Goal: Task Accomplishment & Management: Manage account settings

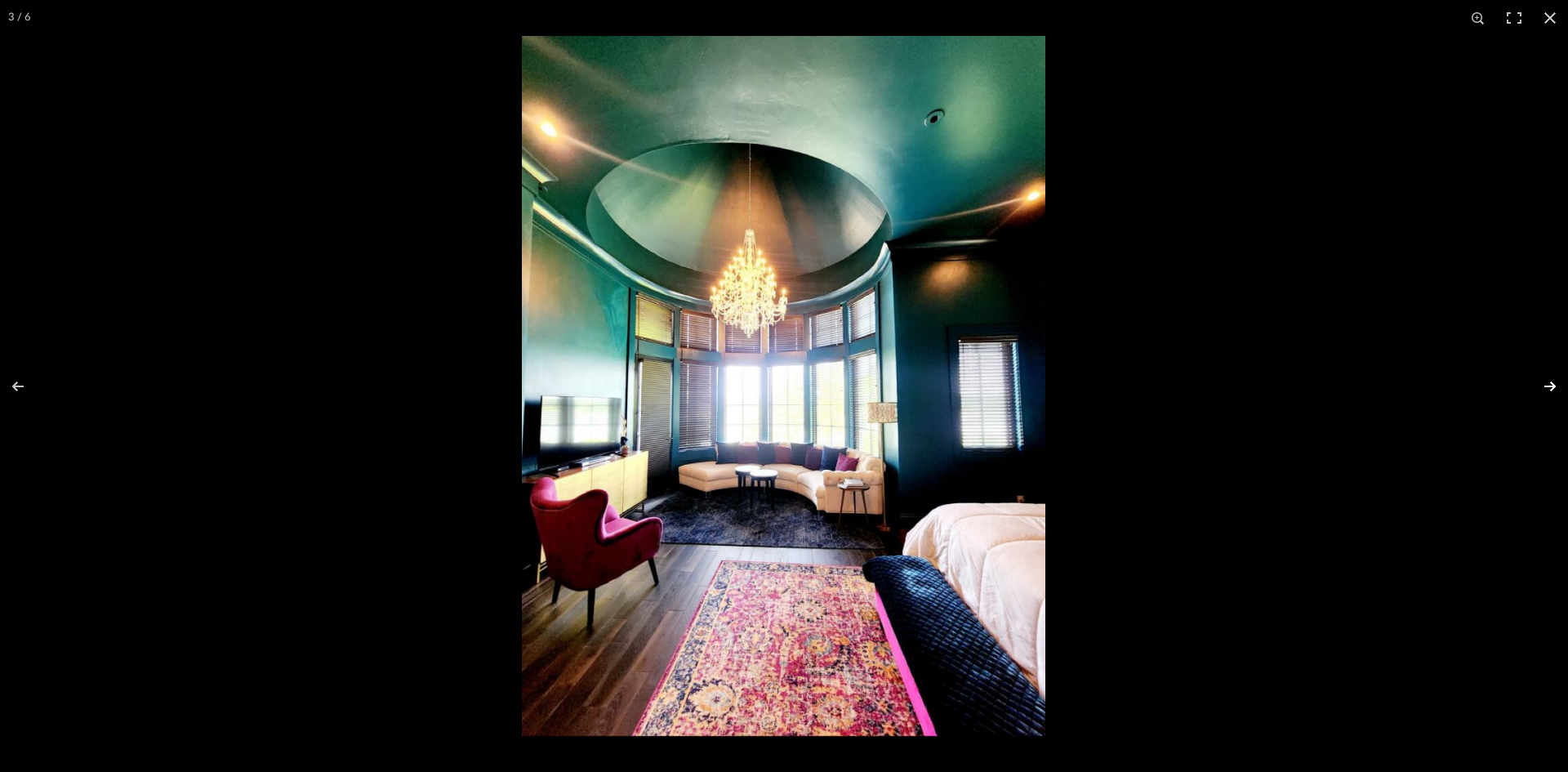
click at [1548, 391] on button at bounding box center [1539, 386] width 57 height 81
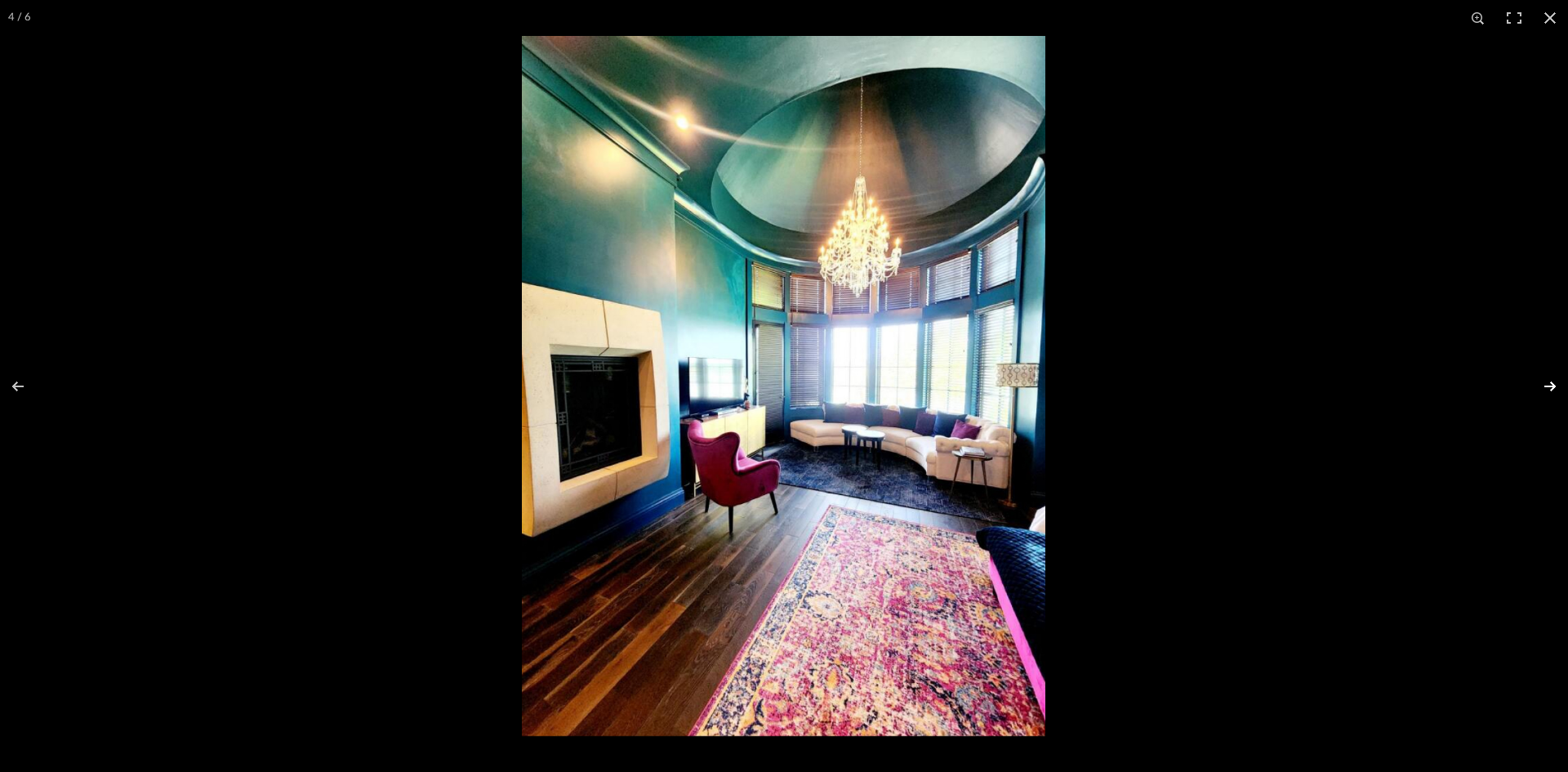
click at [1548, 391] on button at bounding box center [1539, 386] width 57 height 81
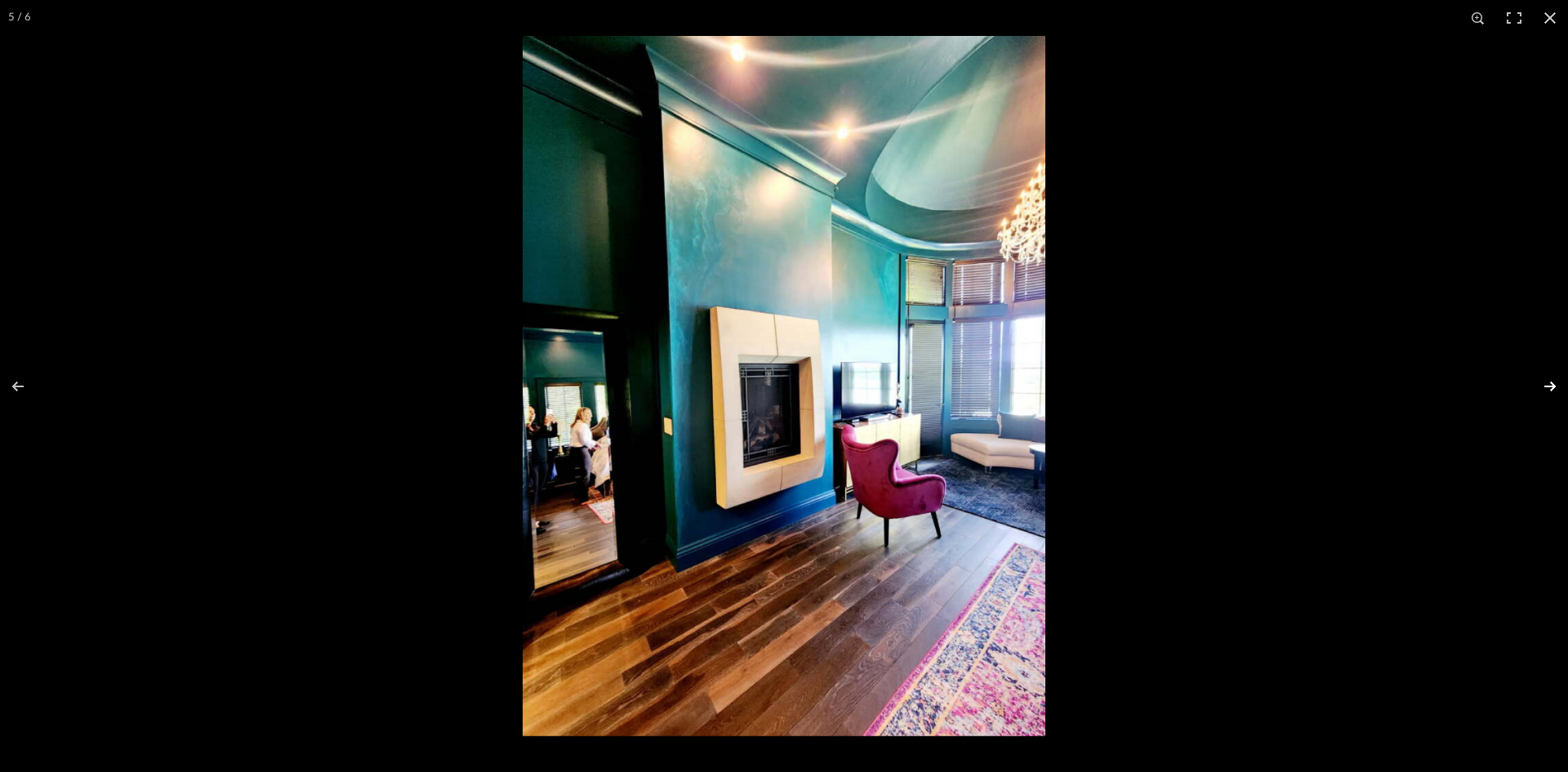
click at [1548, 391] on button at bounding box center [1539, 386] width 57 height 81
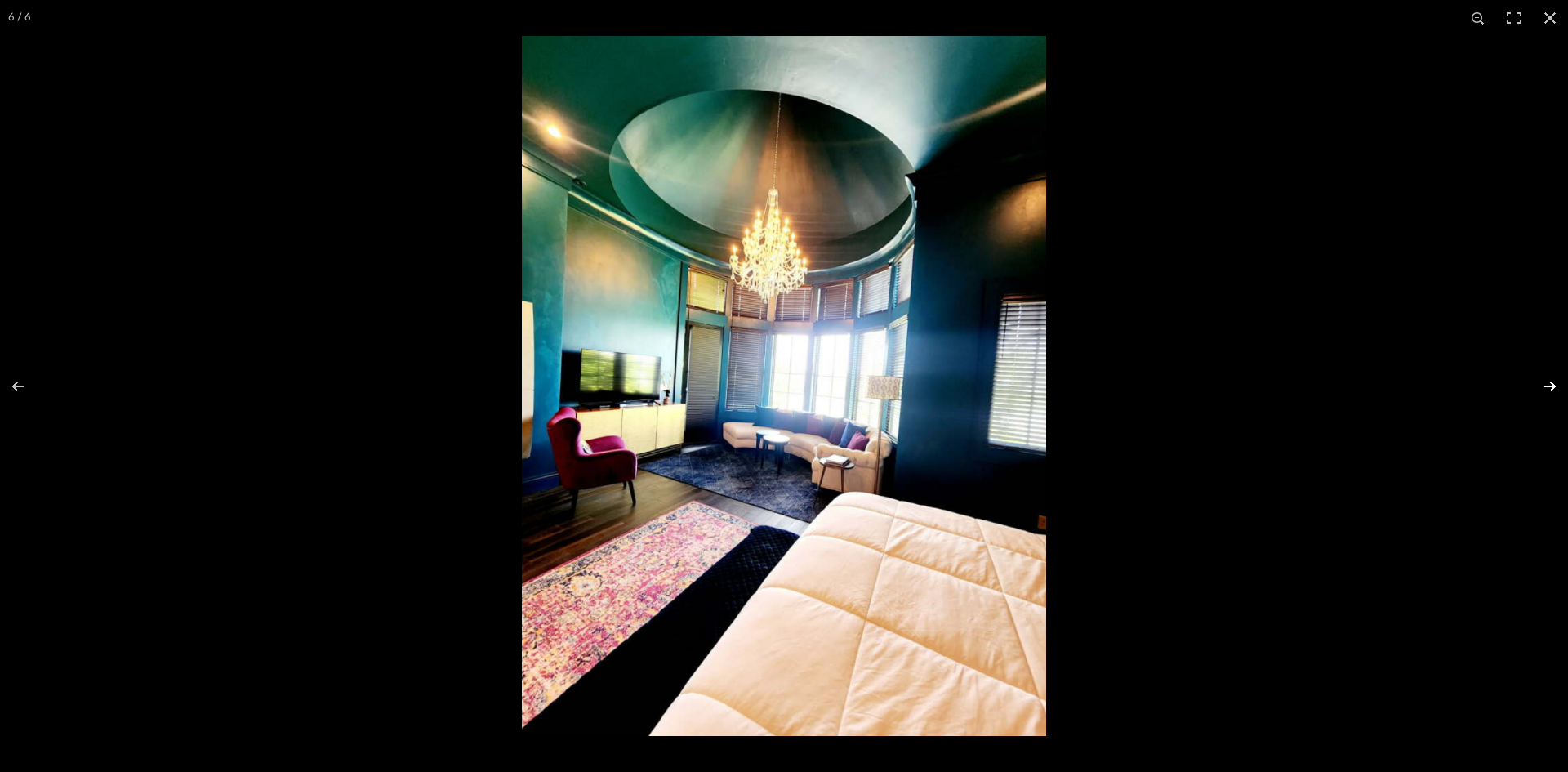
click at [1548, 391] on button at bounding box center [1539, 386] width 57 height 81
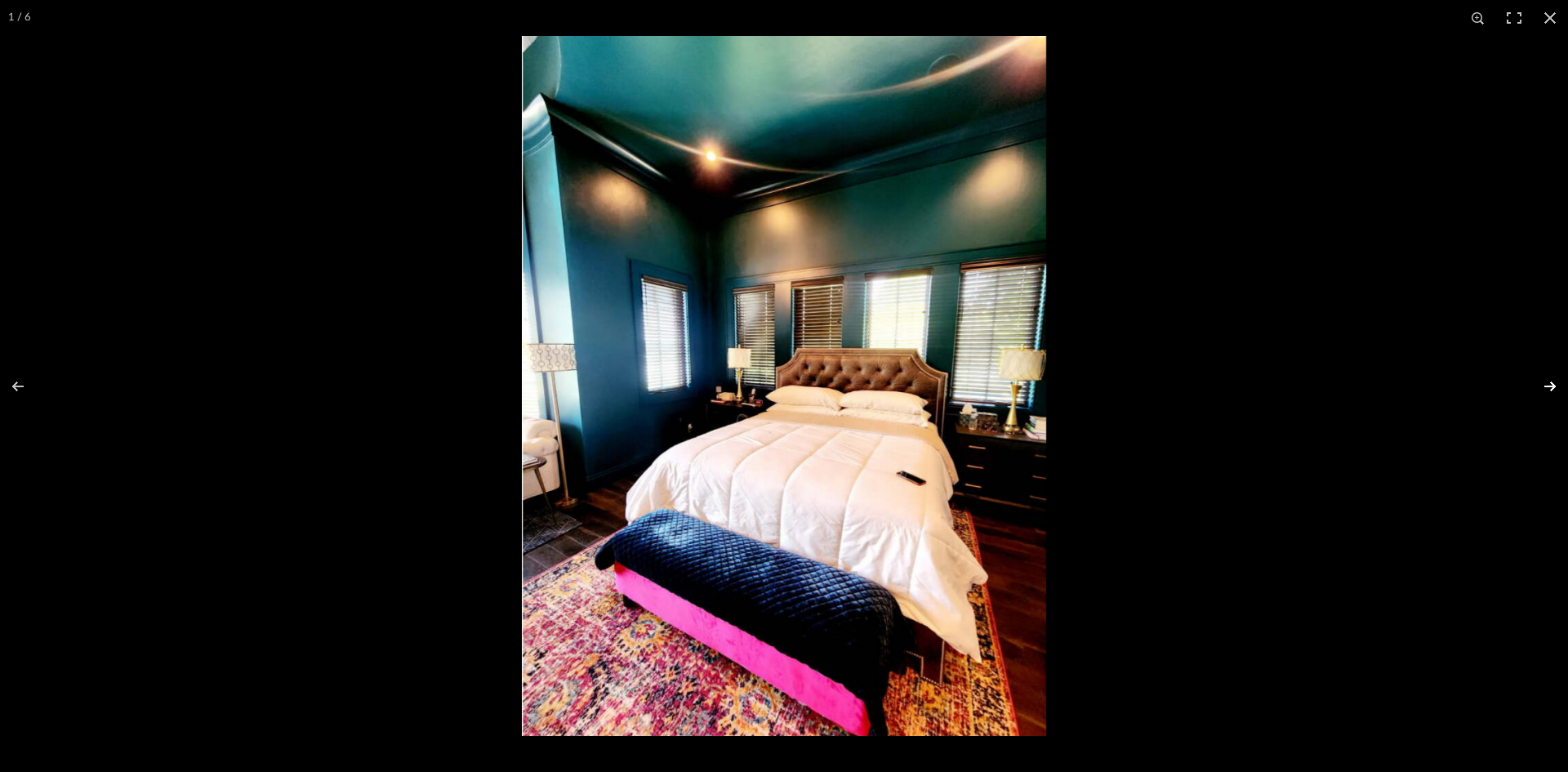
click at [1548, 391] on button at bounding box center [1539, 386] width 57 height 81
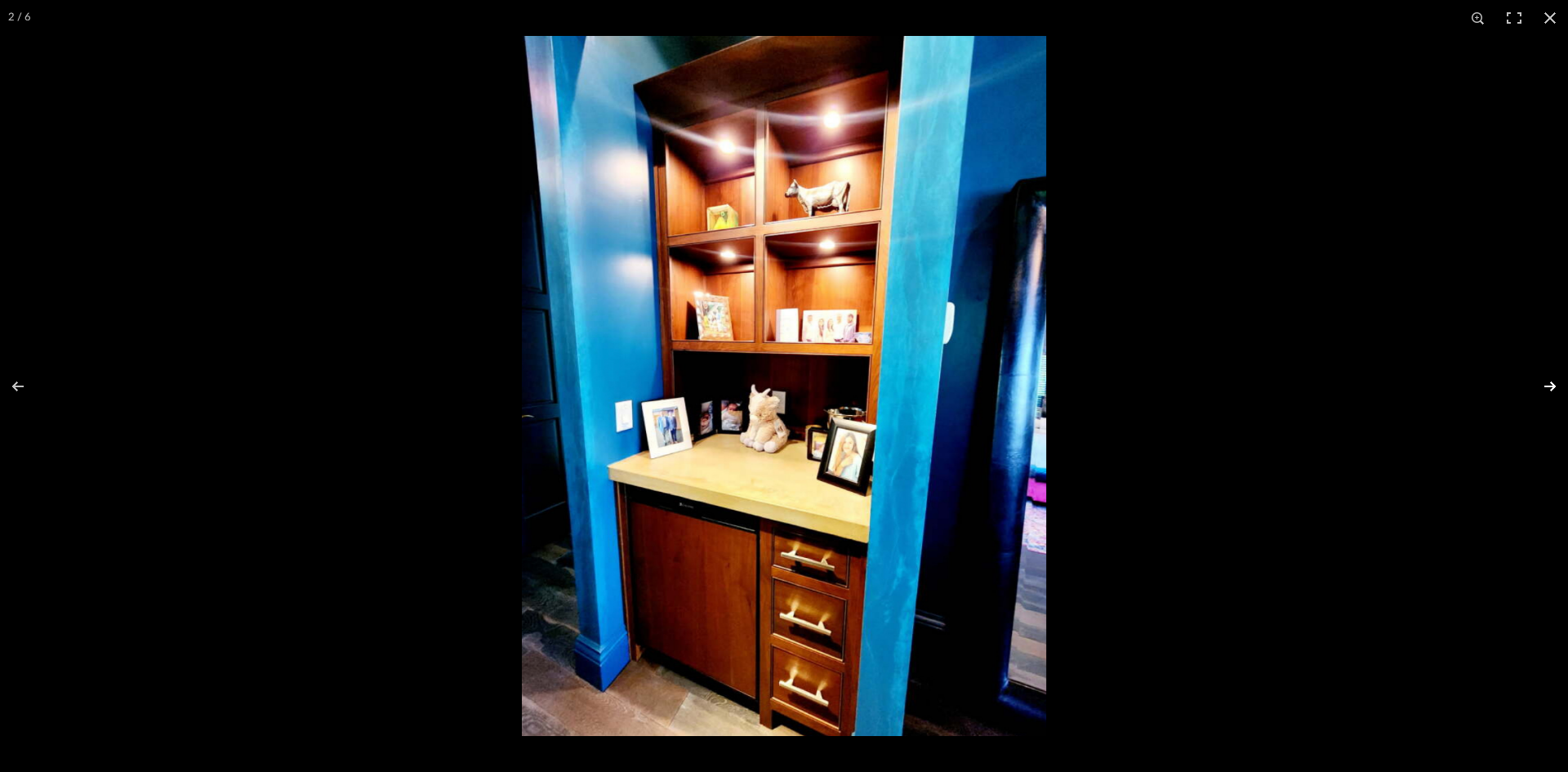
click at [1548, 391] on button at bounding box center [1539, 386] width 57 height 81
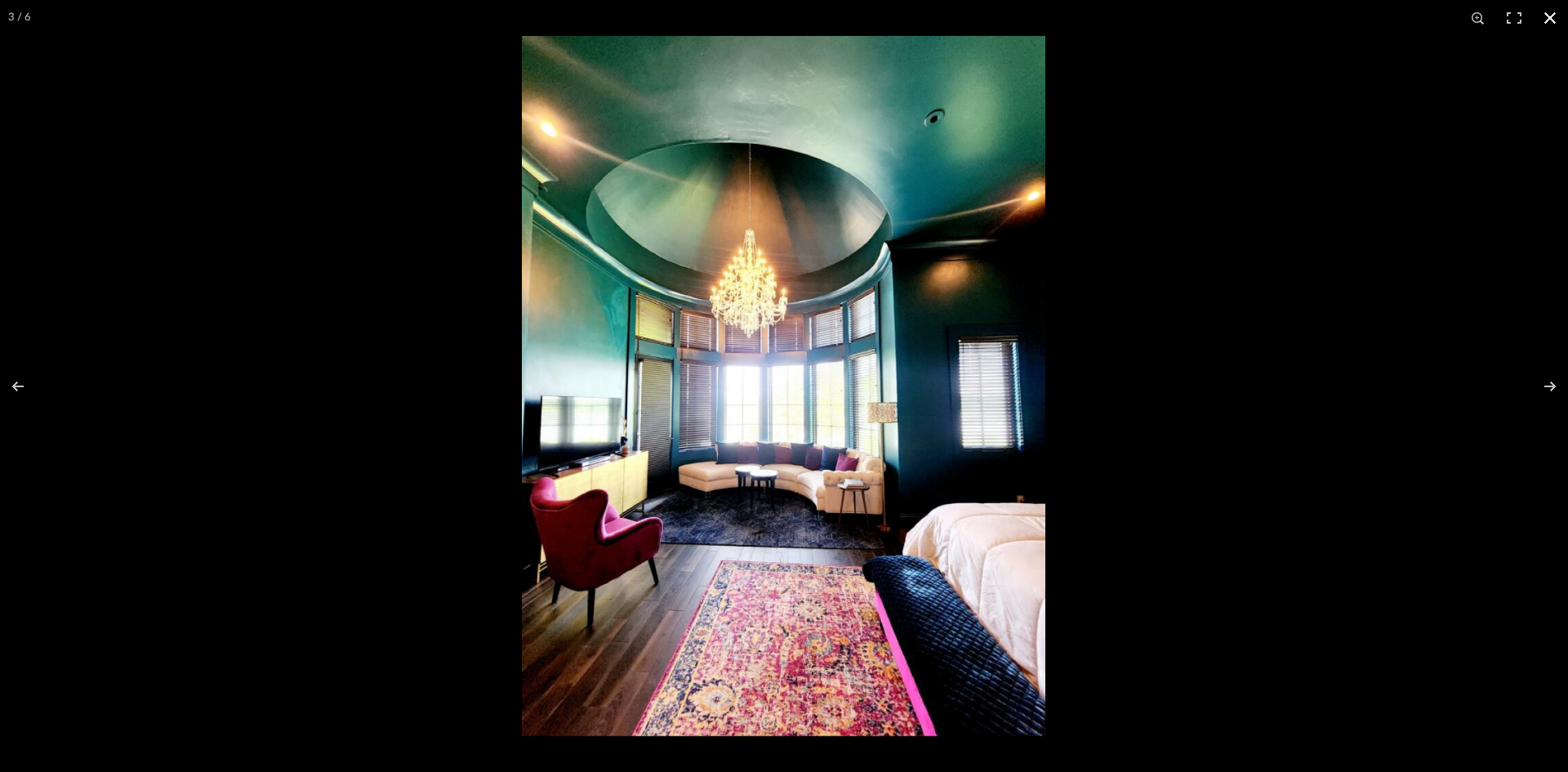
click at [1551, 18] on button at bounding box center [1550, 17] width 36 height 36
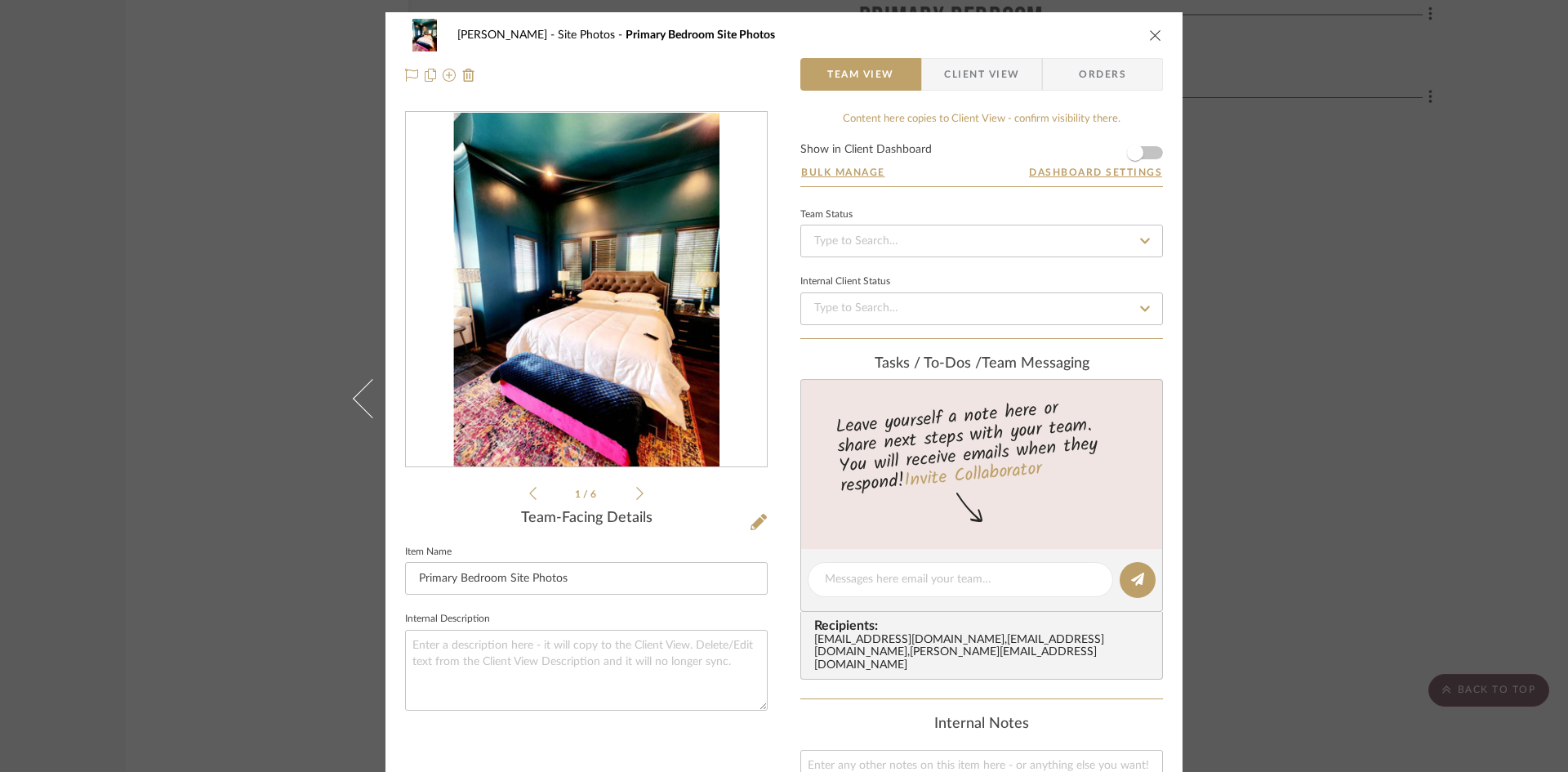
click at [1151, 35] on icon "close" at bounding box center [1154, 35] width 13 height 13
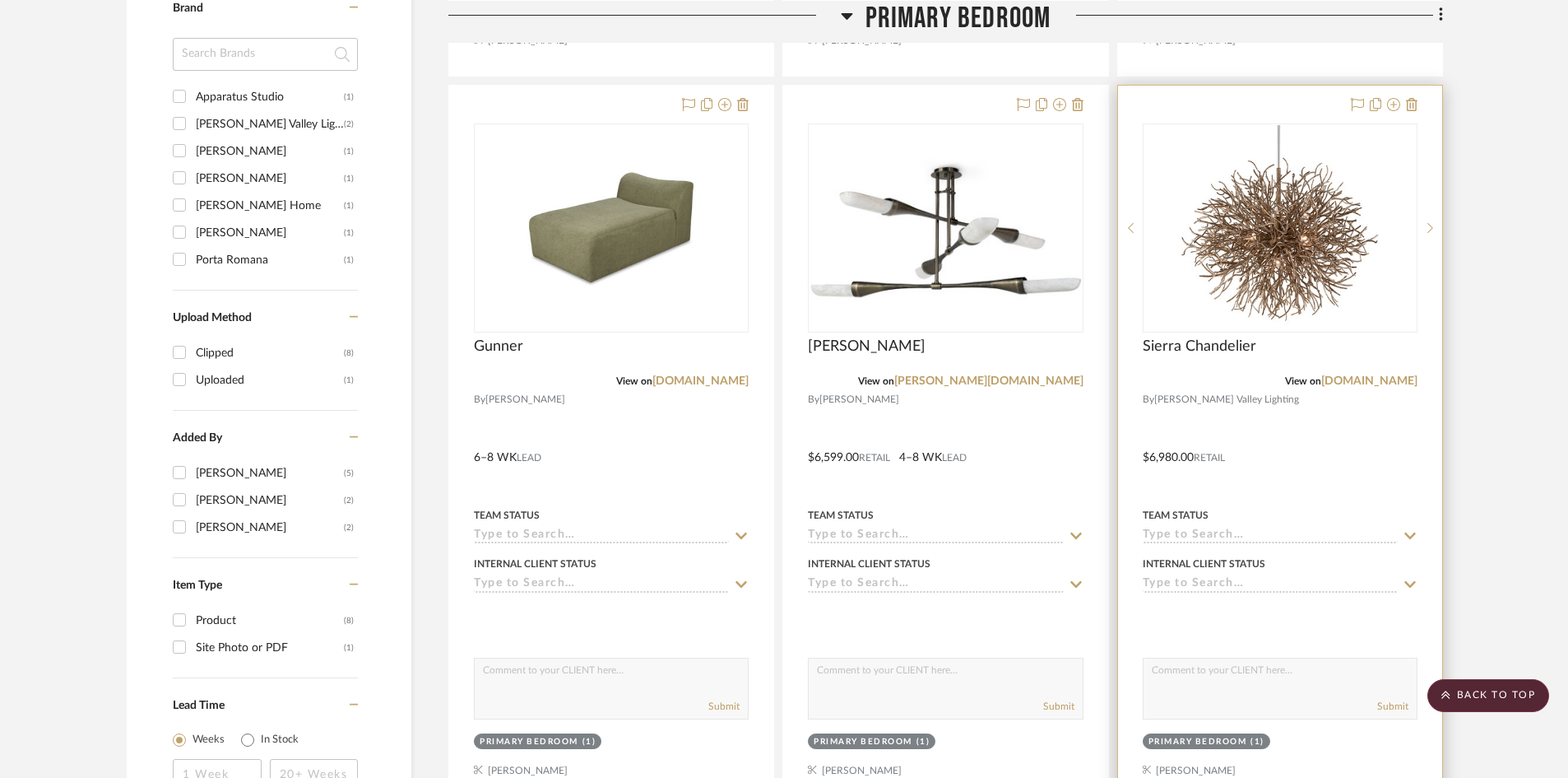
scroll to position [1105, 0]
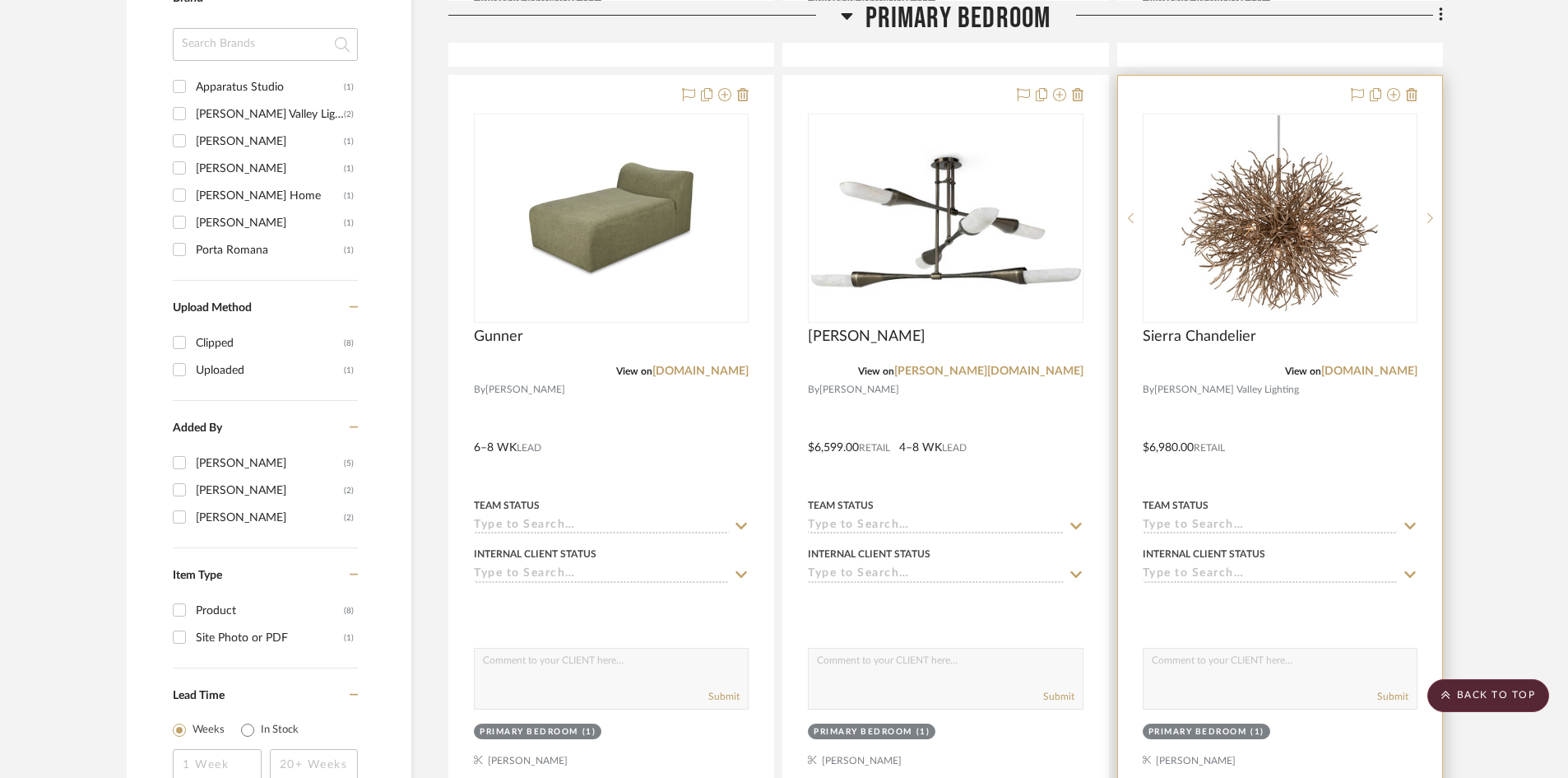
click at [1296, 418] on div at bounding box center [1280, 436] width 324 height 720
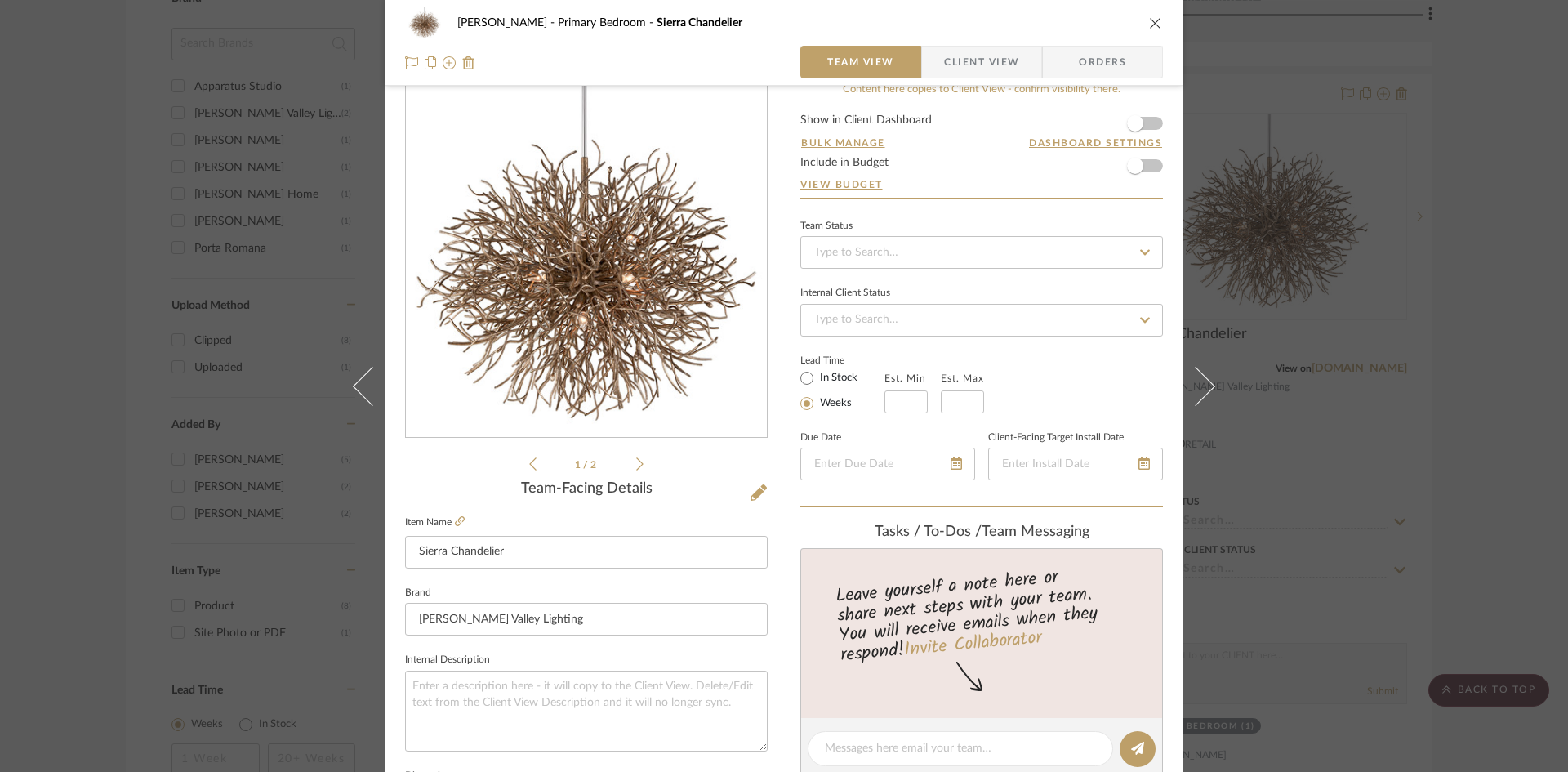
scroll to position [0, 0]
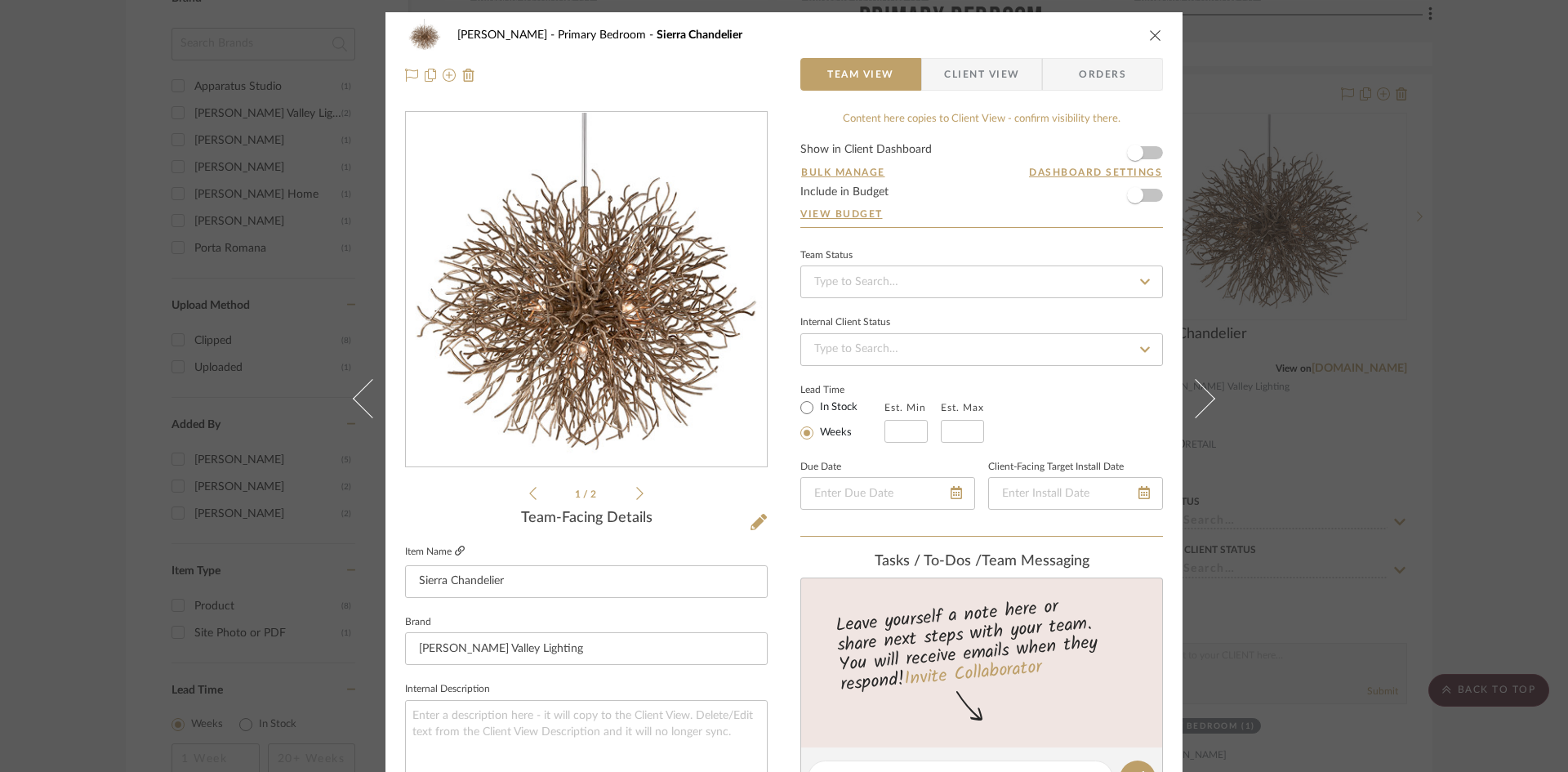
click at [456, 549] on icon at bounding box center [460, 550] width 10 height 10
click at [1153, 42] on button "close" at bounding box center [1155, 35] width 15 height 15
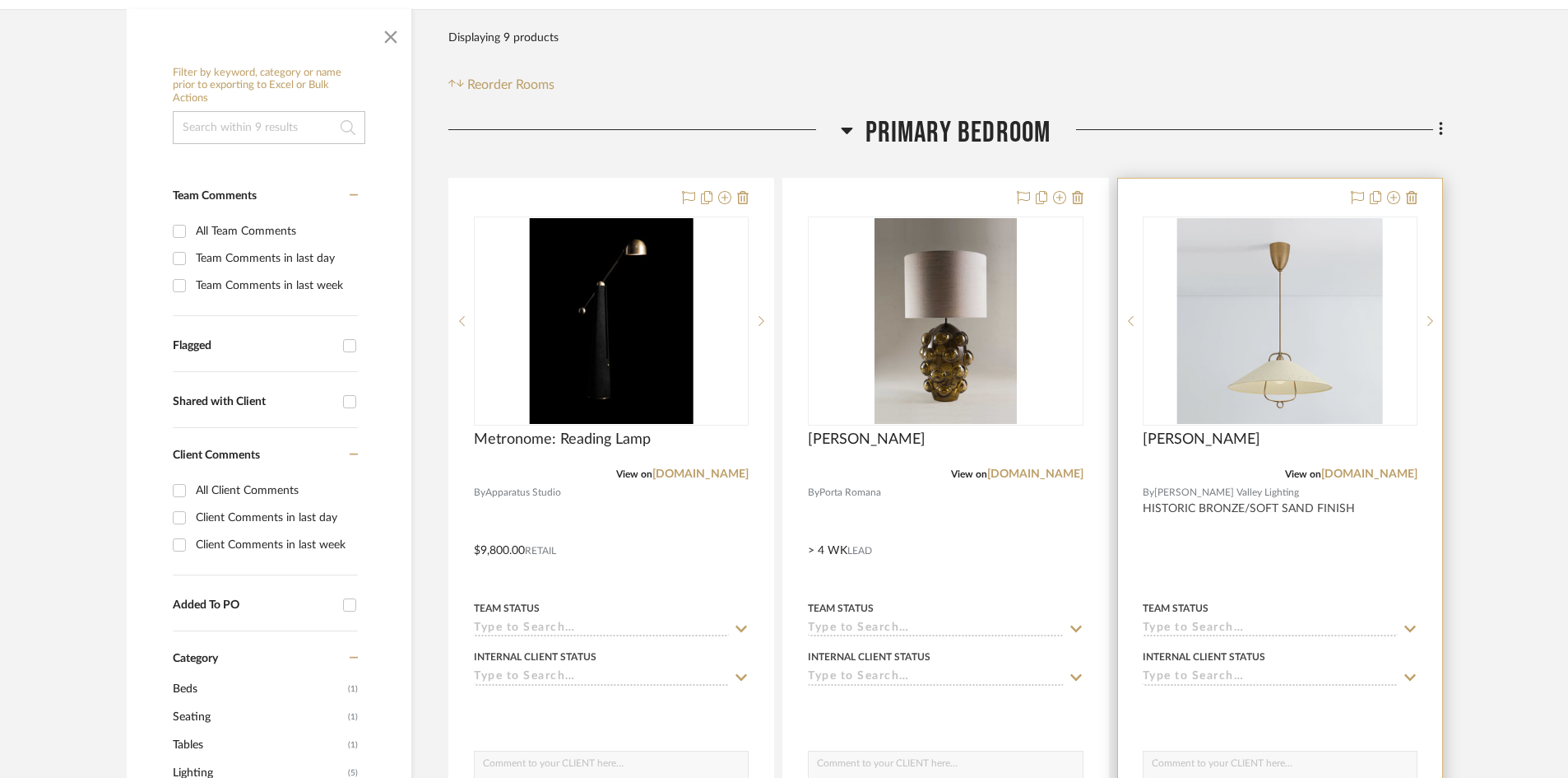
scroll to position [329, 0]
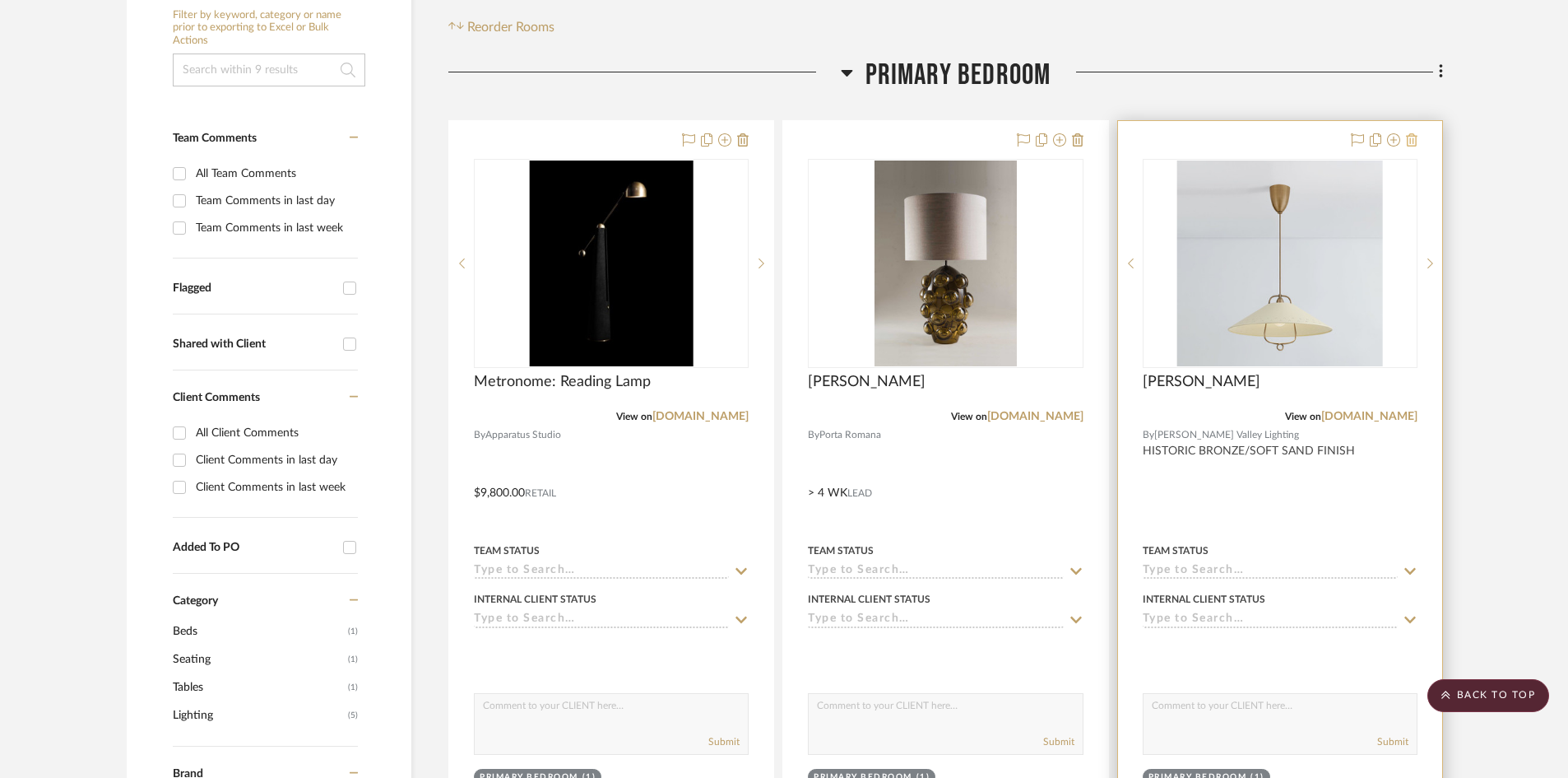
click at [1415, 141] on icon at bounding box center [1412, 140] width 12 height 13
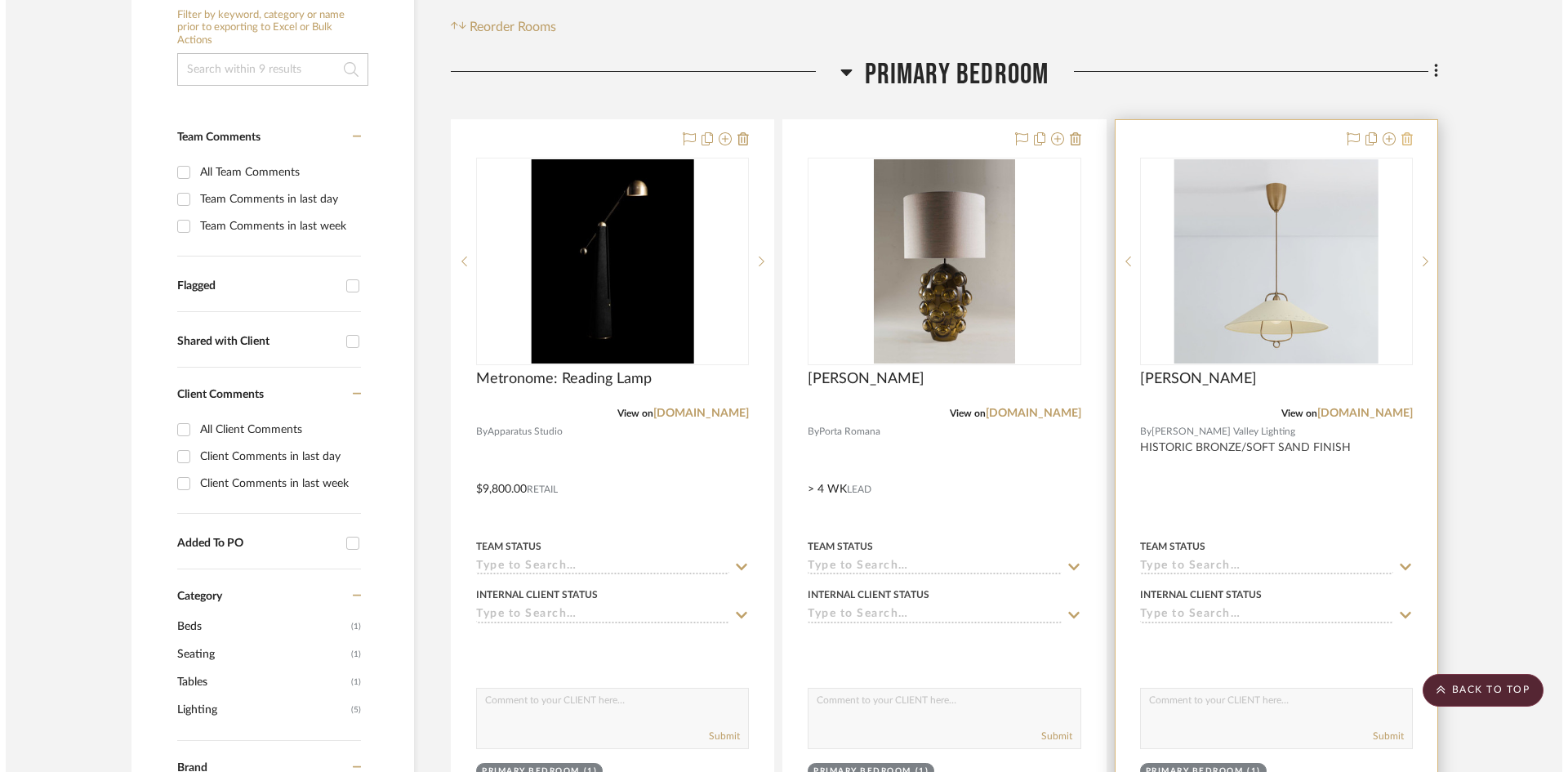
scroll to position [0, 0]
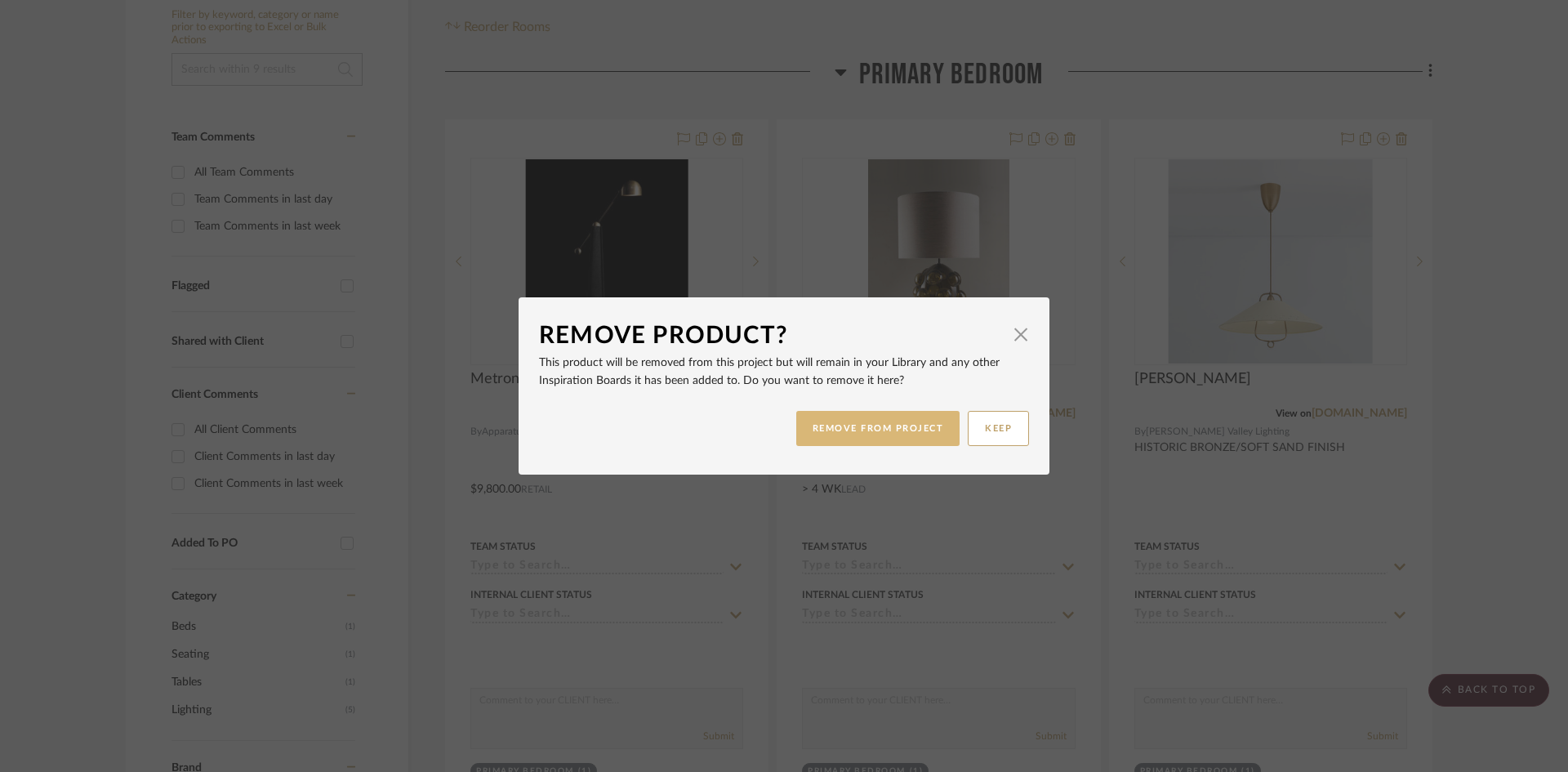
click at [890, 424] on button "REMOVE FROM PROJECT" at bounding box center [877, 428] width 164 height 35
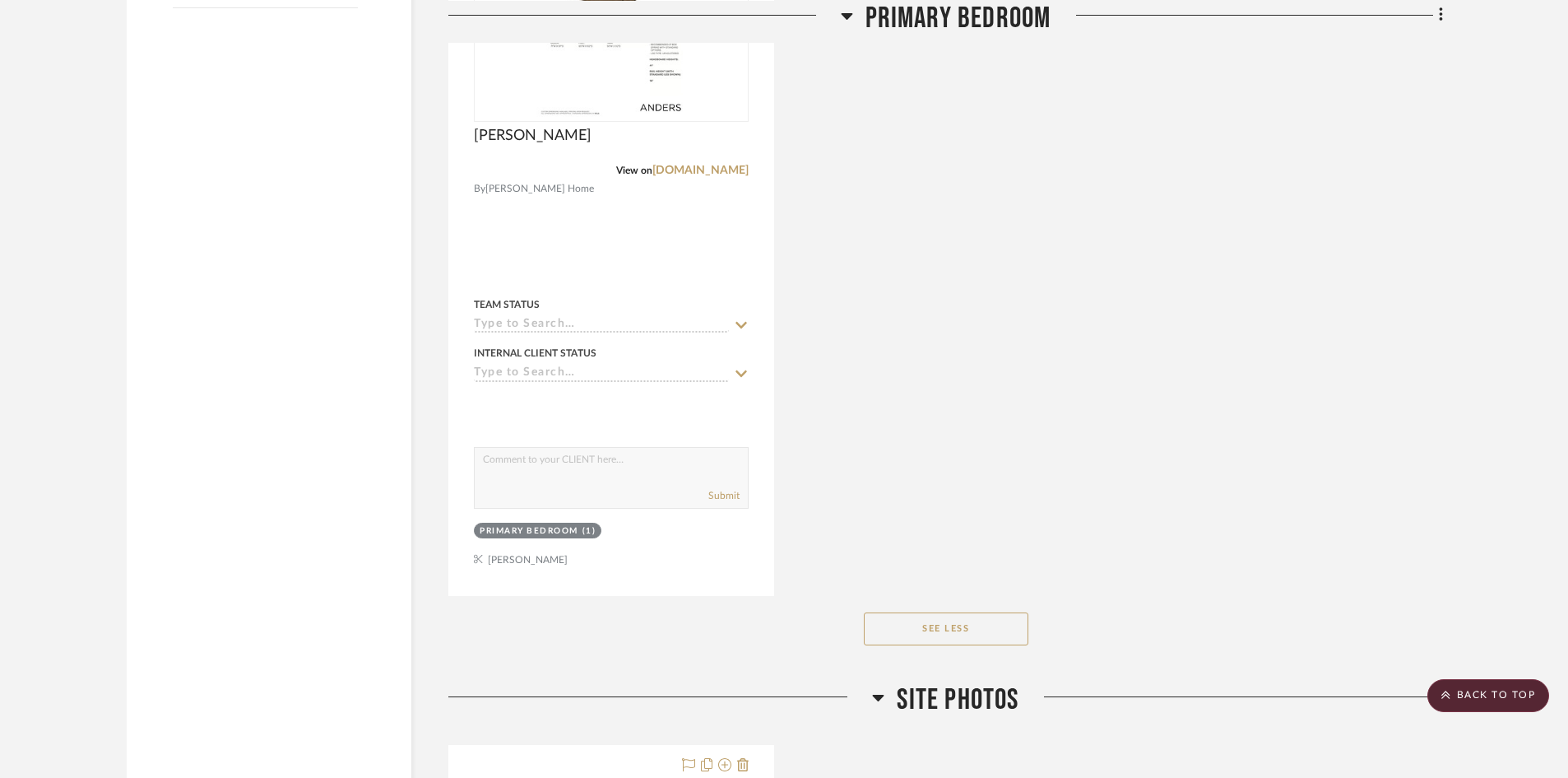
scroll to position [2058, 0]
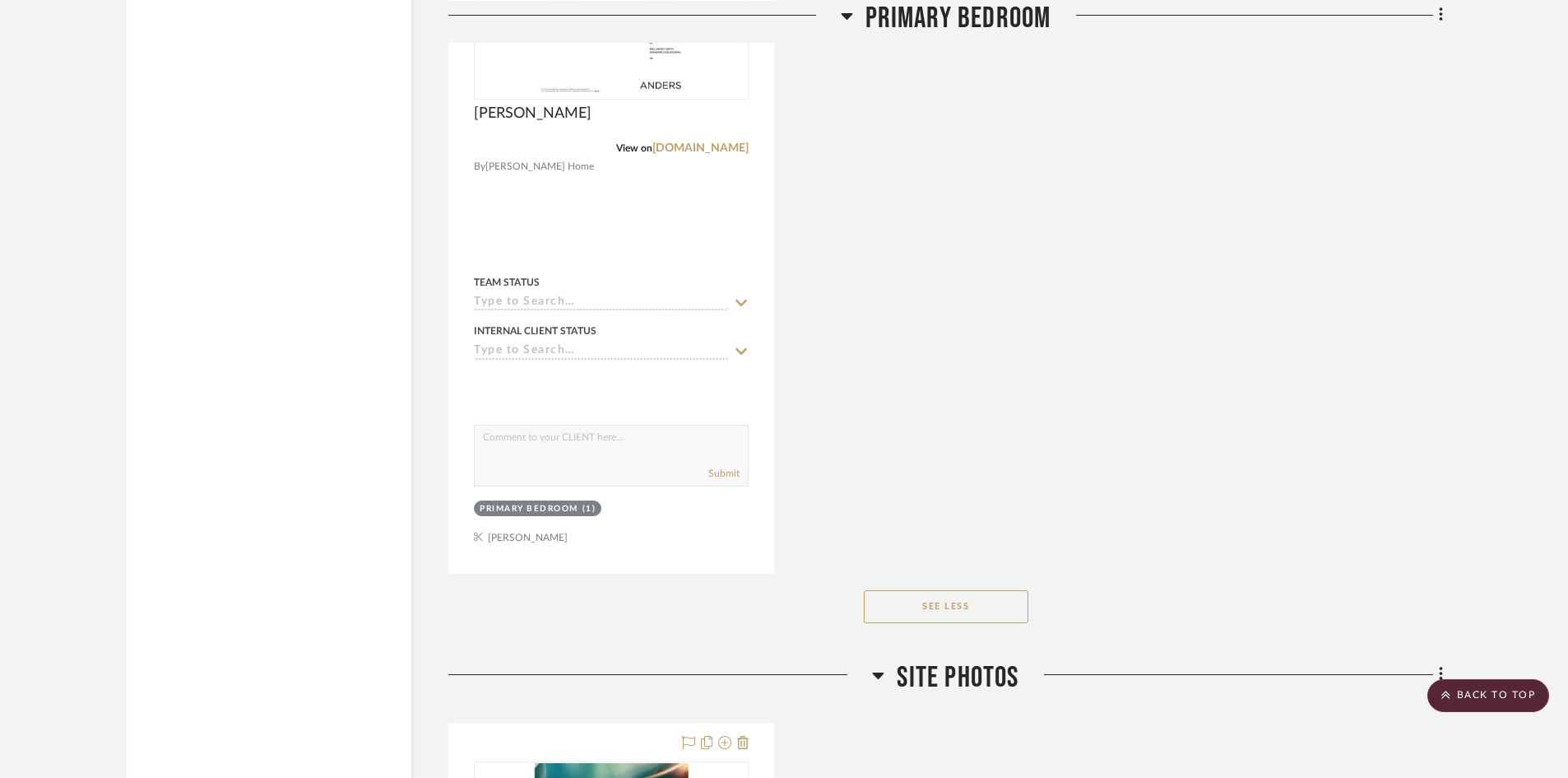
click at [985, 608] on button "See Less" at bounding box center [945, 607] width 165 height 33
click at [977, 609] on button "See More" at bounding box center [945, 607] width 165 height 33
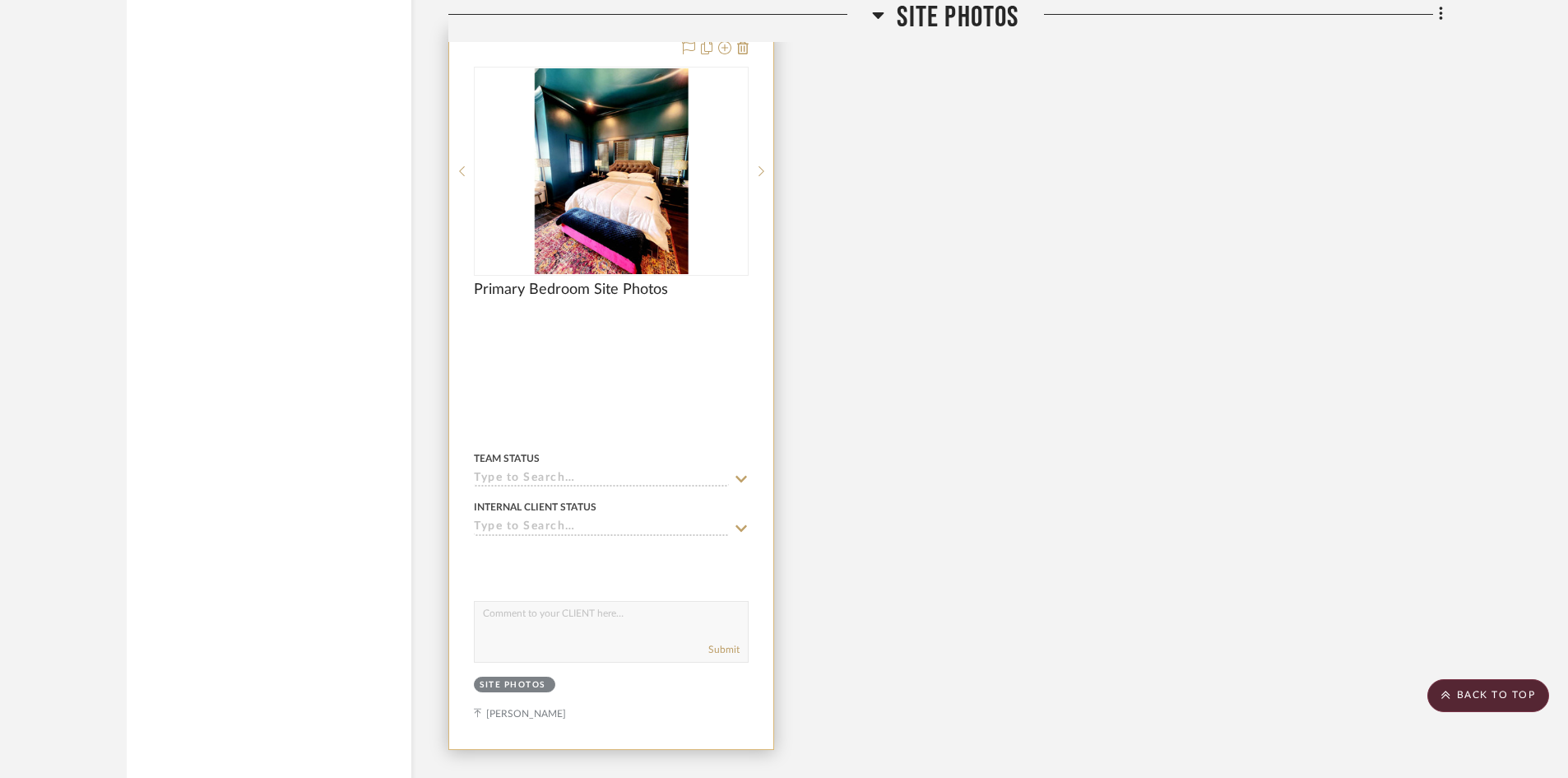
scroll to position [2833, 0]
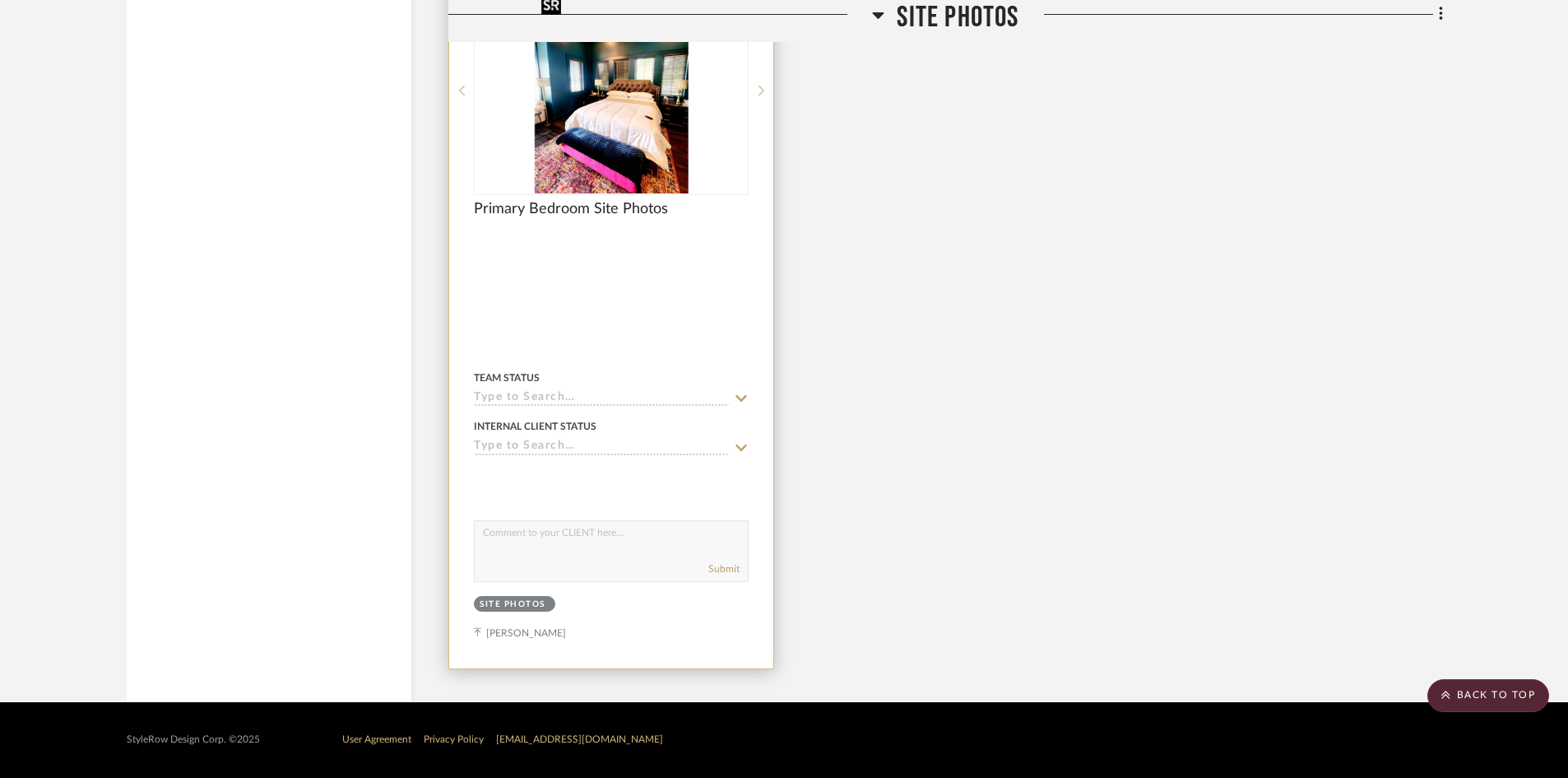
click at [643, 129] on img "0" at bounding box center [612, 90] width 154 height 206
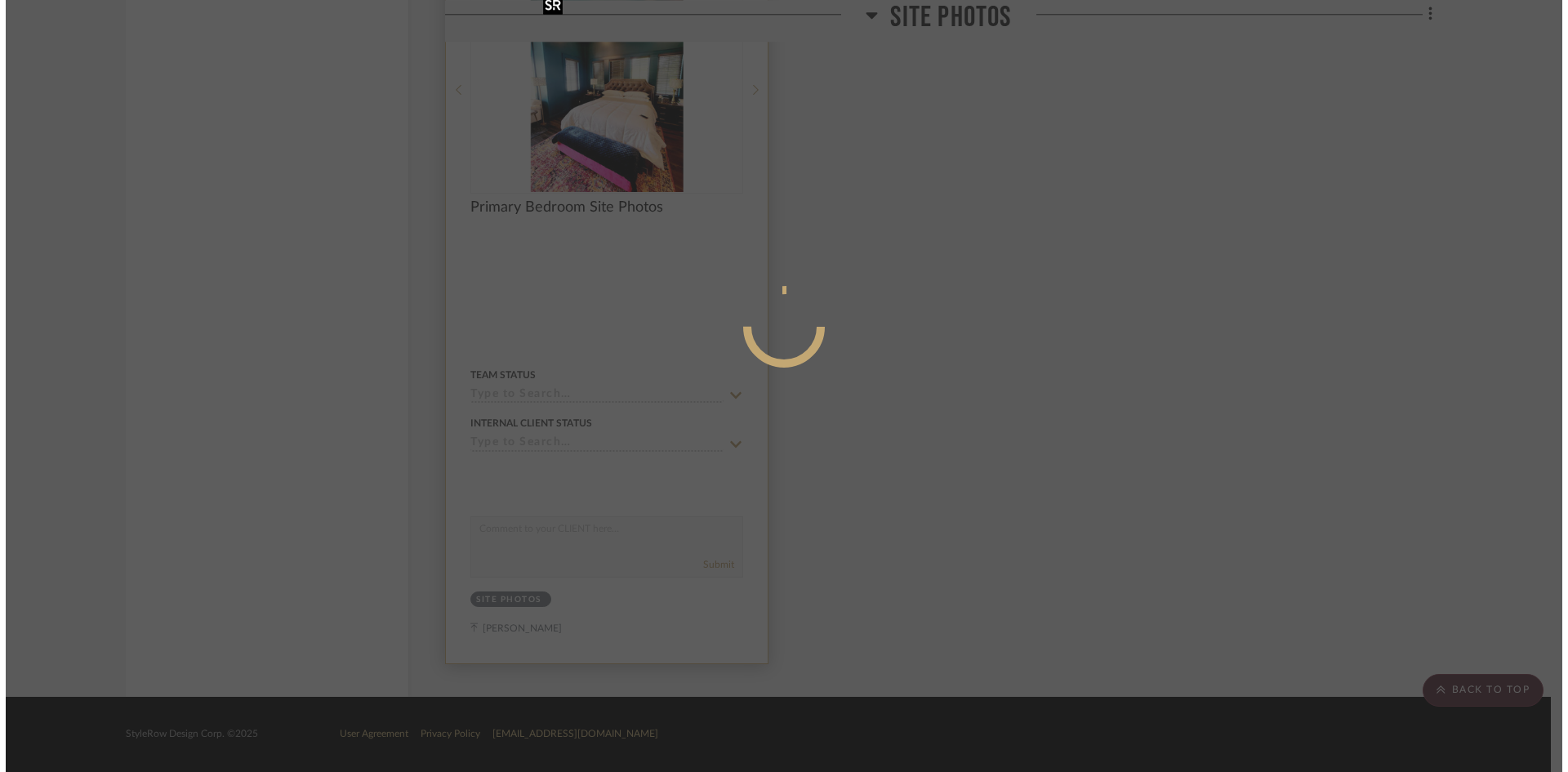
scroll to position [0, 0]
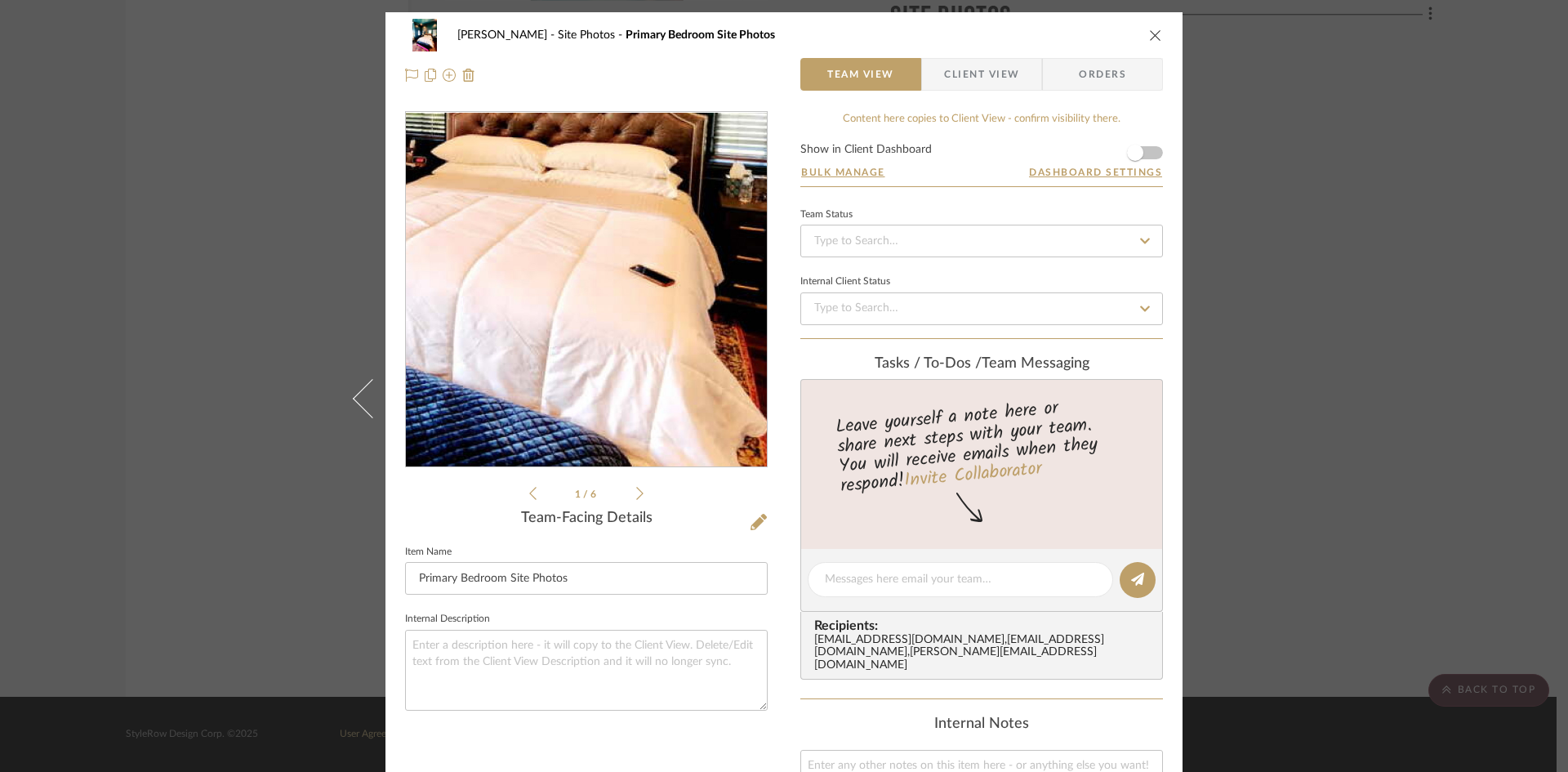
click at [623, 341] on img "0" at bounding box center [586, 290] width 265 height 355
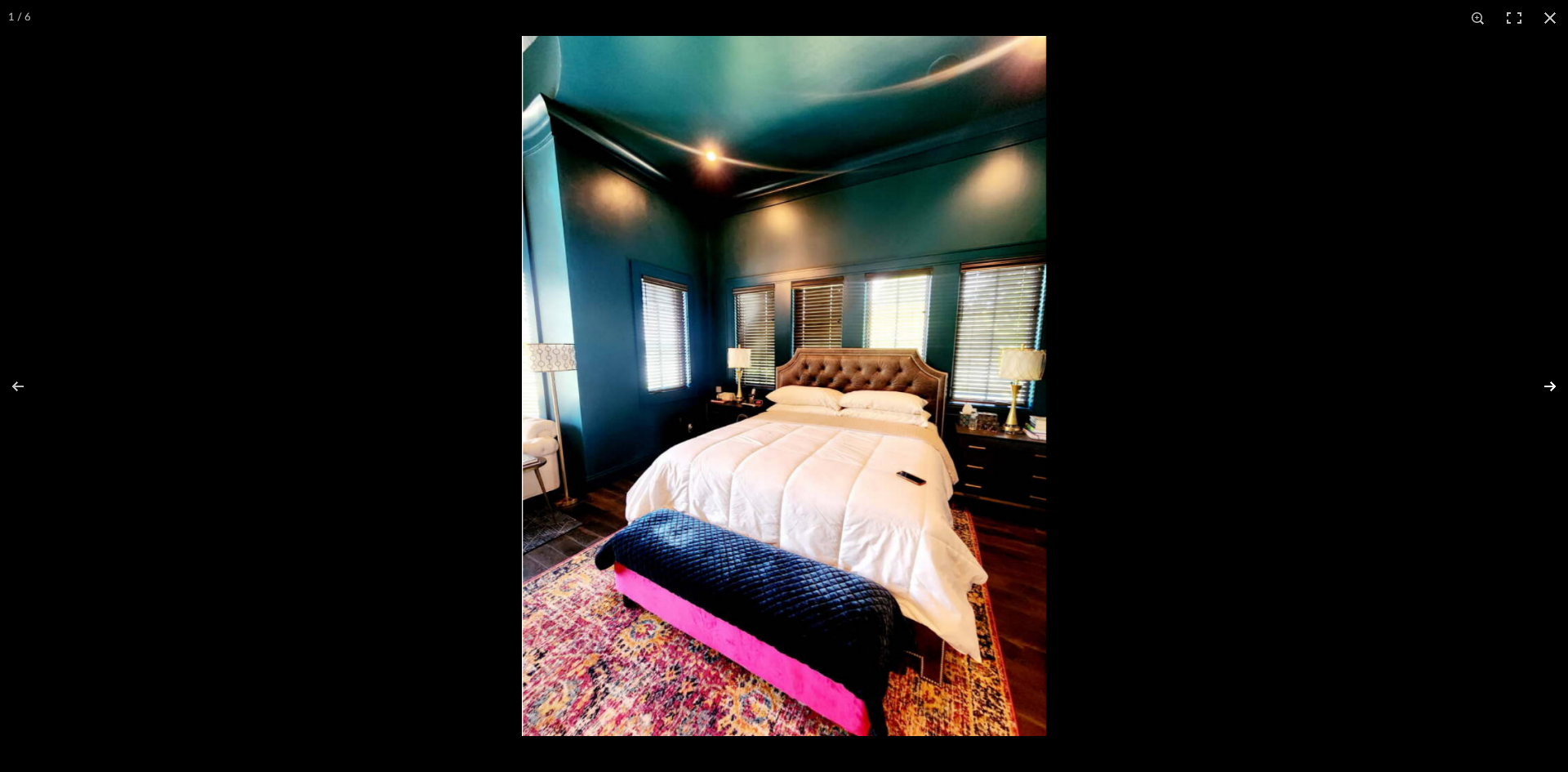
click at [1548, 384] on button at bounding box center [1539, 386] width 57 height 81
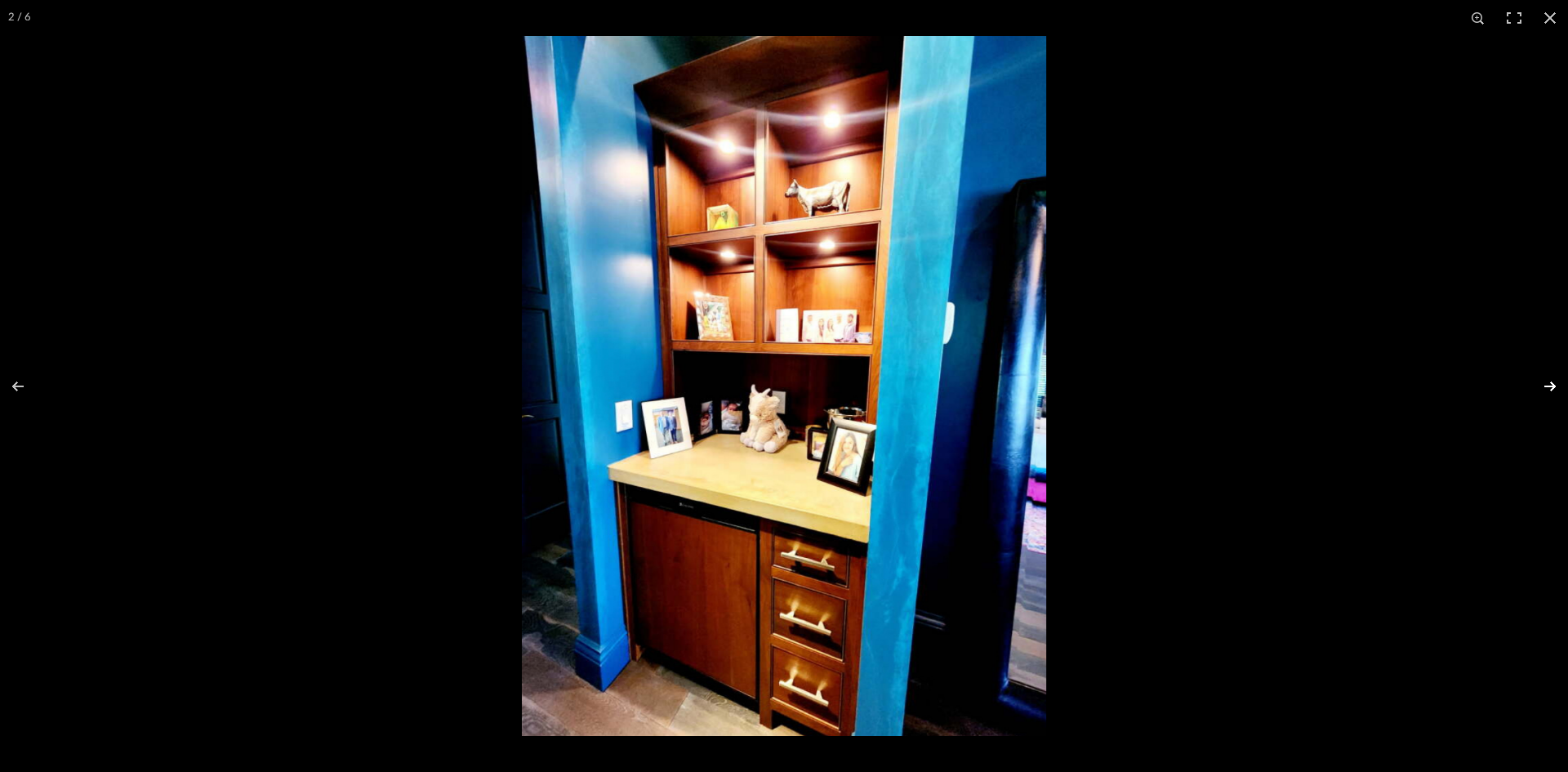
click at [1548, 384] on button at bounding box center [1539, 386] width 57 height 81
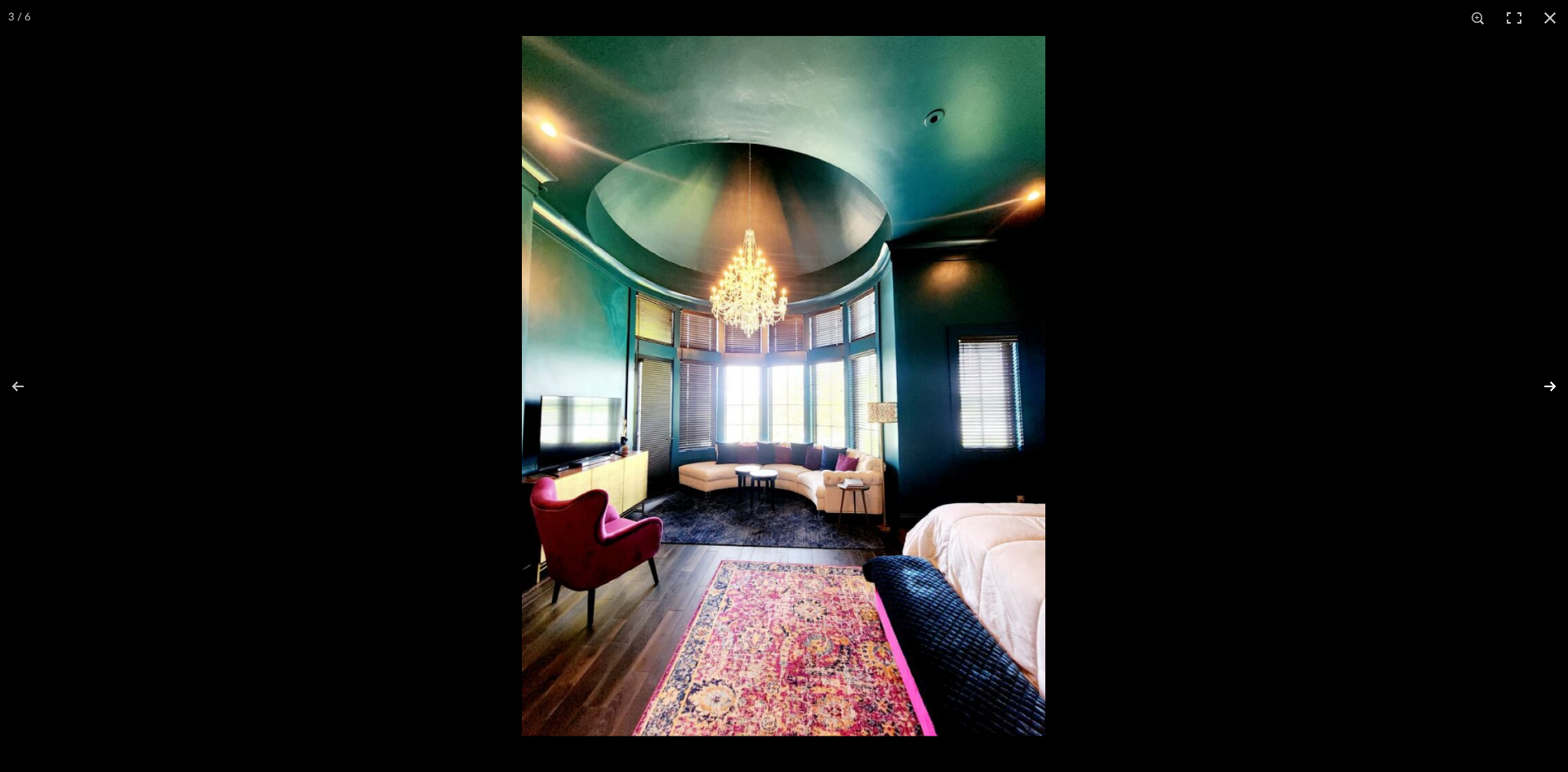
click at [1550, 386] on button at bounding box center [1539, 386] width 57 height 81
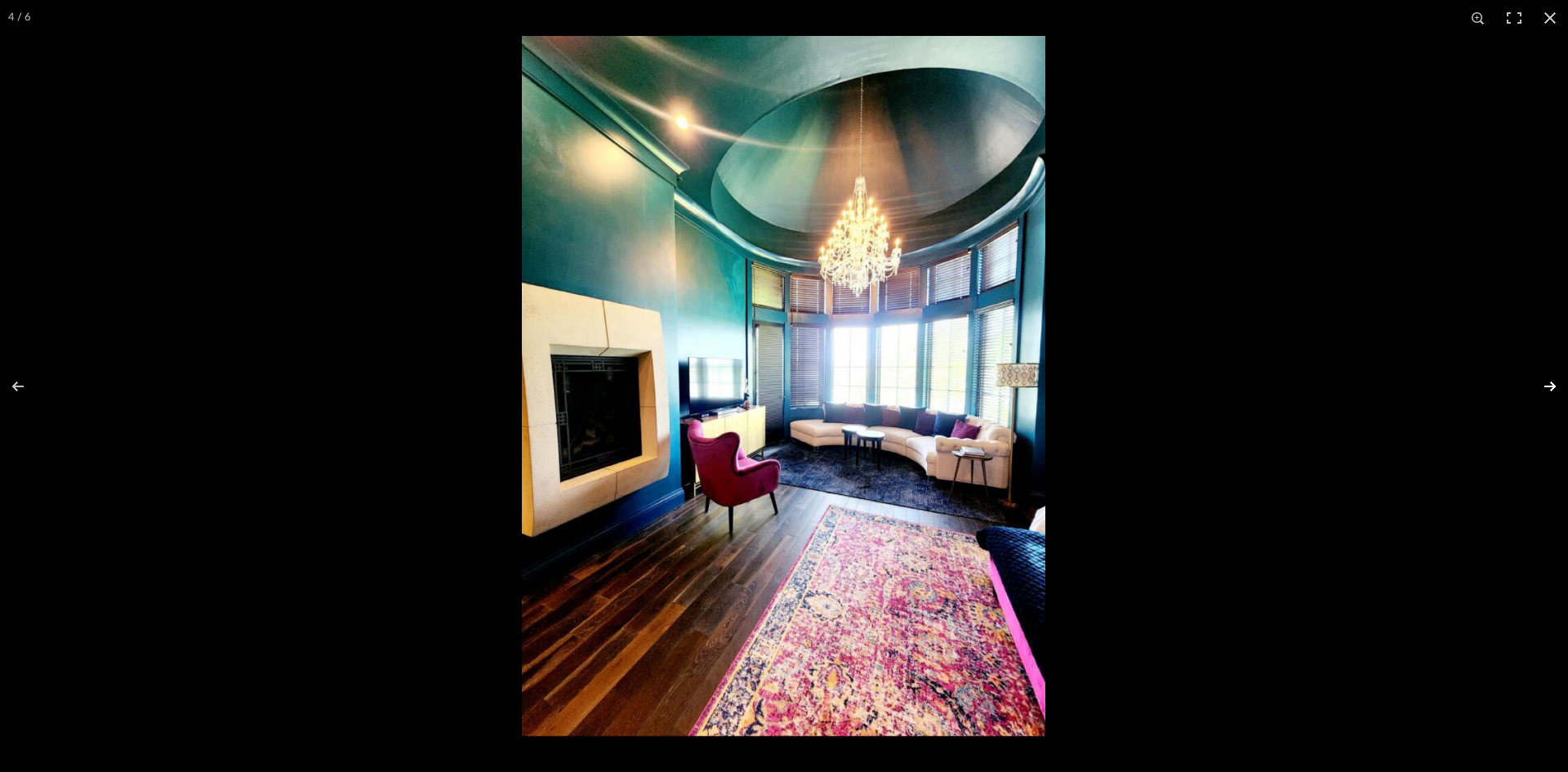
click at [1552, 388] on button at bounding box center [1539, 386] width 57 height 81
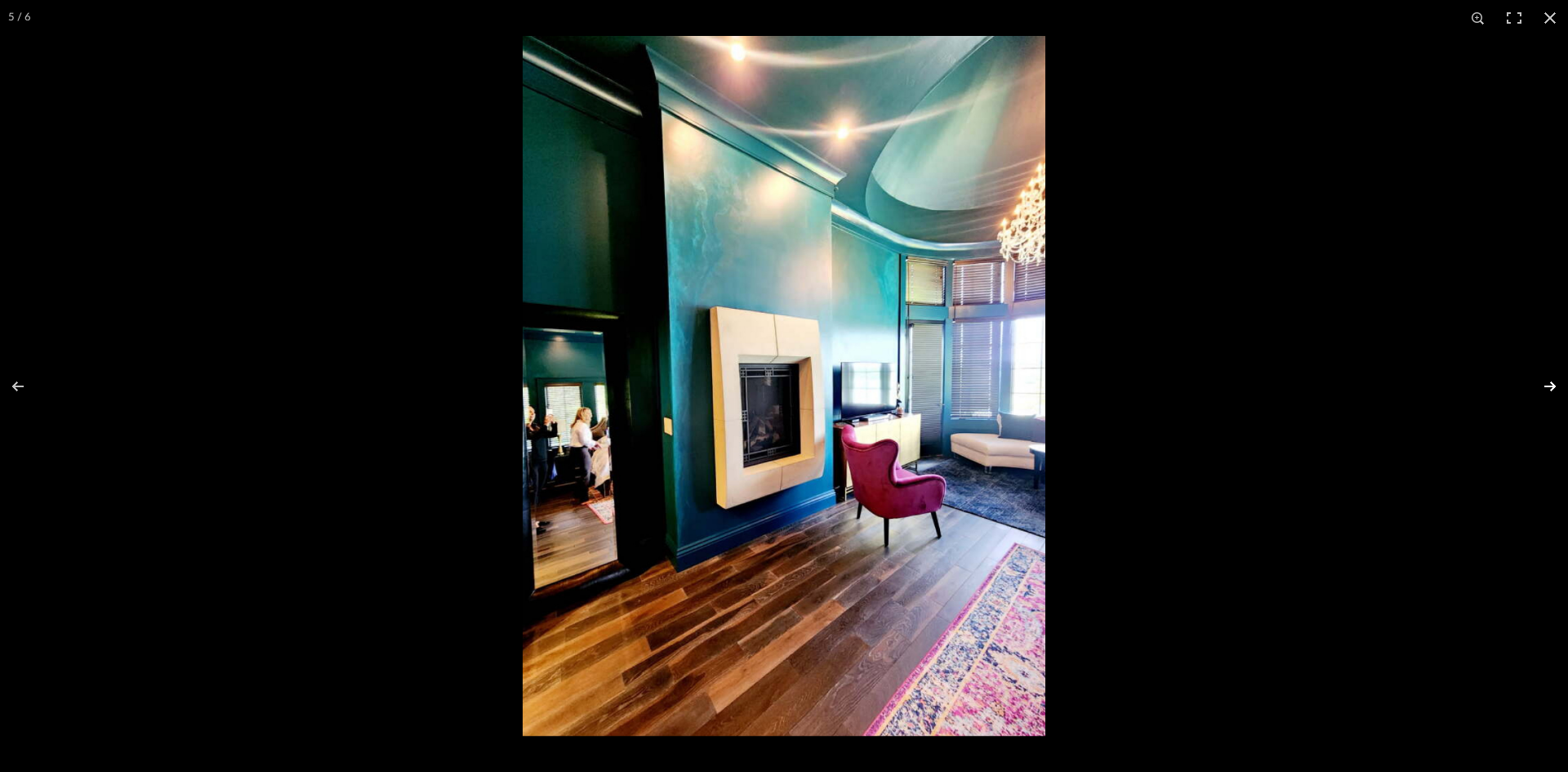
click at [1546, 383] on button at bounding box center [1539, 386] width 57 height 81
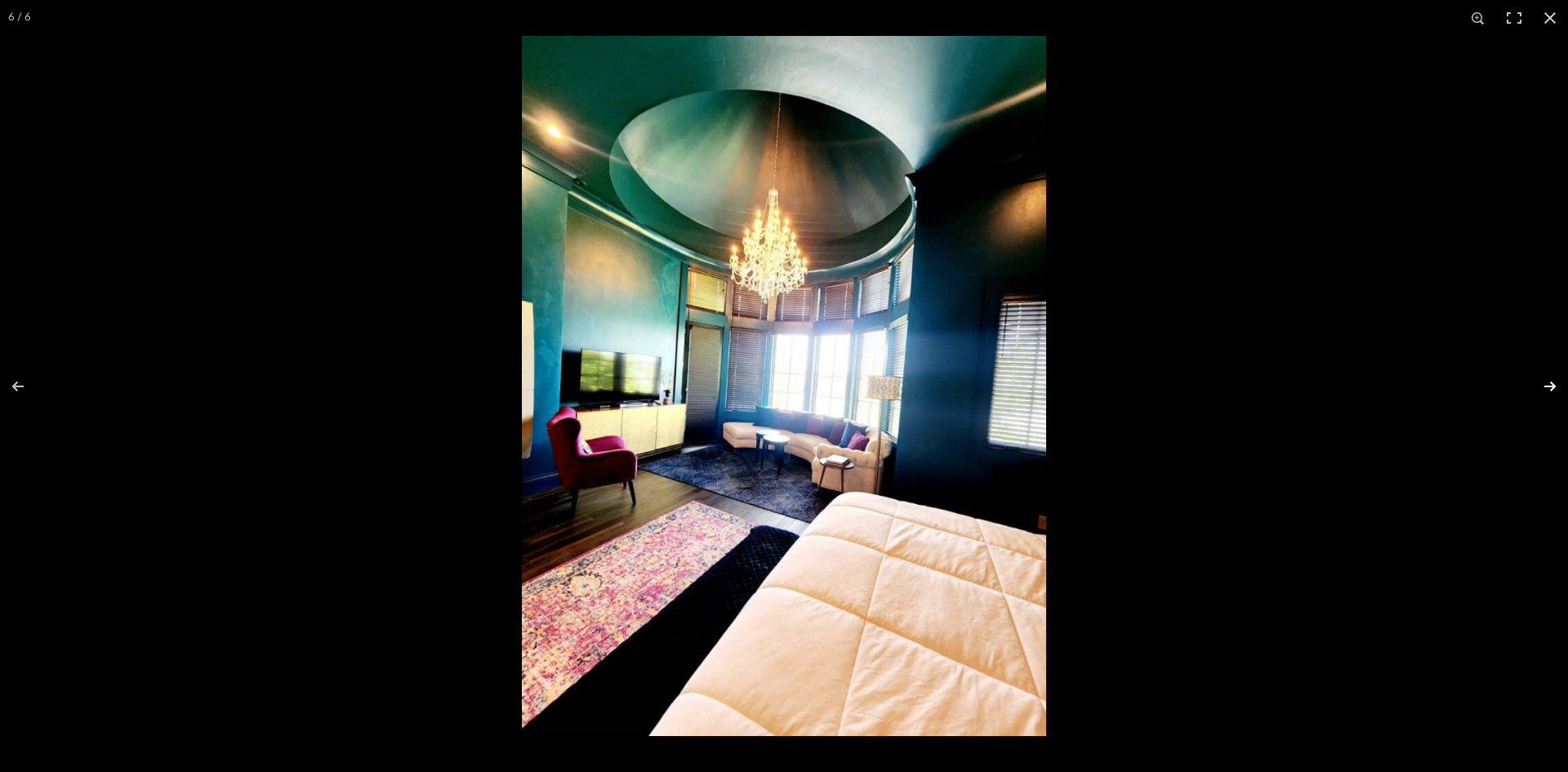
click at [1546, 383] on button at bounding box center [1539, 386] width 57 height 81
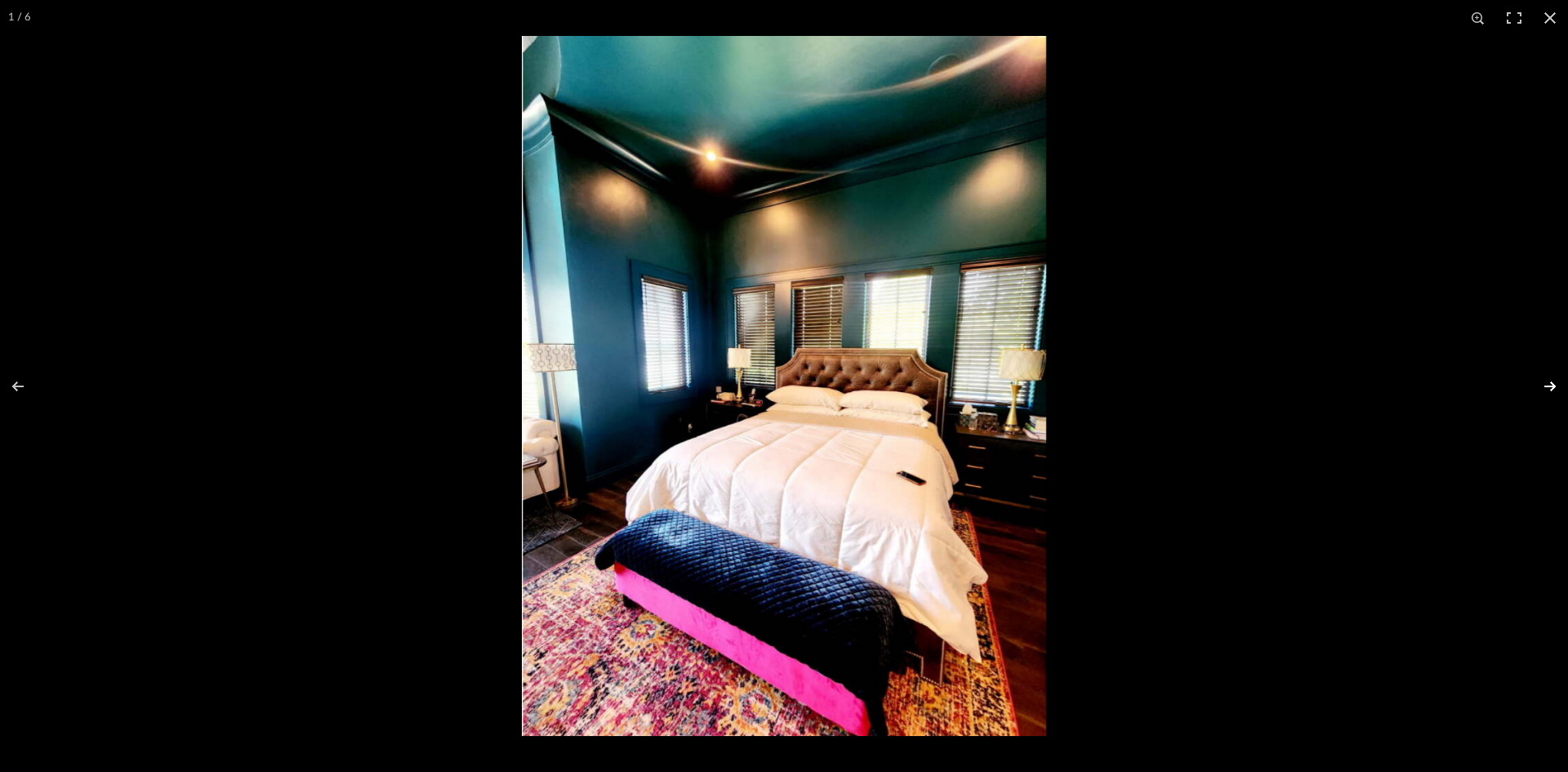
click at [1546, 383] on button at bounding box center [1539, 386] width 57 height 81
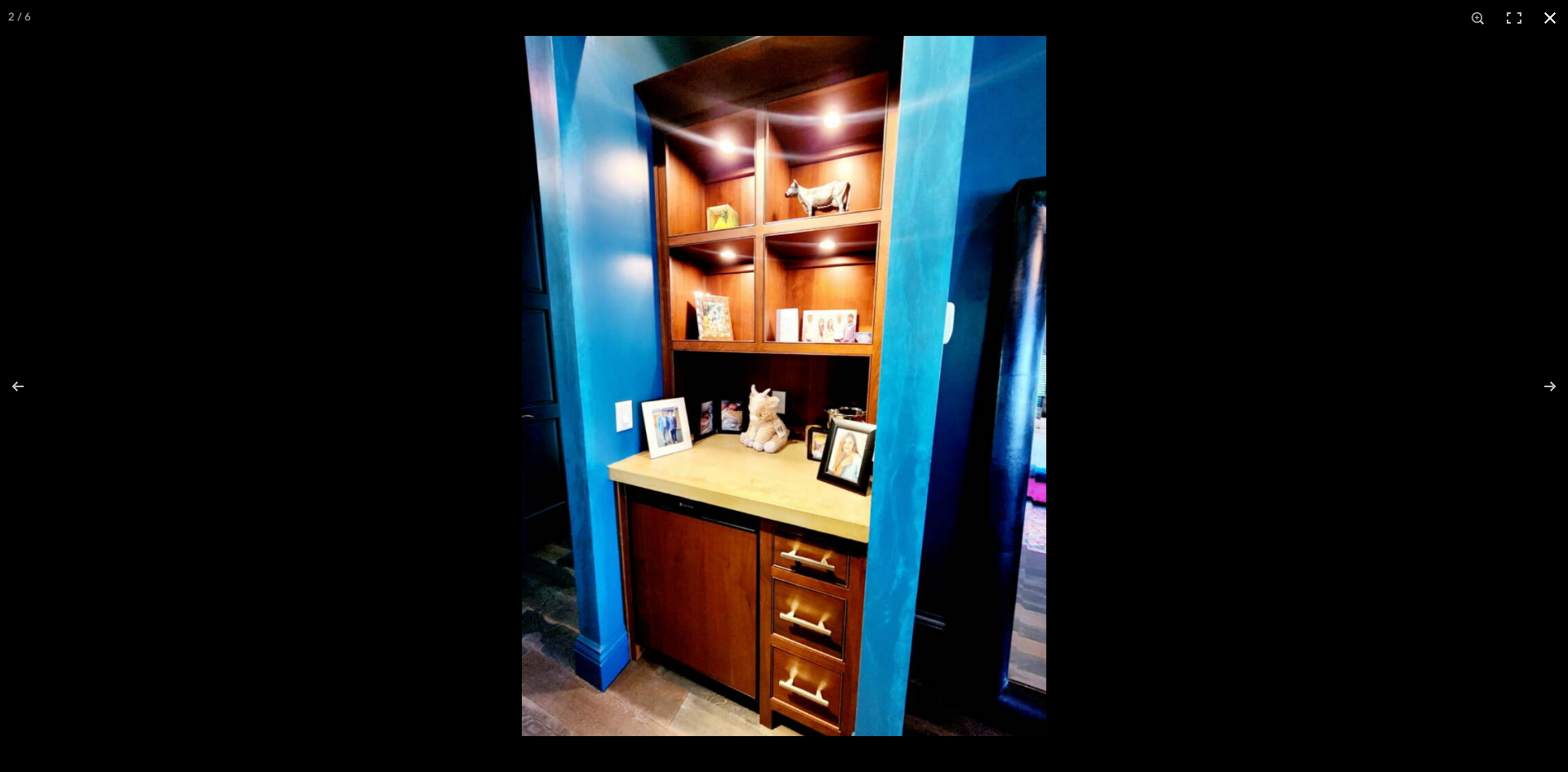
click at [1555, 13] on button at bounding box center [1550, 17] width 36 height 36
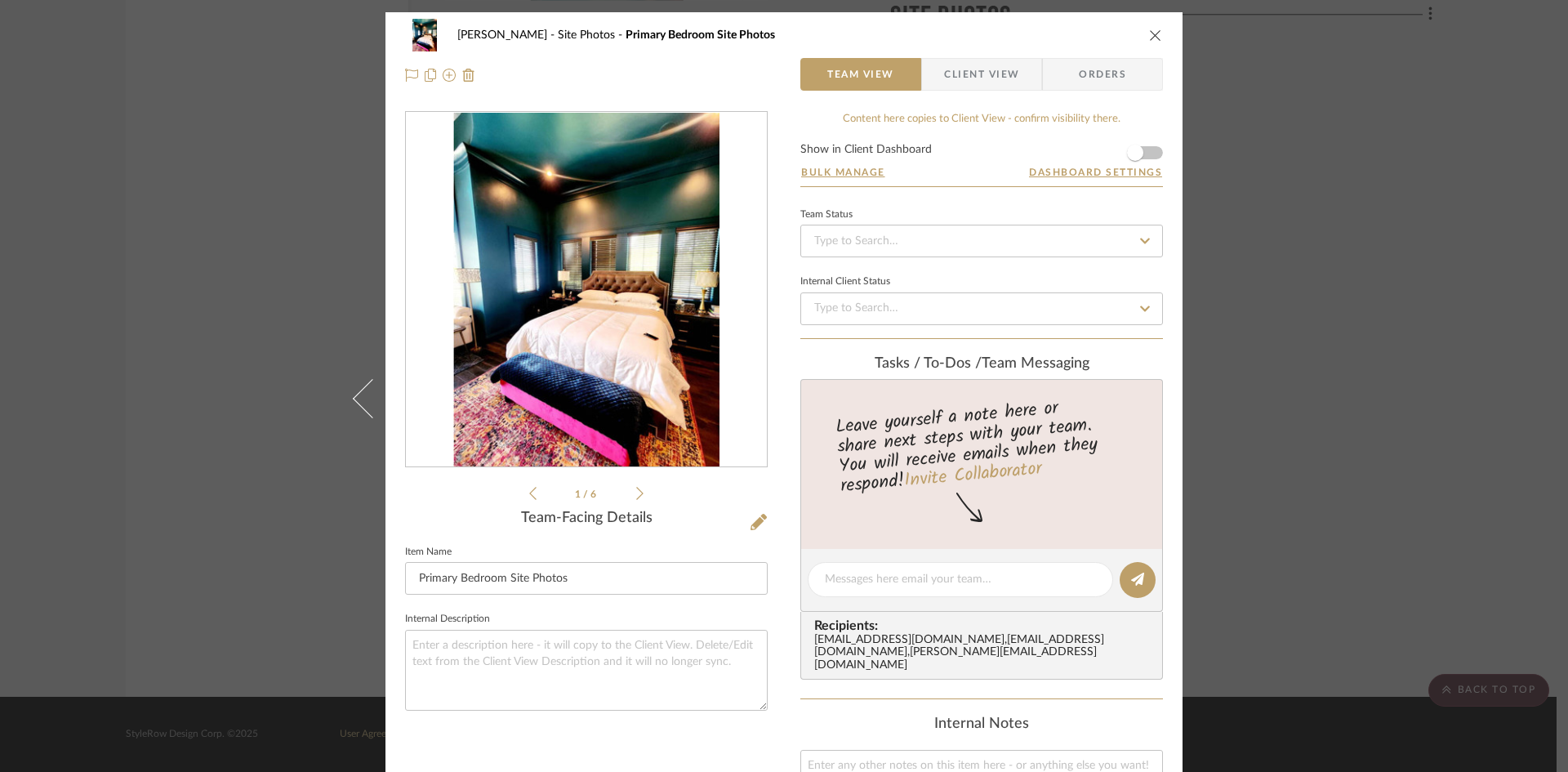
click at [1149, 34] on icon "close" at bounding box center [1154, 35] width 13 height 13
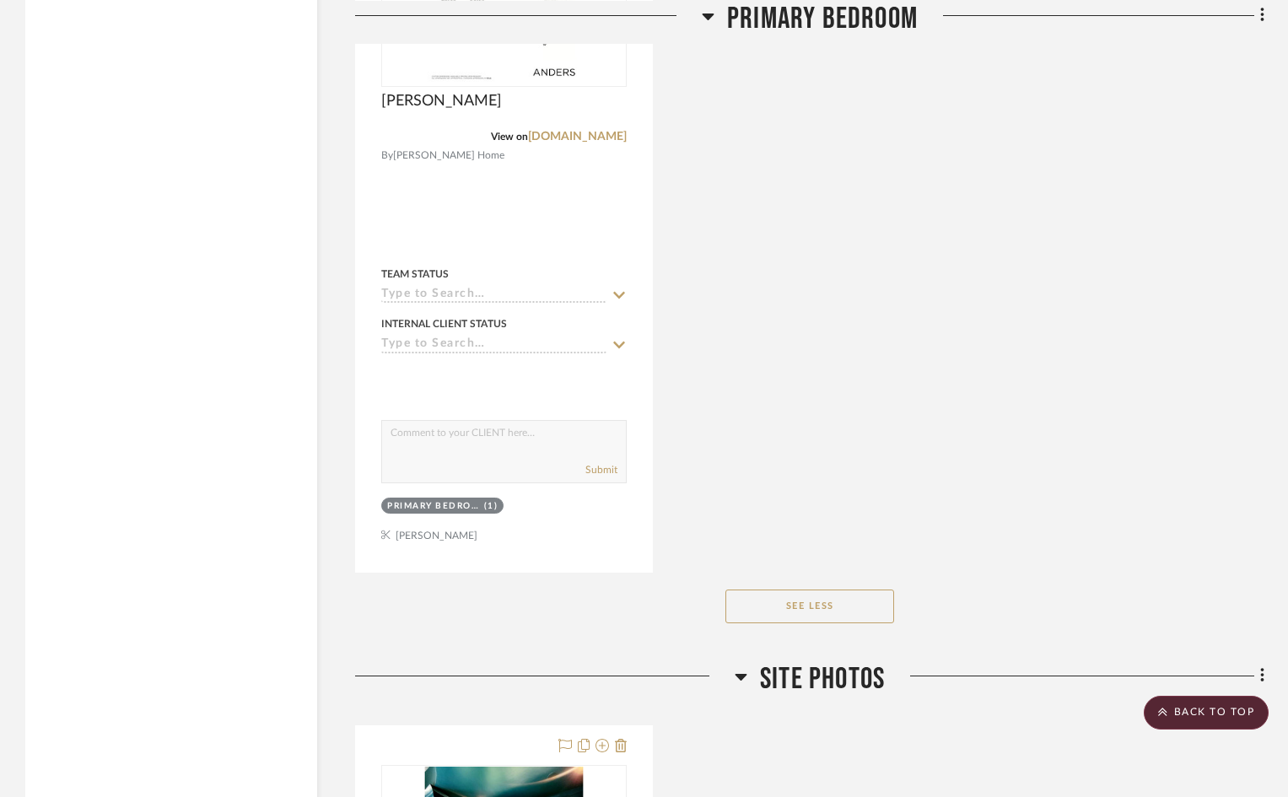
scroll to position [1975, 0]
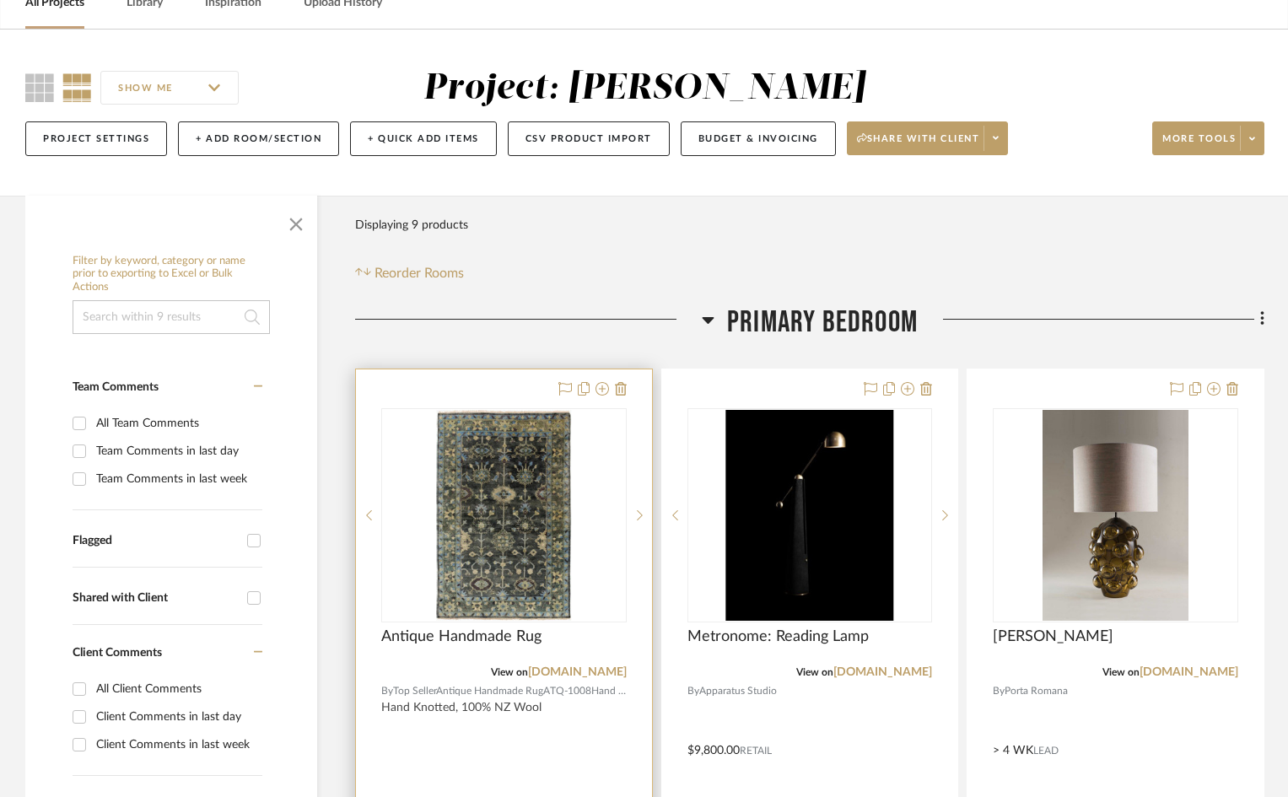
scroll to position [253, 0]
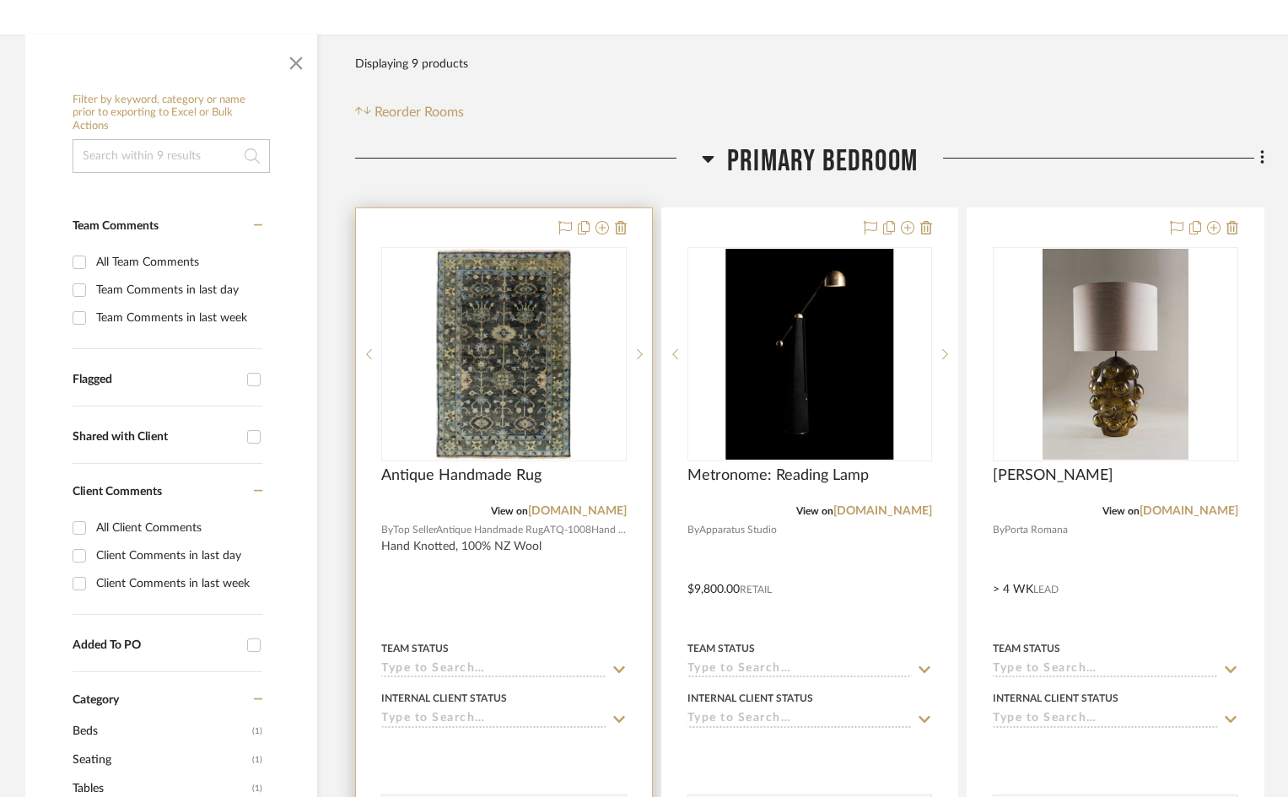
click at [557, 591] on div at bounding box center [504, 577] width 296 height 738
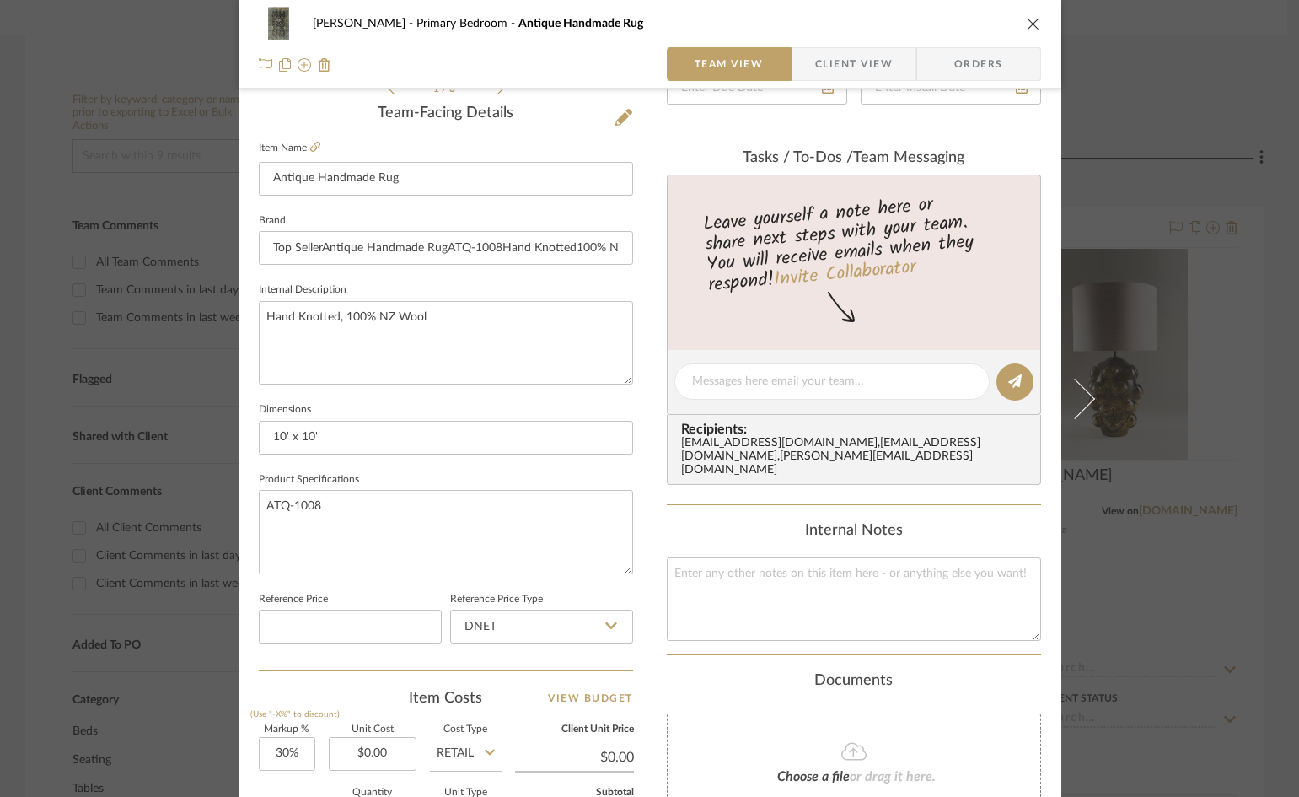
scroll to position [506, 0]
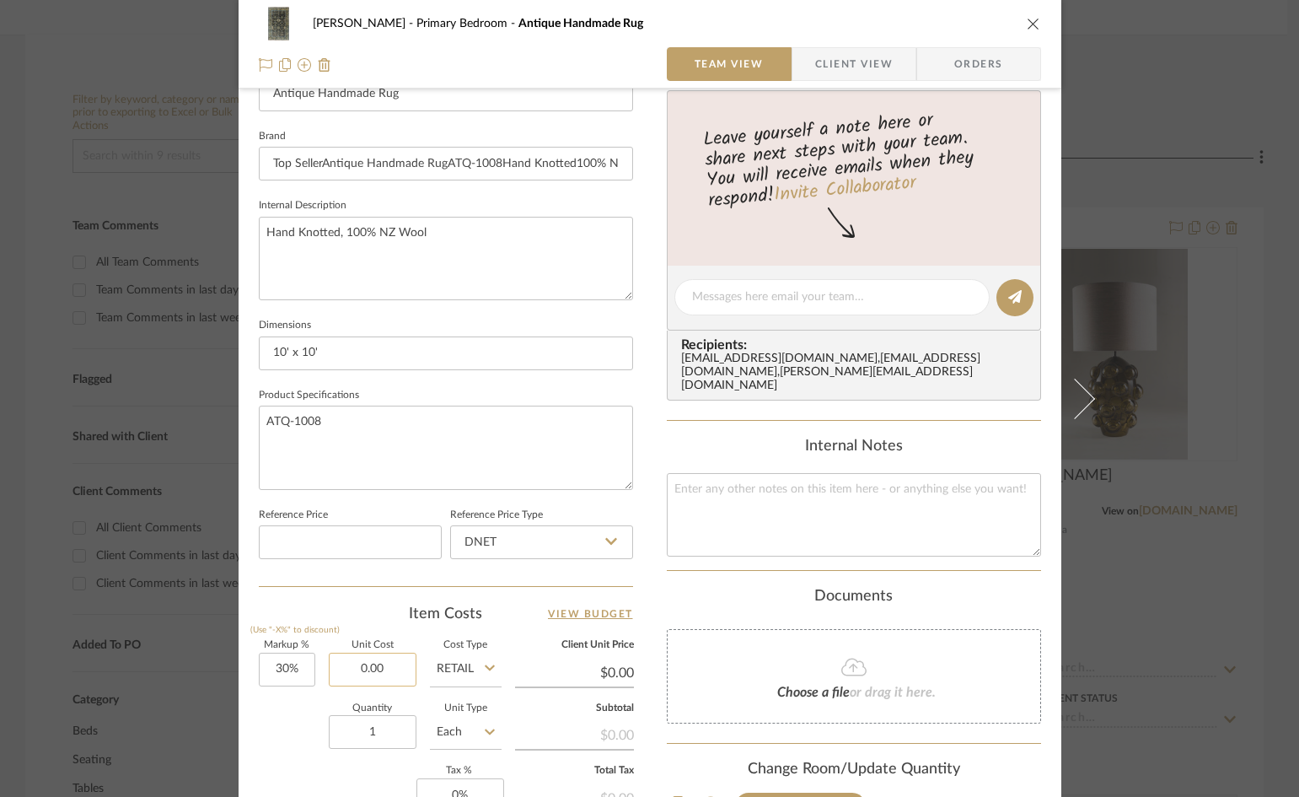
click at [371, 671] on input "0.00" at bounding box center [373, 670] width 88 height 34
type input "18000"
type input "30"
type input "$18,000.00"
type input "$23,400.00"
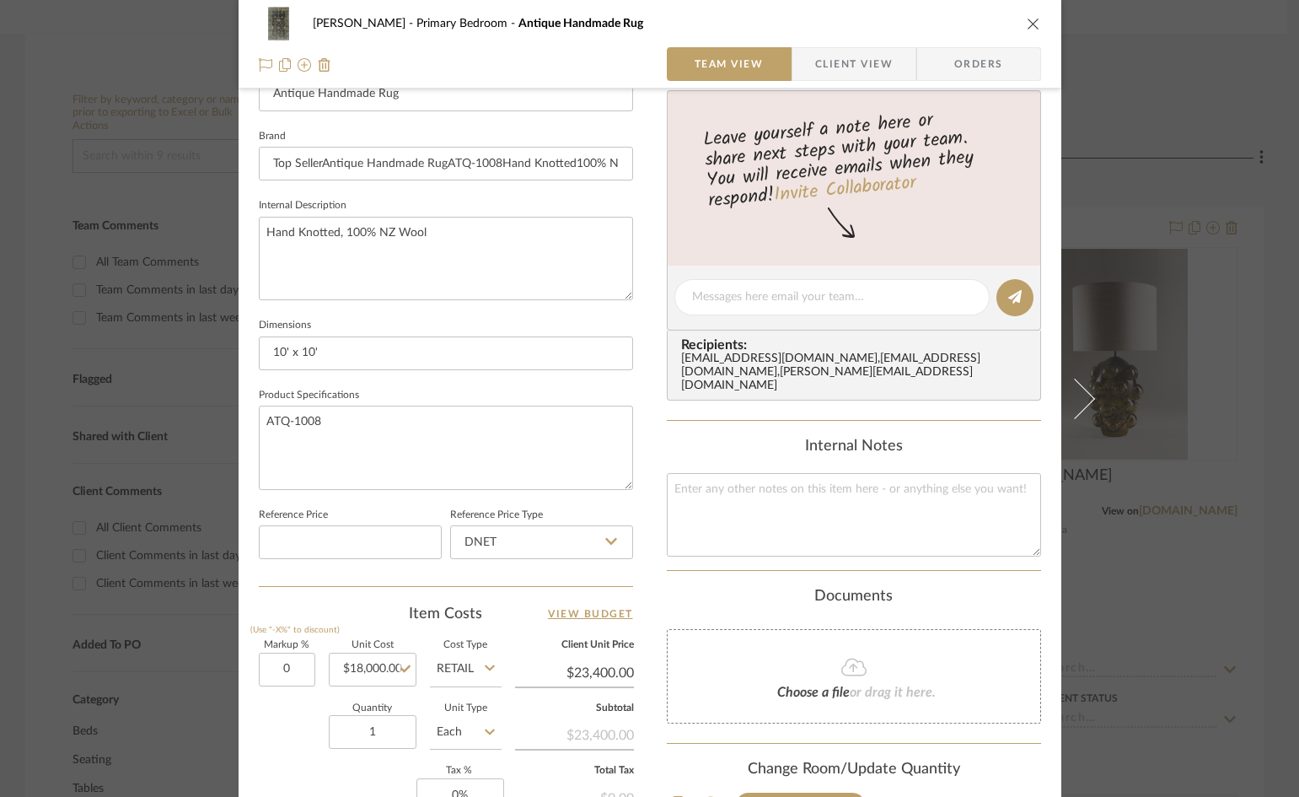
type input "0%"
click at [286, 737] on div "Quantity 1 Unit Type Each" at bounding box center [380, 734] width 243 height 60
type input "$18,000.00"
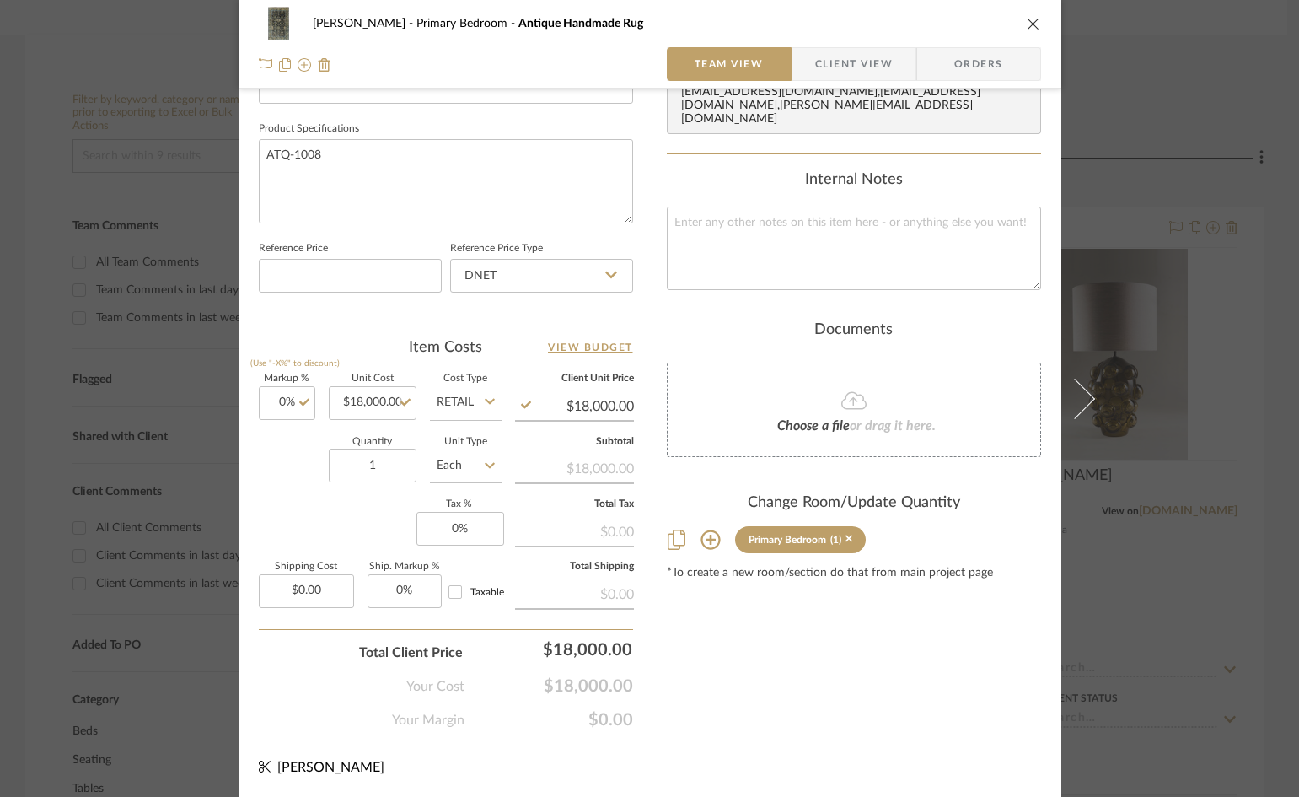
scroll to position [773, 0]
click at [438, 530] on input "0" at bounding box center [461, 528] width 88 height 34
type input "5.5%"
click at [719, 651] on div "Content here copies to Client View - confirm visibility there. Show in Client D…" at bounding box center [854, 35] width 374 height 1388
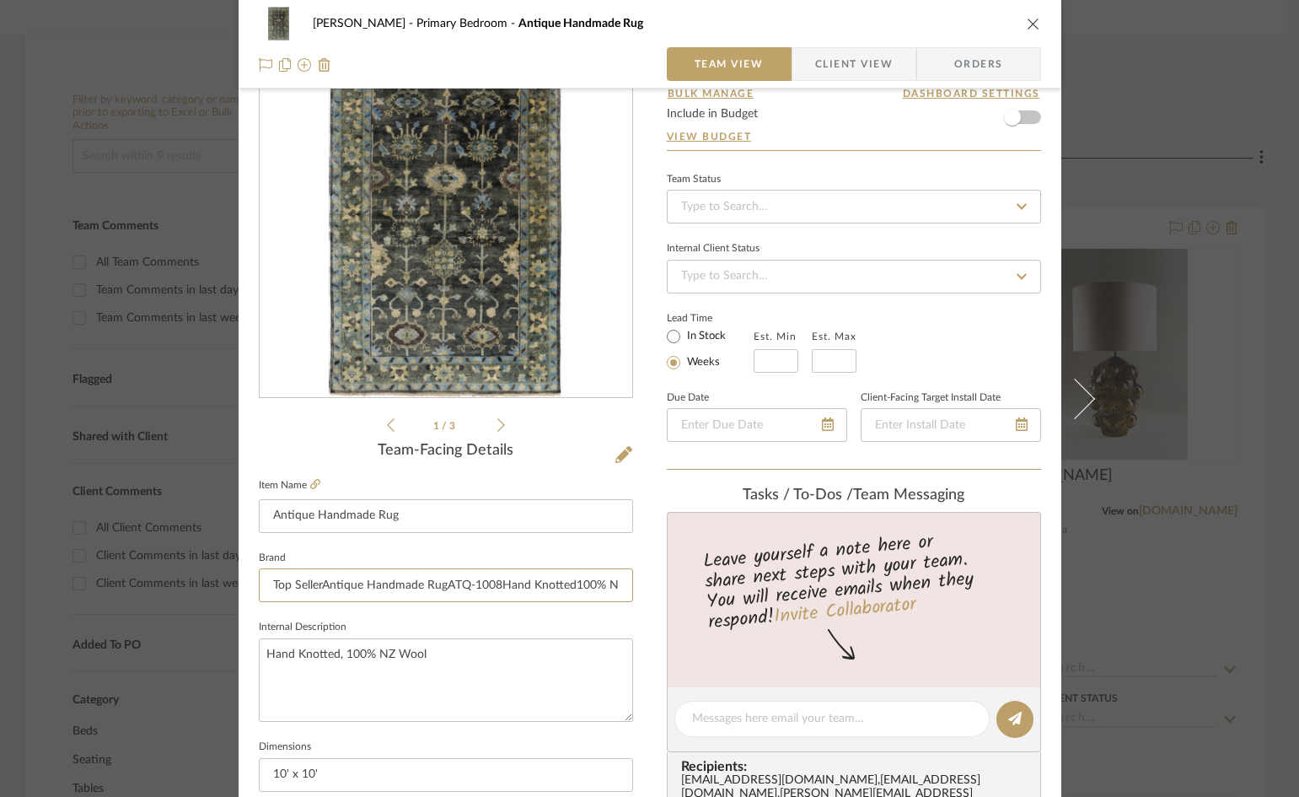
scroll to position [0, 212]
drag, startPoint x: 268, startPoint y: 585, endPoint x: 891, endPoint y: 578, distance: 623.2
click at [895, 577] on div "Ostrom, Jim Primary Bedroom Antique Handmade Rug Team View Client View Orders 1…" at bounding box center [650, 706] width 823 height 1557
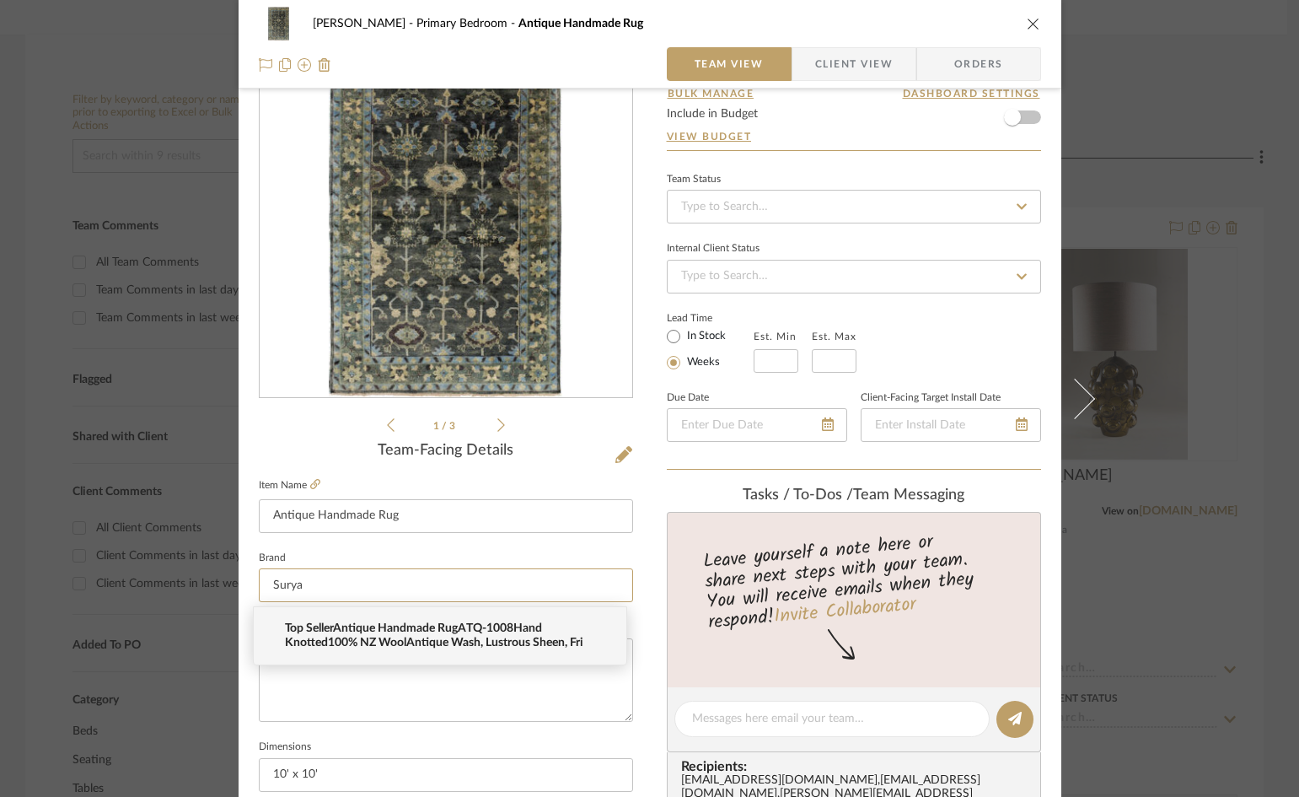
type input "Surya"
click at [639, 566] on div "Ostrom, Jim Primary Bedroom Antique Handmade Rug Team View Client View Orders 1…" at bounding box center [650, 706] width 823 height 1557
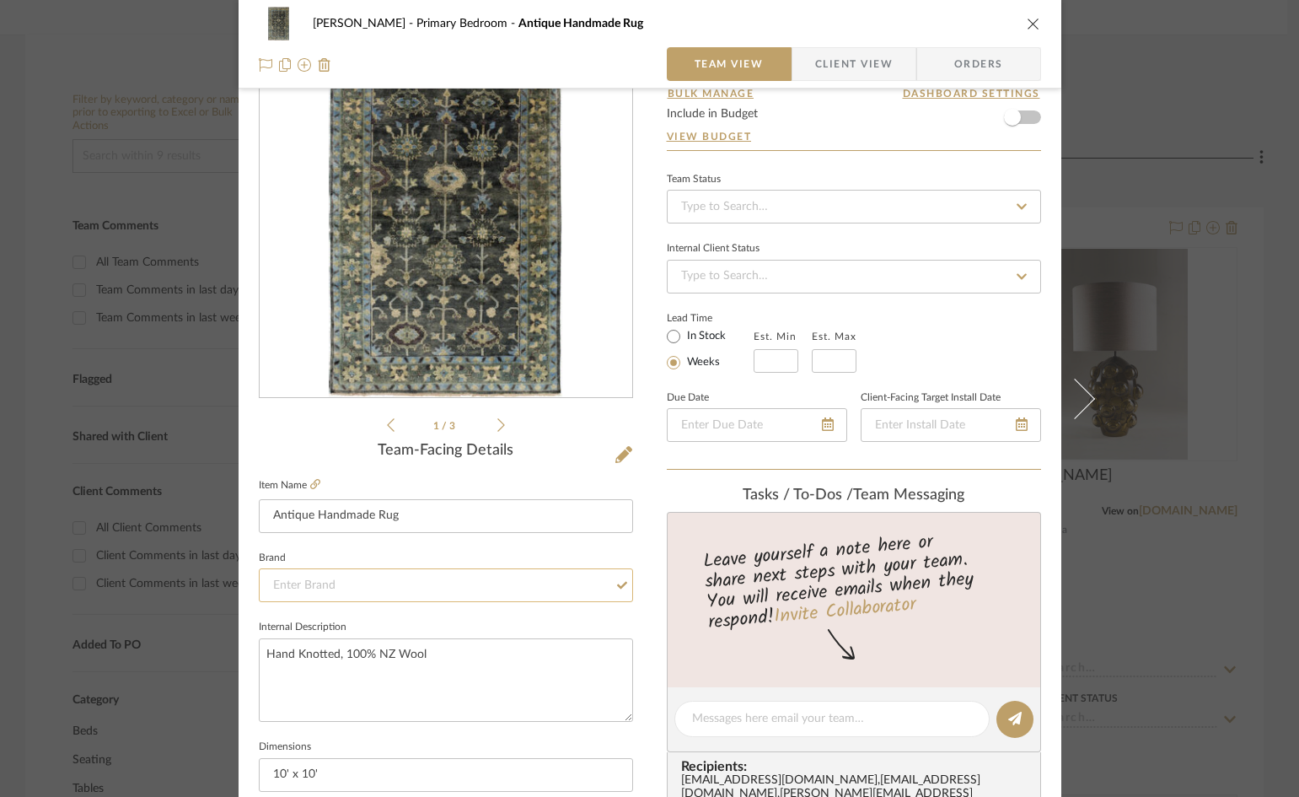
click at [389, 585] on input at bounding box center [446, 585] width 374 height 34
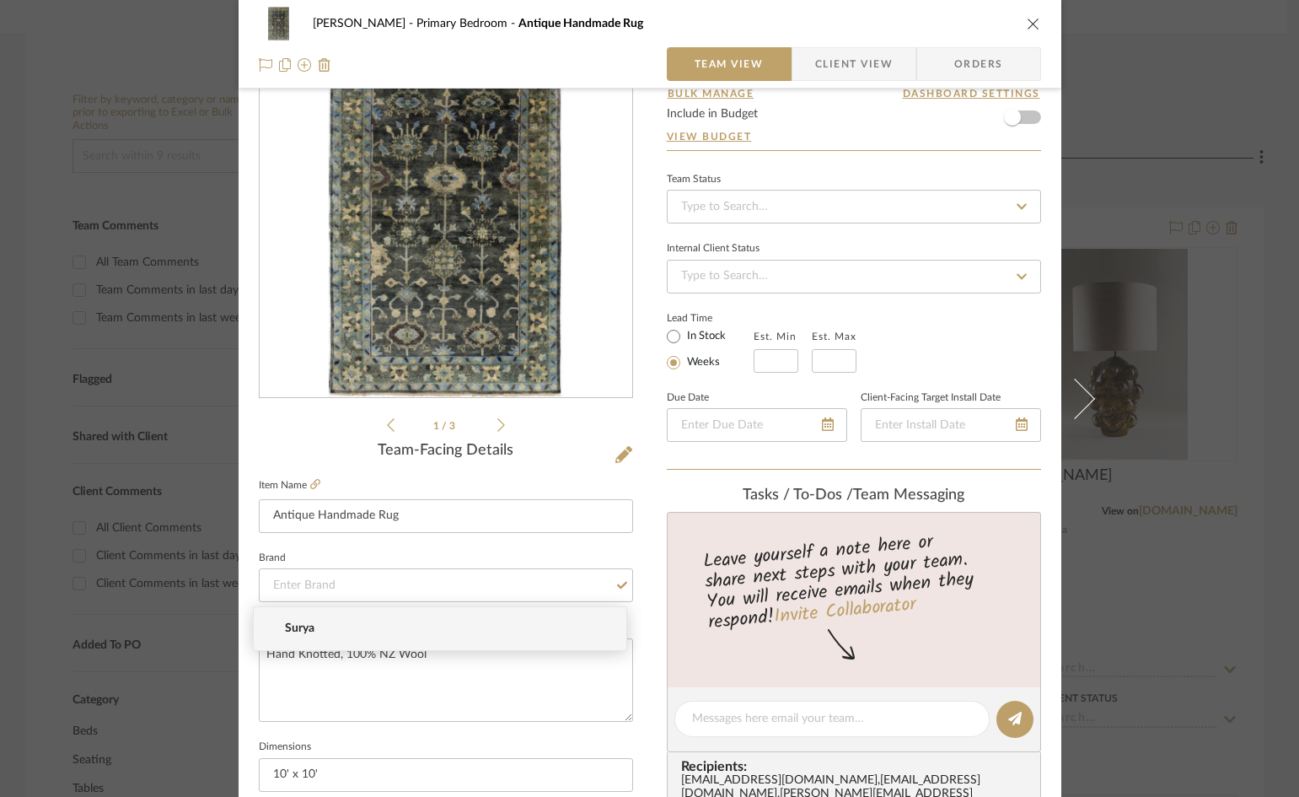
click at [320, 625] on span "Surya" at bounding box center [447, 628] width 324 height 14
type input "Surya"
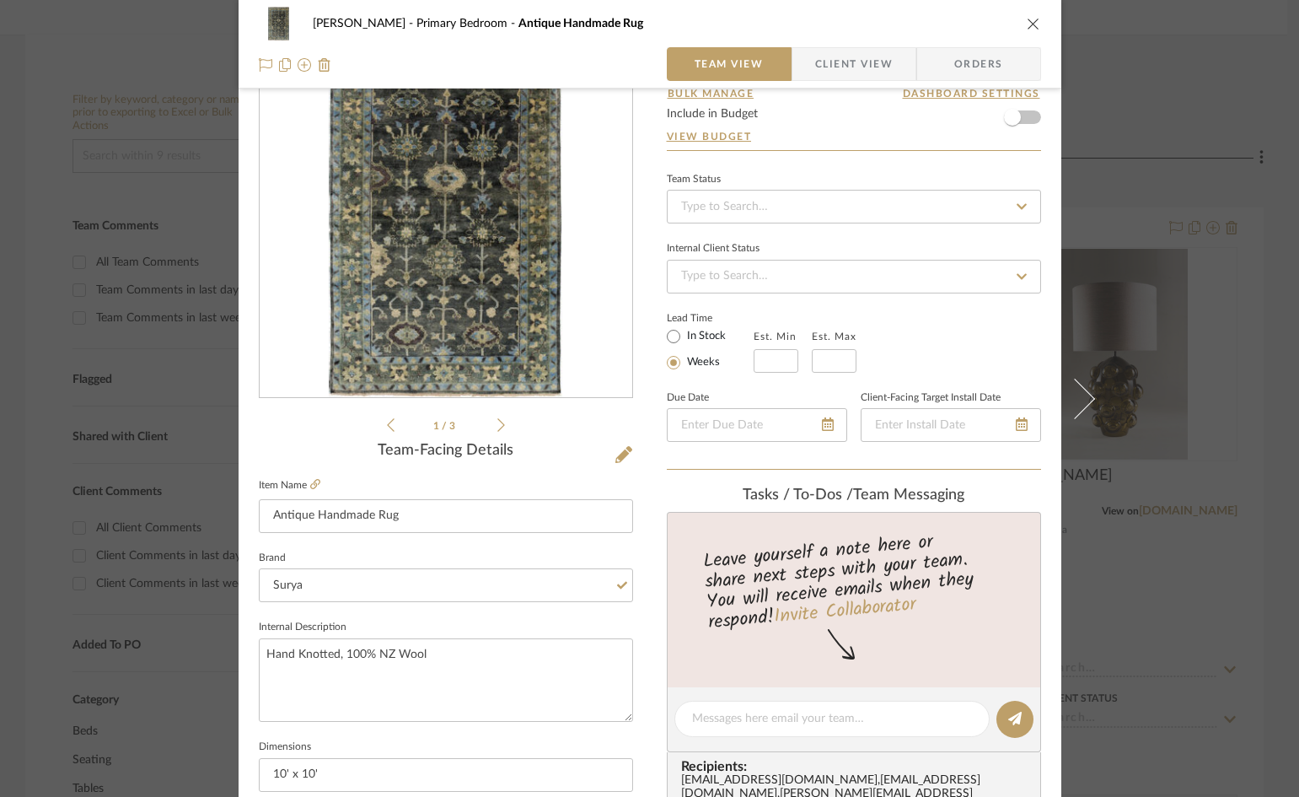
click at [643, 678] on div "Ostrom, Jim Primary Bedroom Antique Handmade Rug Team View Client View Orders 1…" at bounding box center [650, 706] width 823 height 1557
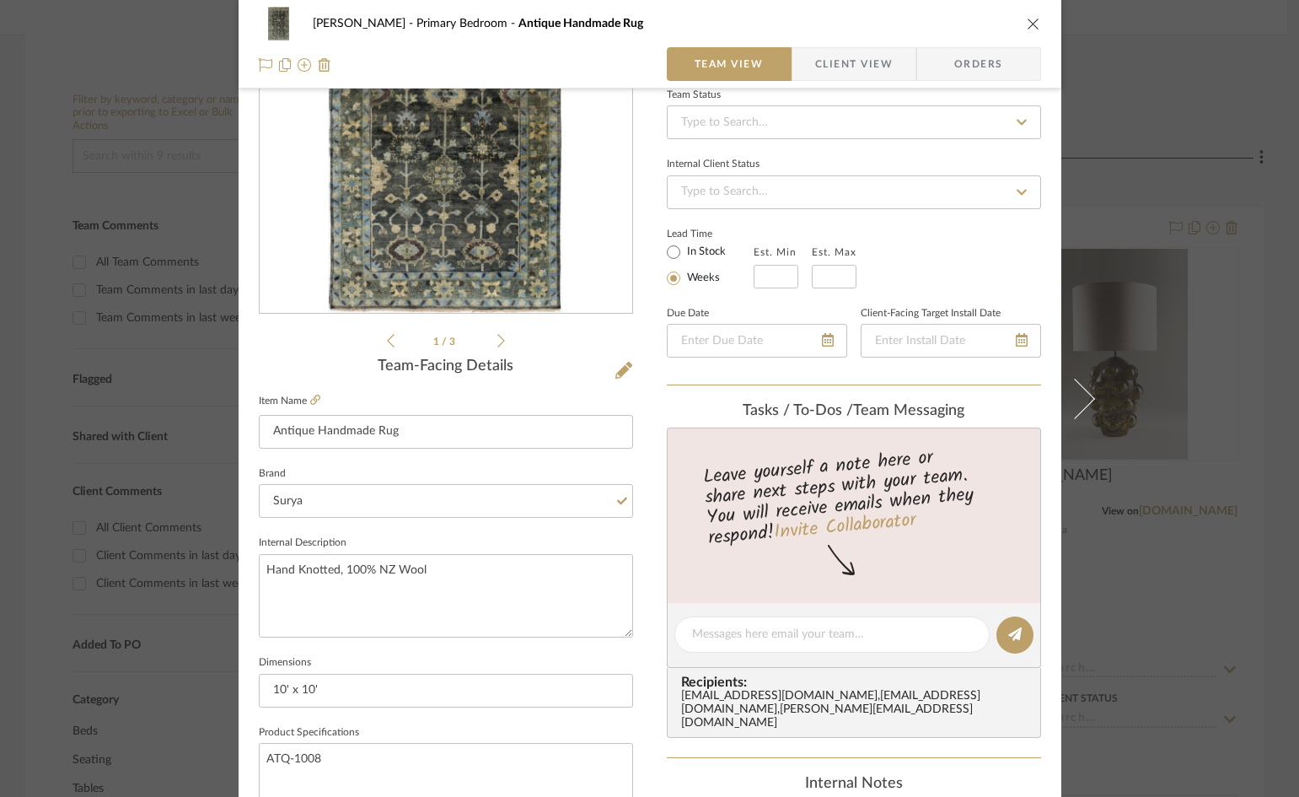
scroll to position [253, 0]
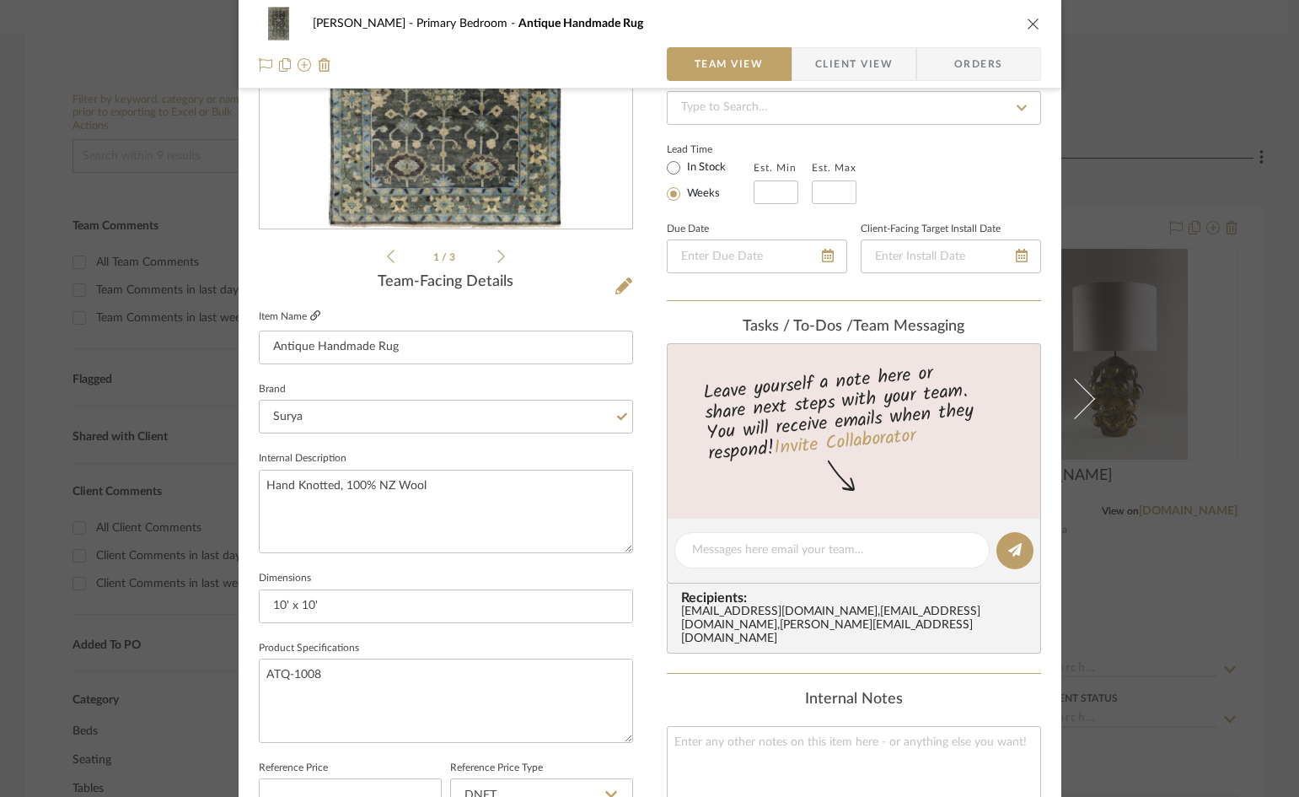
click at [310, 319] on icon at bounding box center [315, 315] width 10 height 10
click at [648, 470] on div "Ostrom, Jim Primary Bedroom Antique Handmade Rug Team View Client View Orders 1…" at bounding box center [650, 538] width 823 height 1557
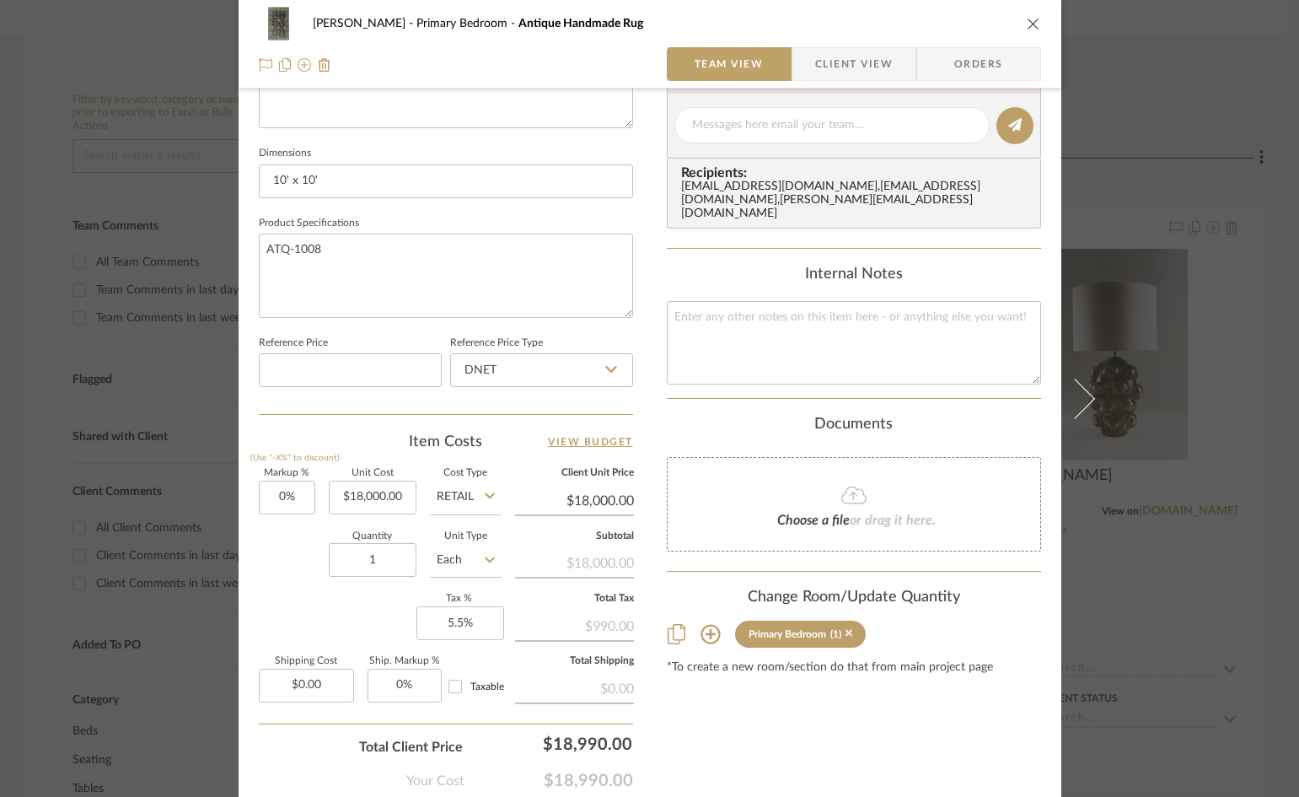
scroll to position [773, 0]
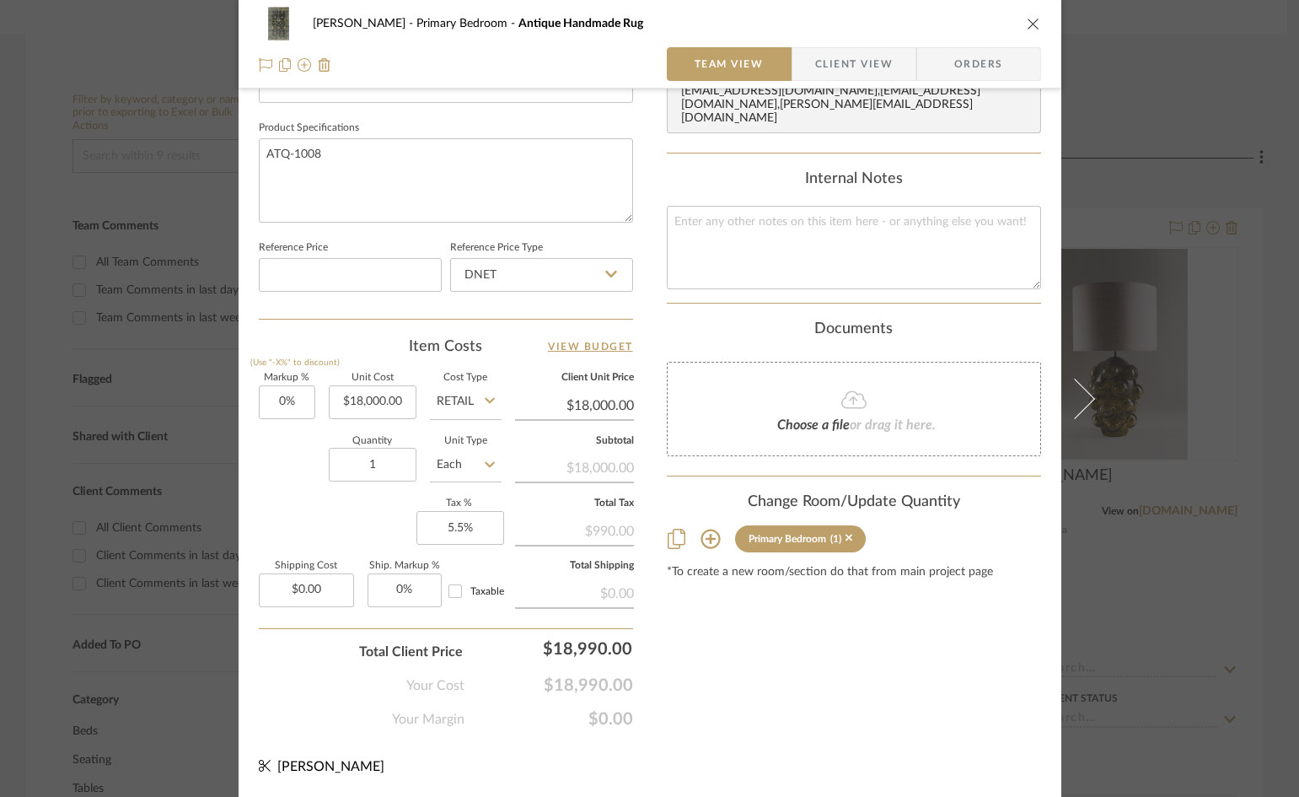
click at [827, 661] on div "Content here copies to Client View - confirm visibility there. Show in Client D…" at bounding box center [854, 35] width 374 height 1388
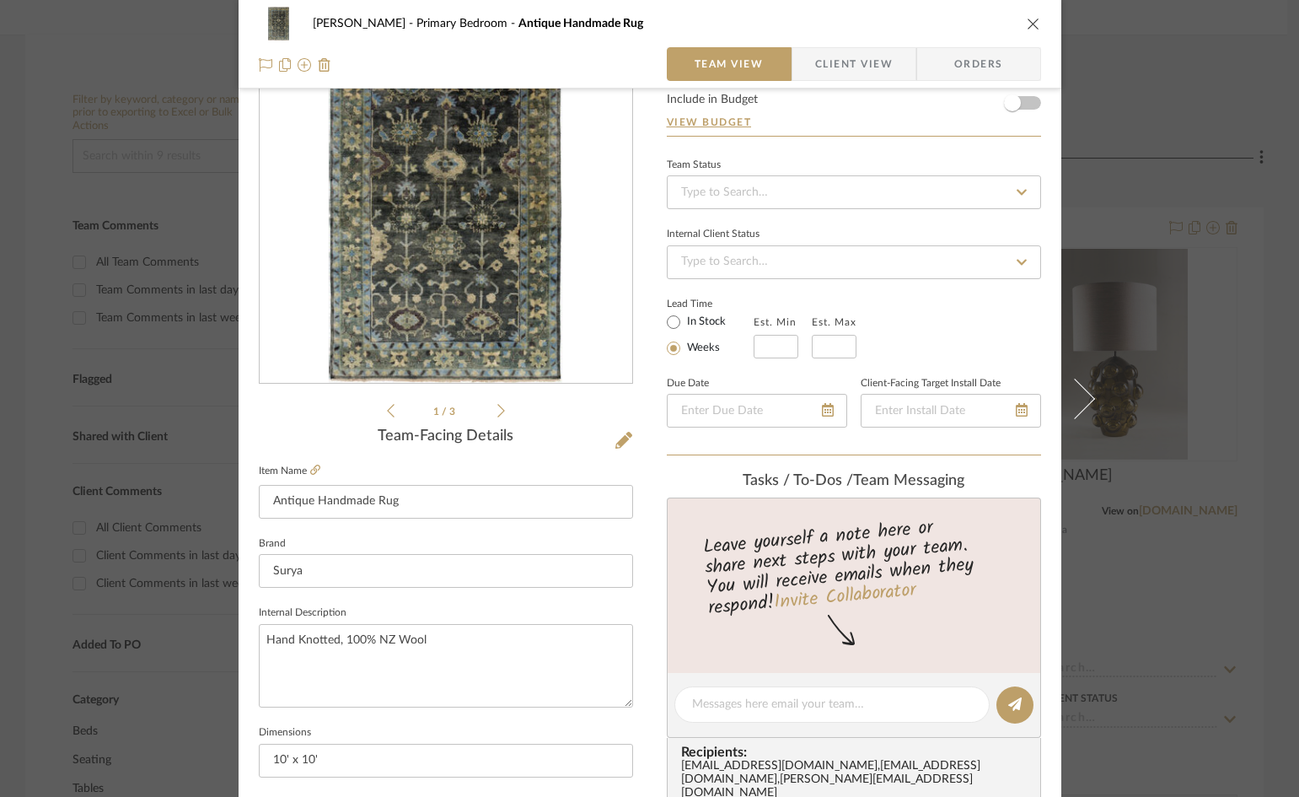
scroll to position [0, 0]
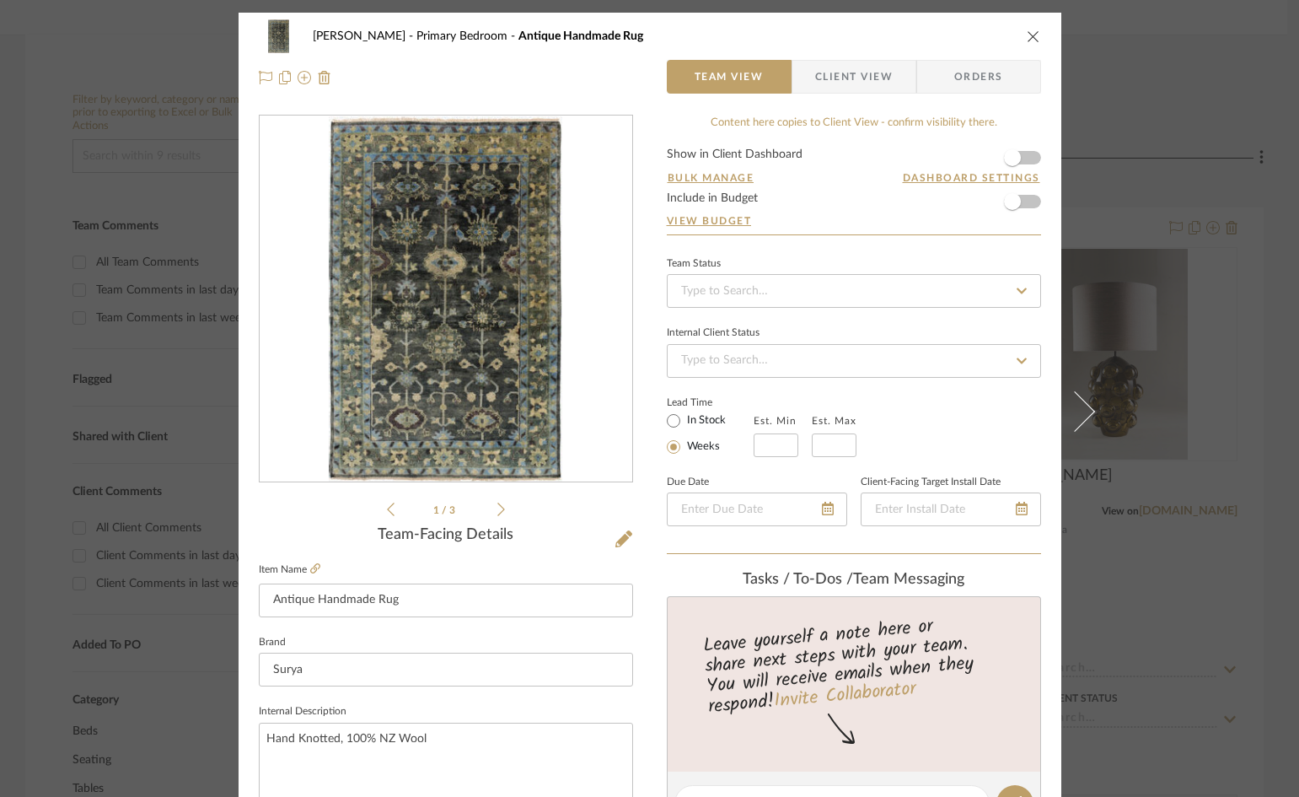
click at [1029, 36] on icon "close" at bounding box center [1033, 36] width 13 height 13
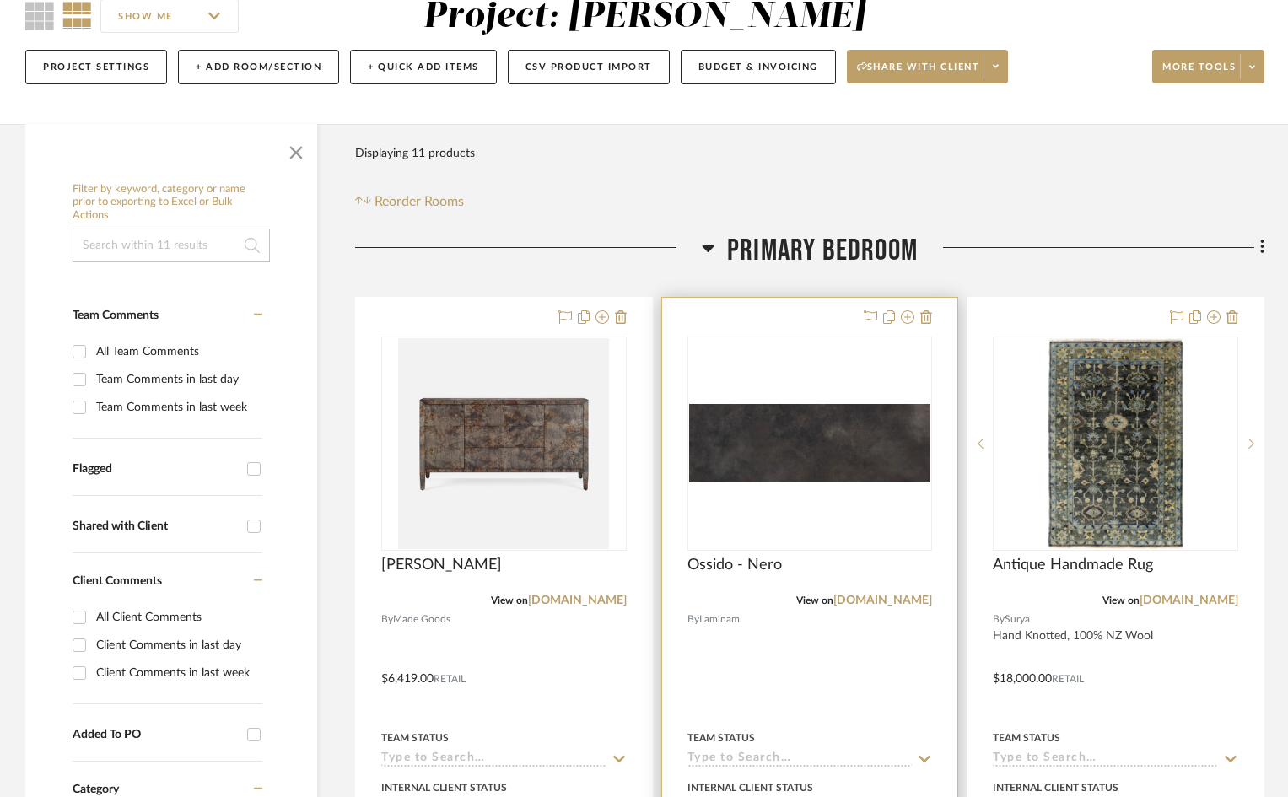
scroll to position [253, 0]
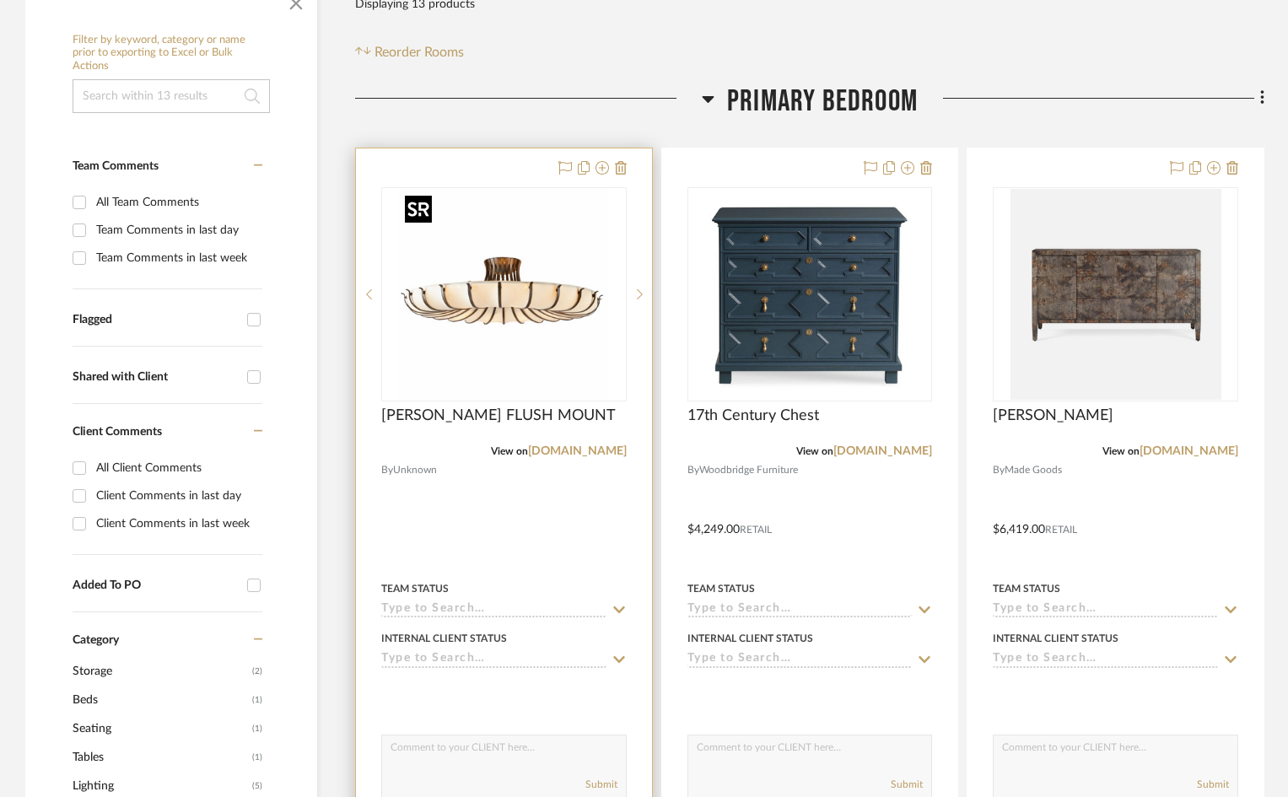
scroll to position [337, 0]
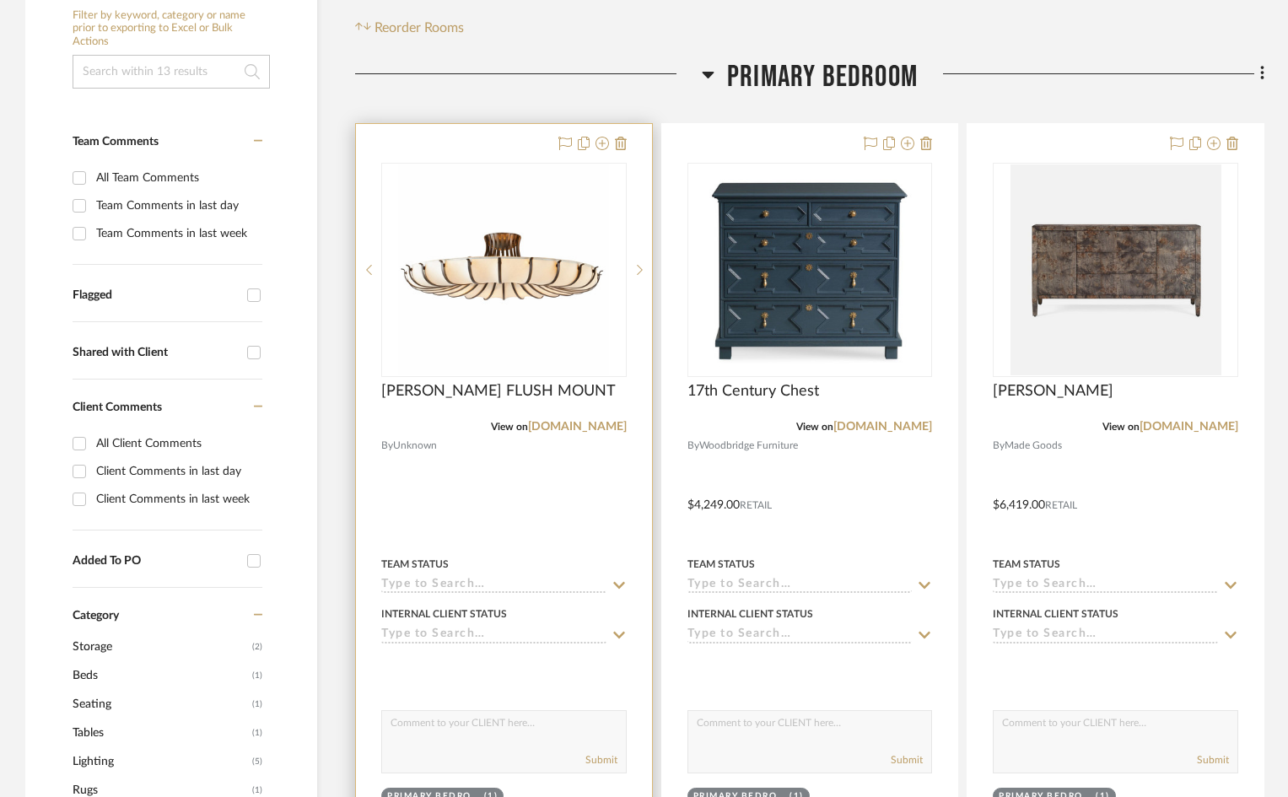
click at [520, 494] on div at bounding box center [504, 493] width 296 height 738
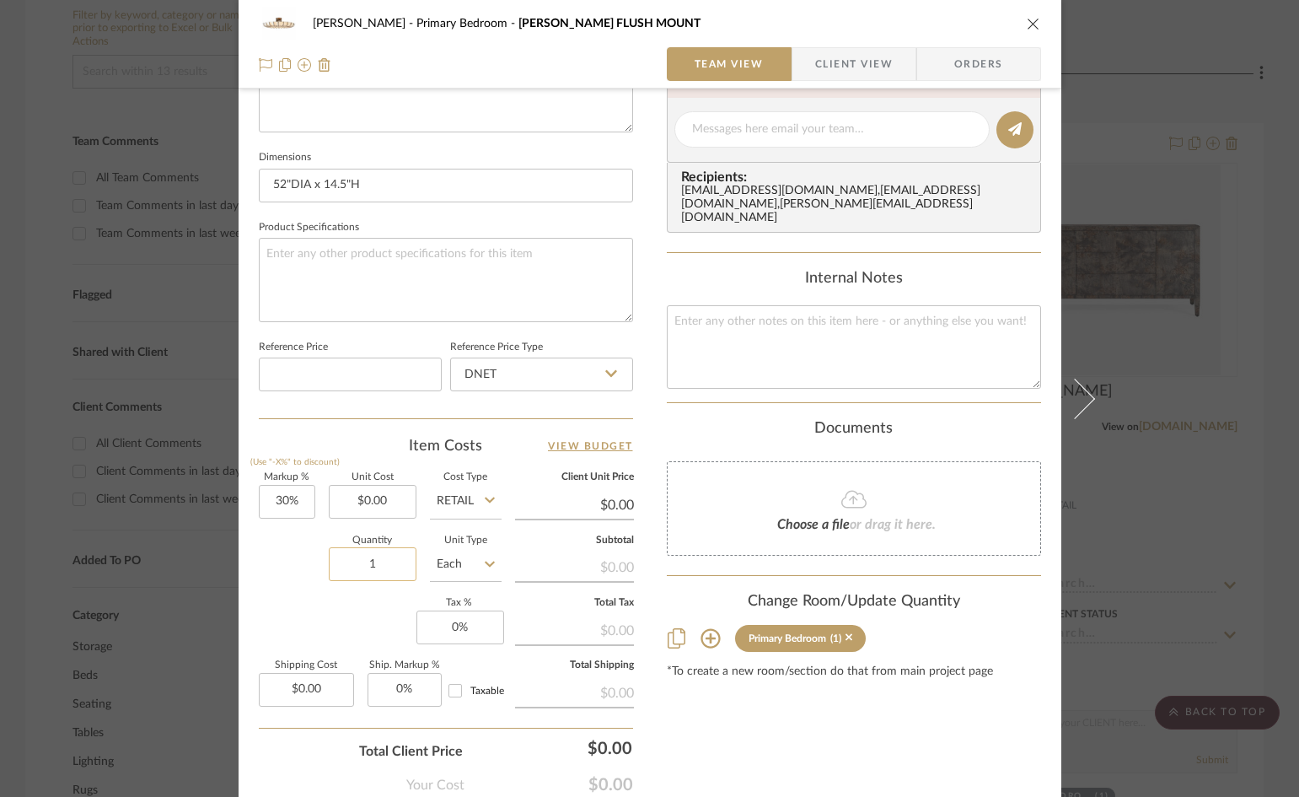
scroll to position [675, 0]
click at [393, 504] on input "0.00" at bounding box center [373, 501] width 88 height 34
type input "5119"
type input "30"
type input "$5,119.00"
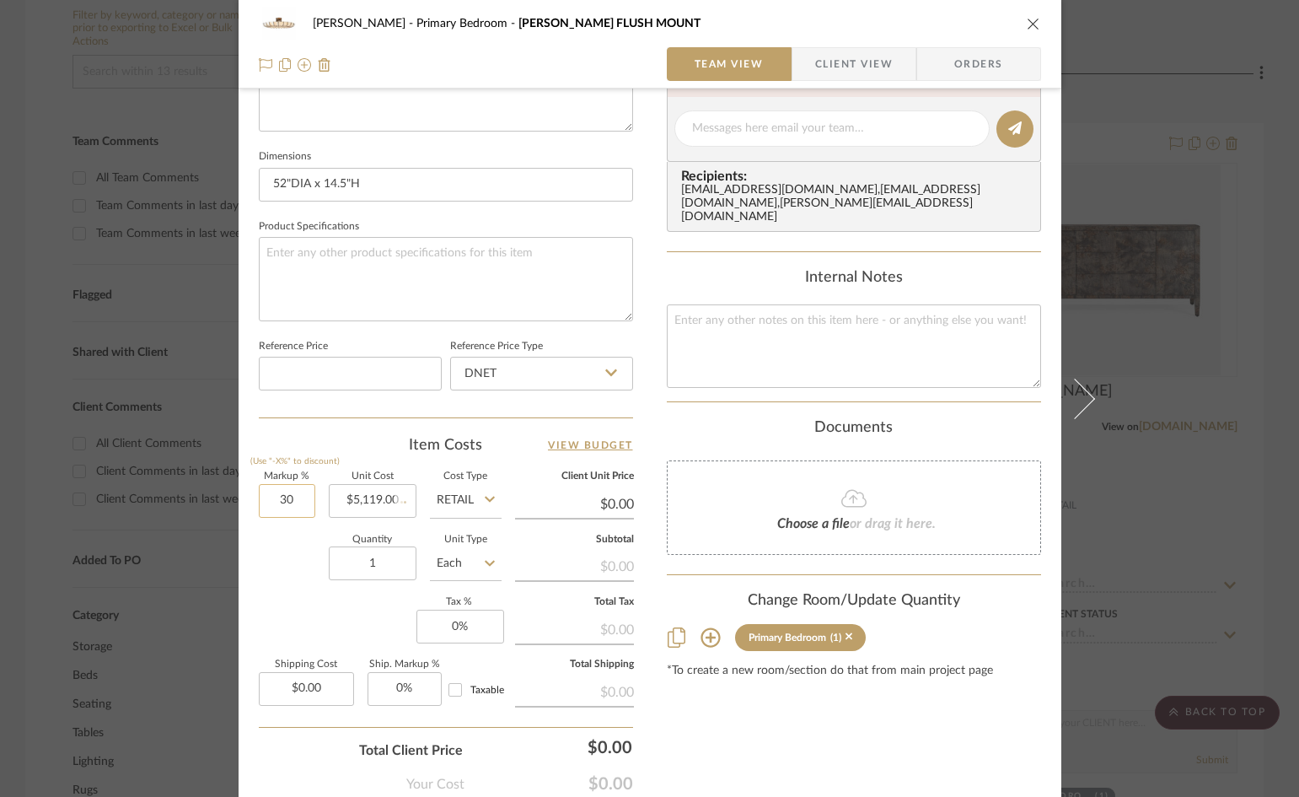
type input "$6,654.70"
type input "0%"
type input "0"
click at [462, 622] on input "0" at bounding box center [461, 627] width 88 height 34
type input "$5,119.00"
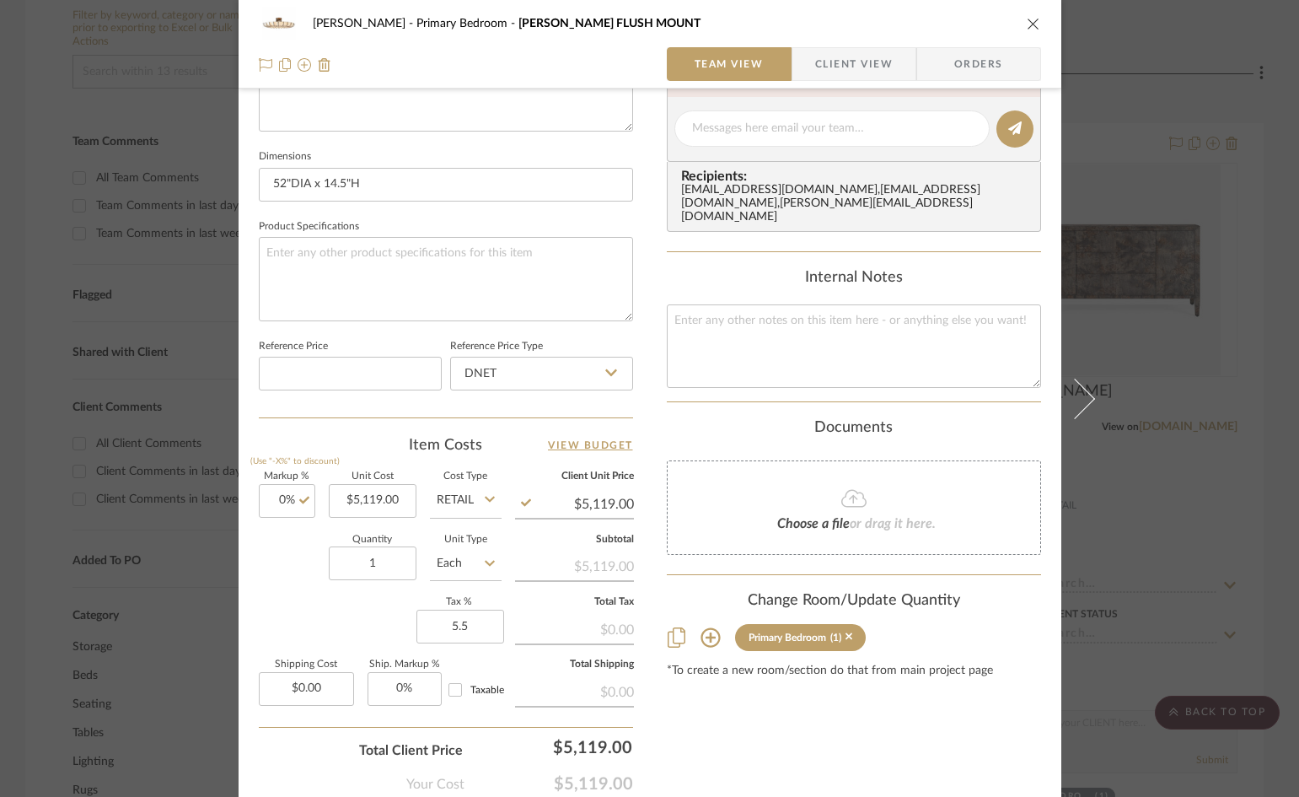
type input "5.5%"
click at [713, 734] on div "Content here copies to Client View - confirm visibility there. Show in Client D…" at bounding box center [854, 134] width 374 height 1388
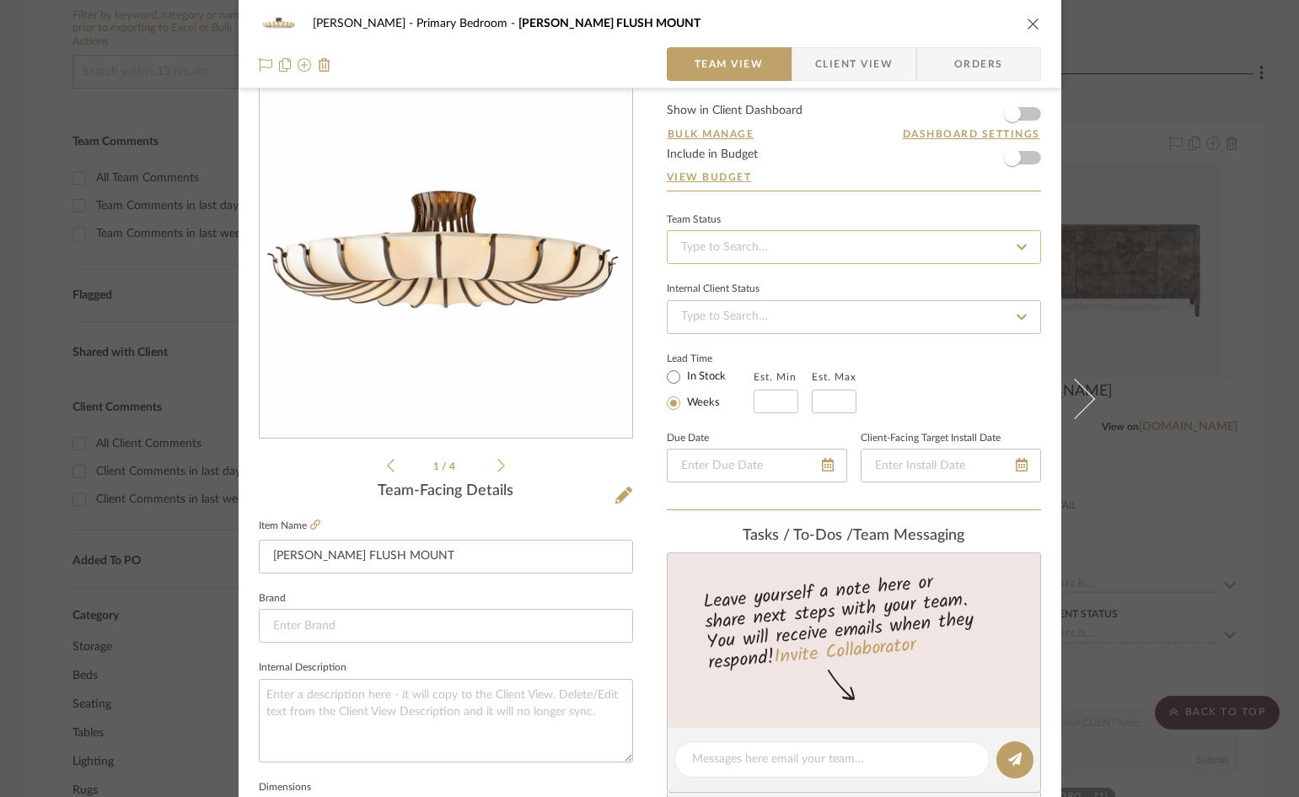
scroll to position [0, 0]
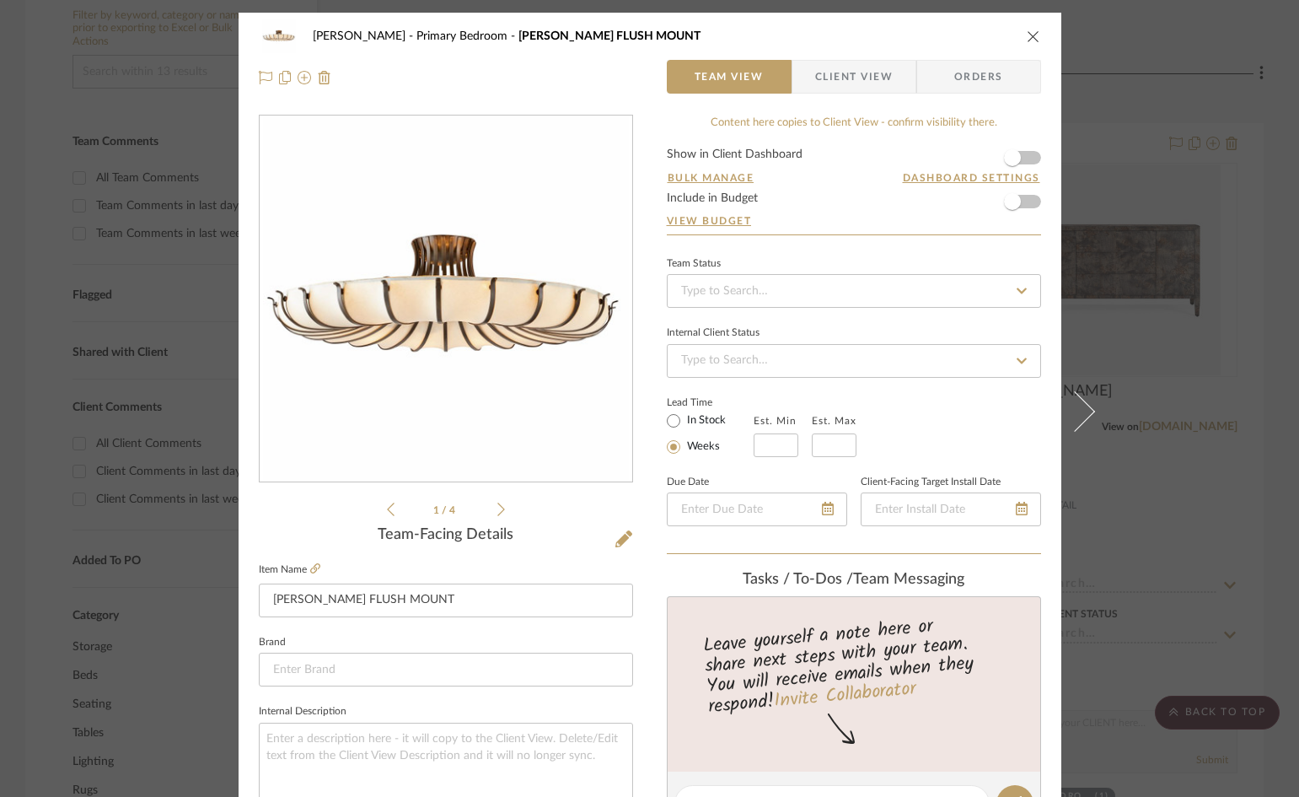
click at [831, 191] on div "Bulk Manage Dashboard Settings" at bounding box center [854, 187] width 374 height 10
click at [1030, 35] on icon "close" at bounding box center [1033, 36] width 13 height 13
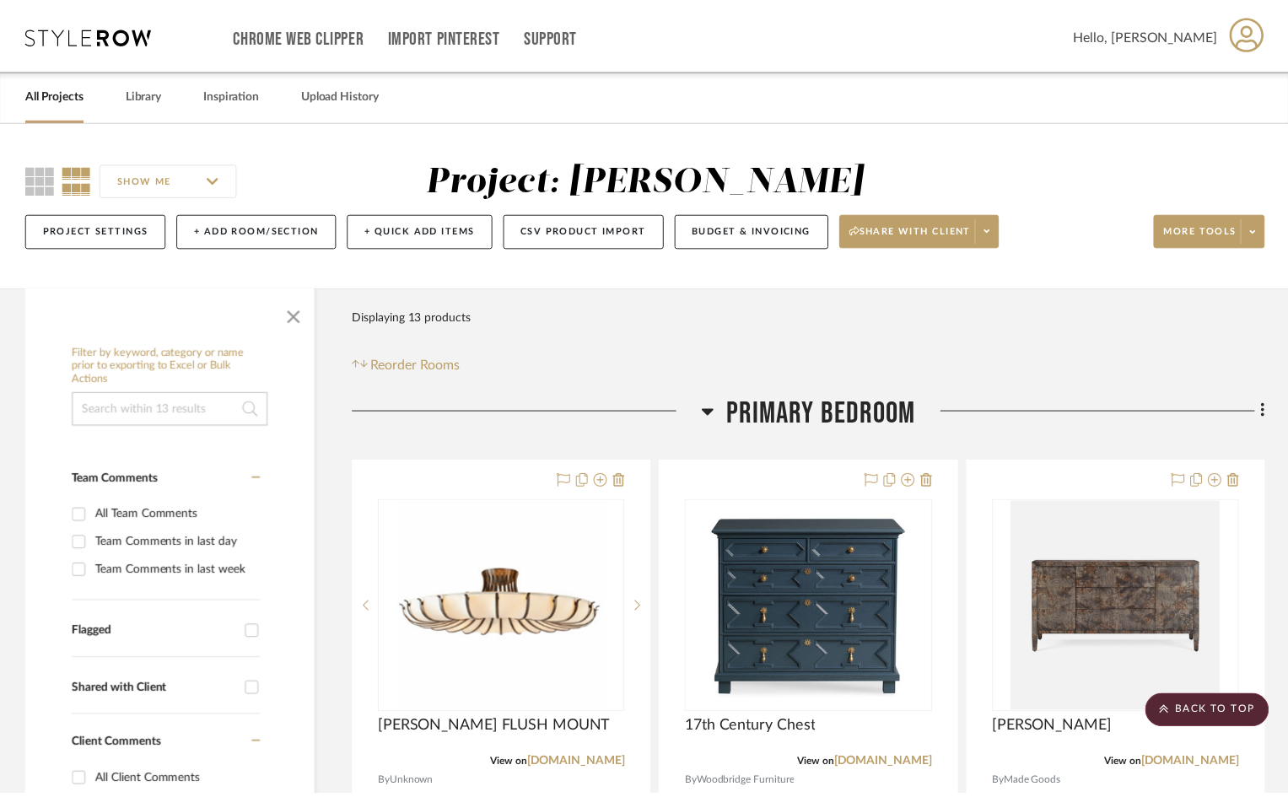
scroll to position [337, 0]
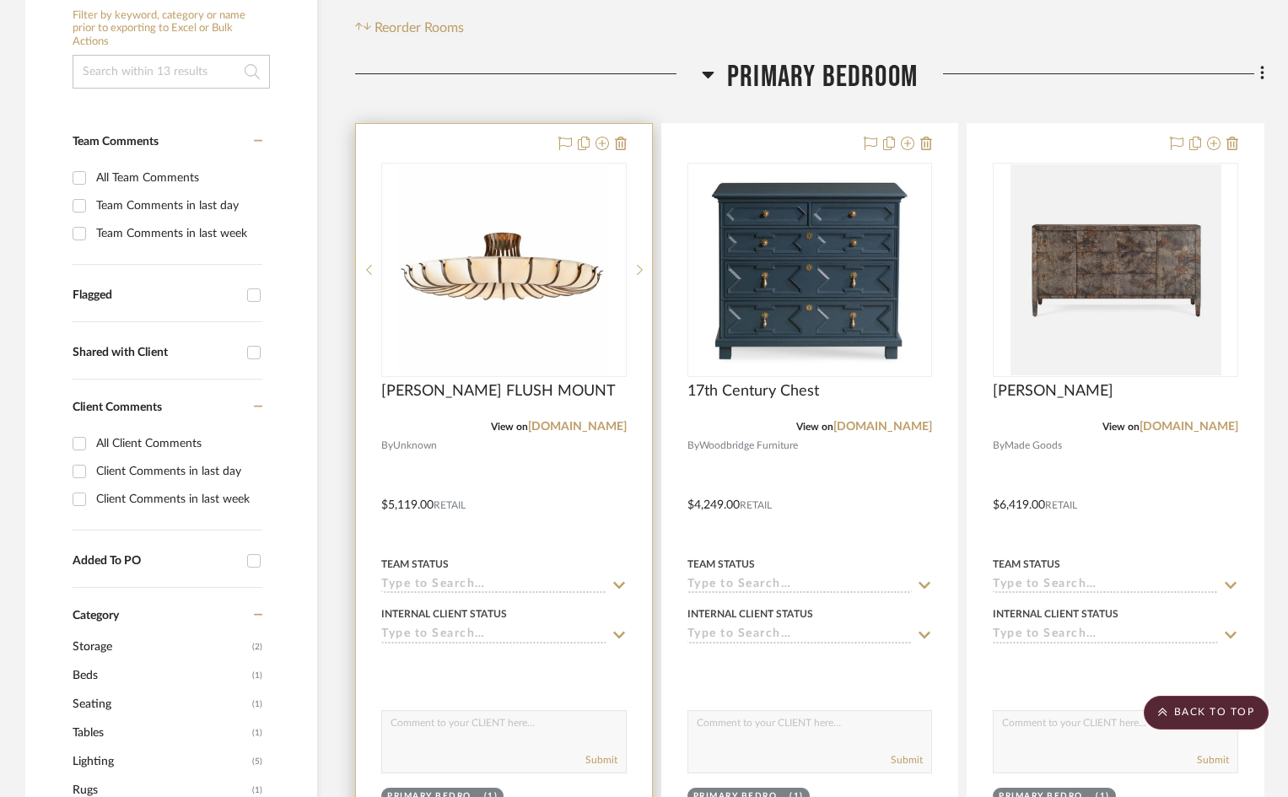
click at [514, 485] on div at bounding box center [504, 493] width 296 height 738
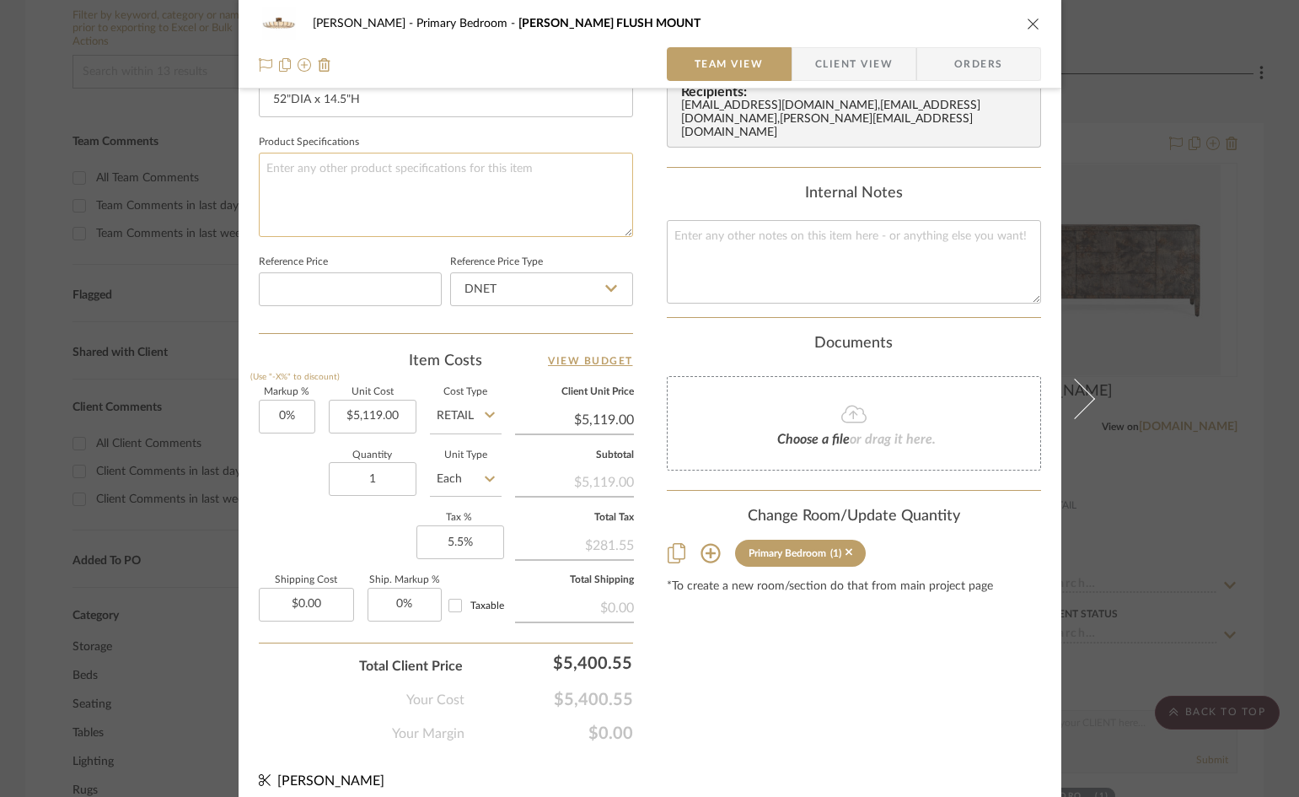
scroll to position [773, 0]
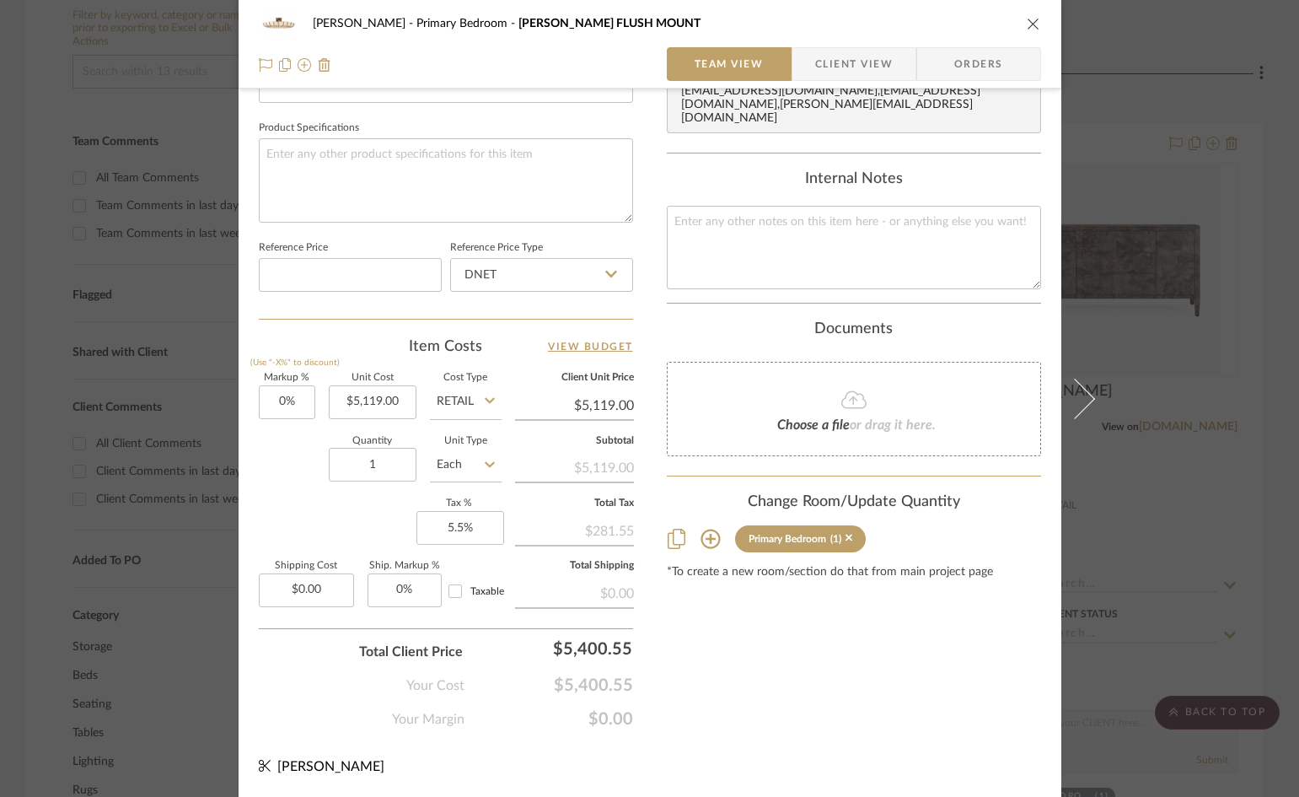
click at [1012, 30] on div "[PERSON_NAME] Primary Bedroom [PERSON_NAME] FLUSH MOUNT" at bounding box center [650, 24] width 783 height 34
click at [1027, 23] on icon "close" at bounding box center [1033, 23] width 13 height 13
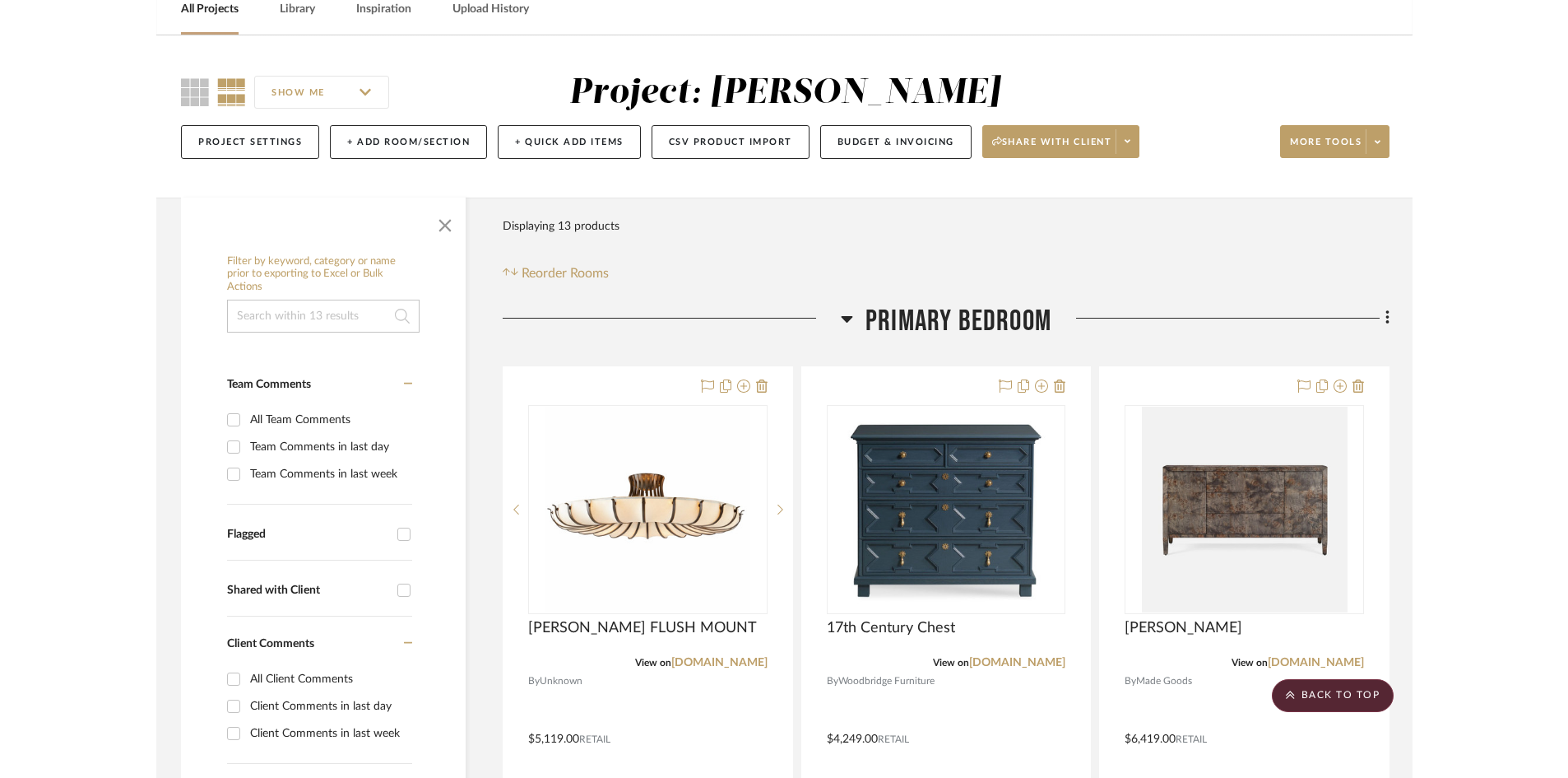
scroll to position [0, 0]
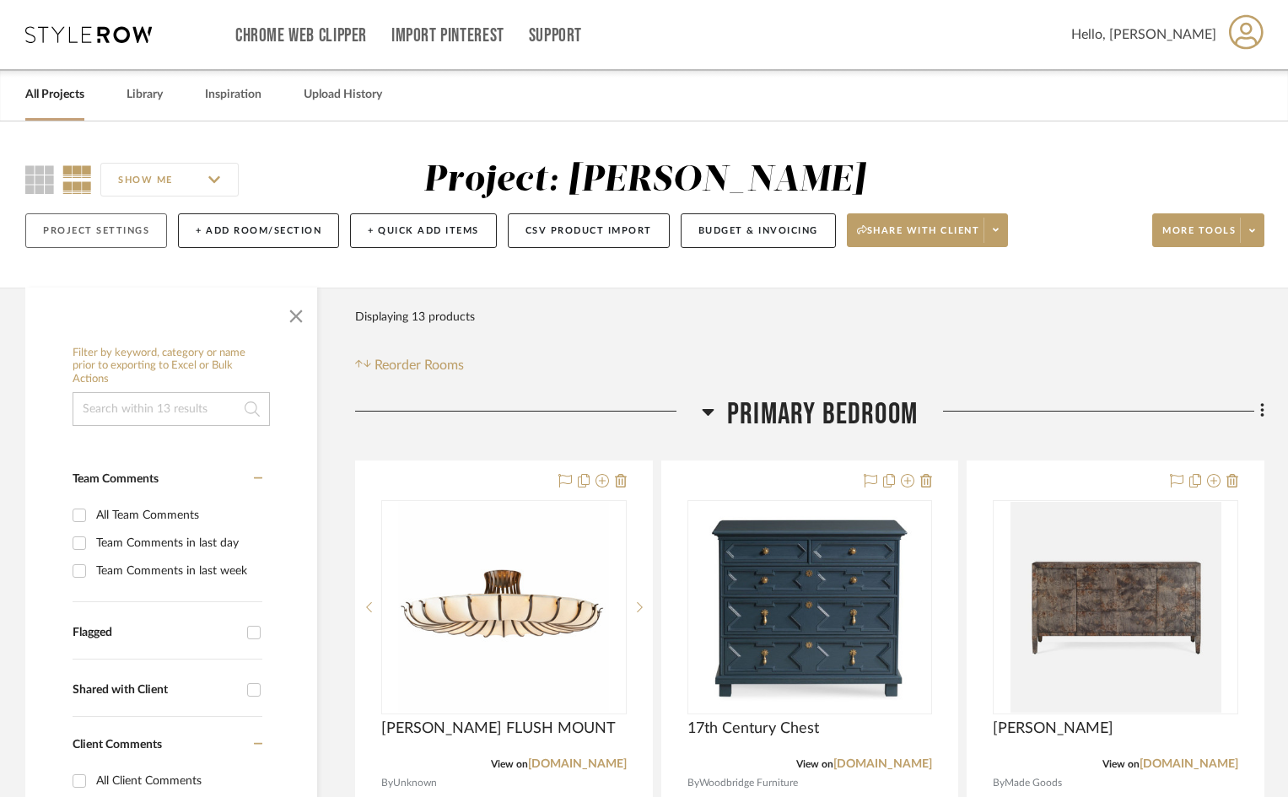
click at [93, 234] on button "Project Settings" at bounding box center [96, 230] width 142 height 35
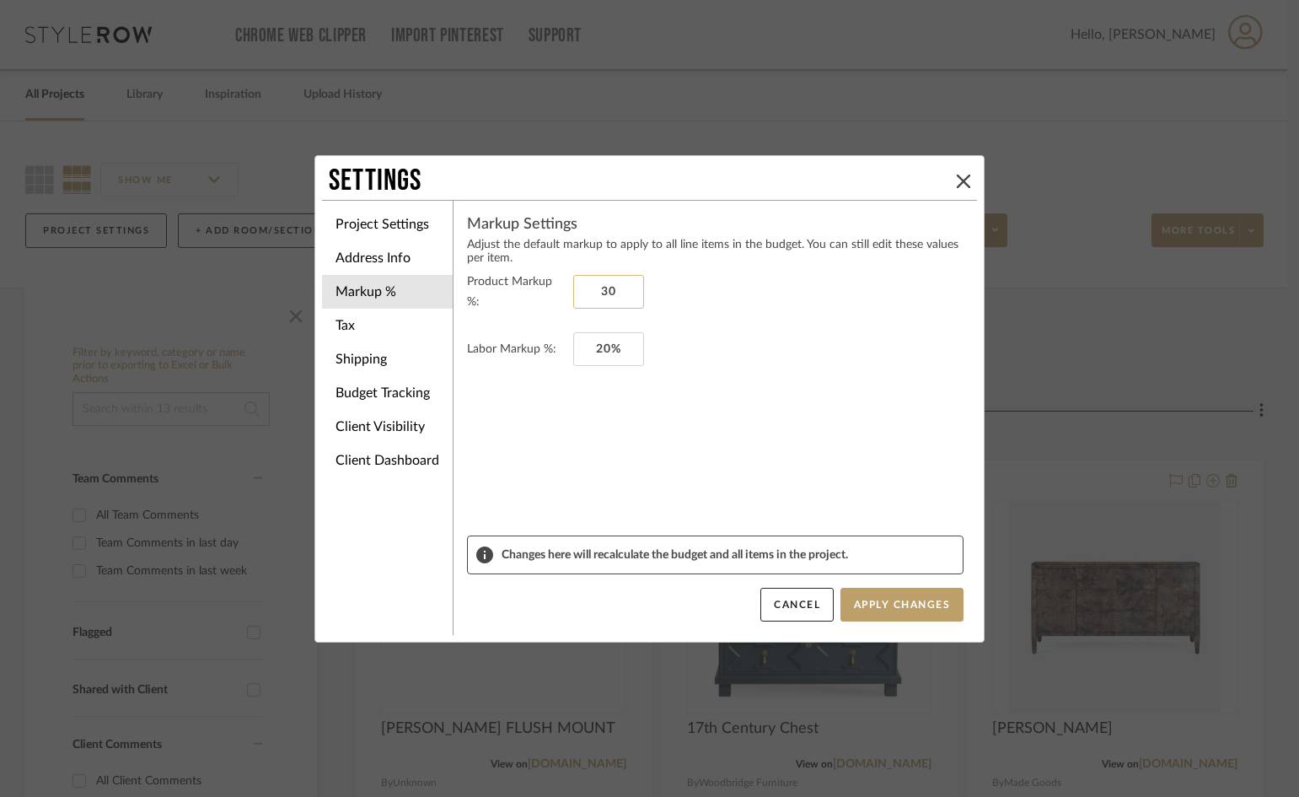
click at [617, 290] on input "30" at bounding box center [608, 292] width 71 height 34
type input "0%"
click at [614, 351] on input "20" at bounding box center [608, 349] width 71 height 34
type input "0%"
click at [580, 428] on form "Product Markup %: 0% Labor Markup %: 0%" at bounding box center [715, 404] width 497 height 264
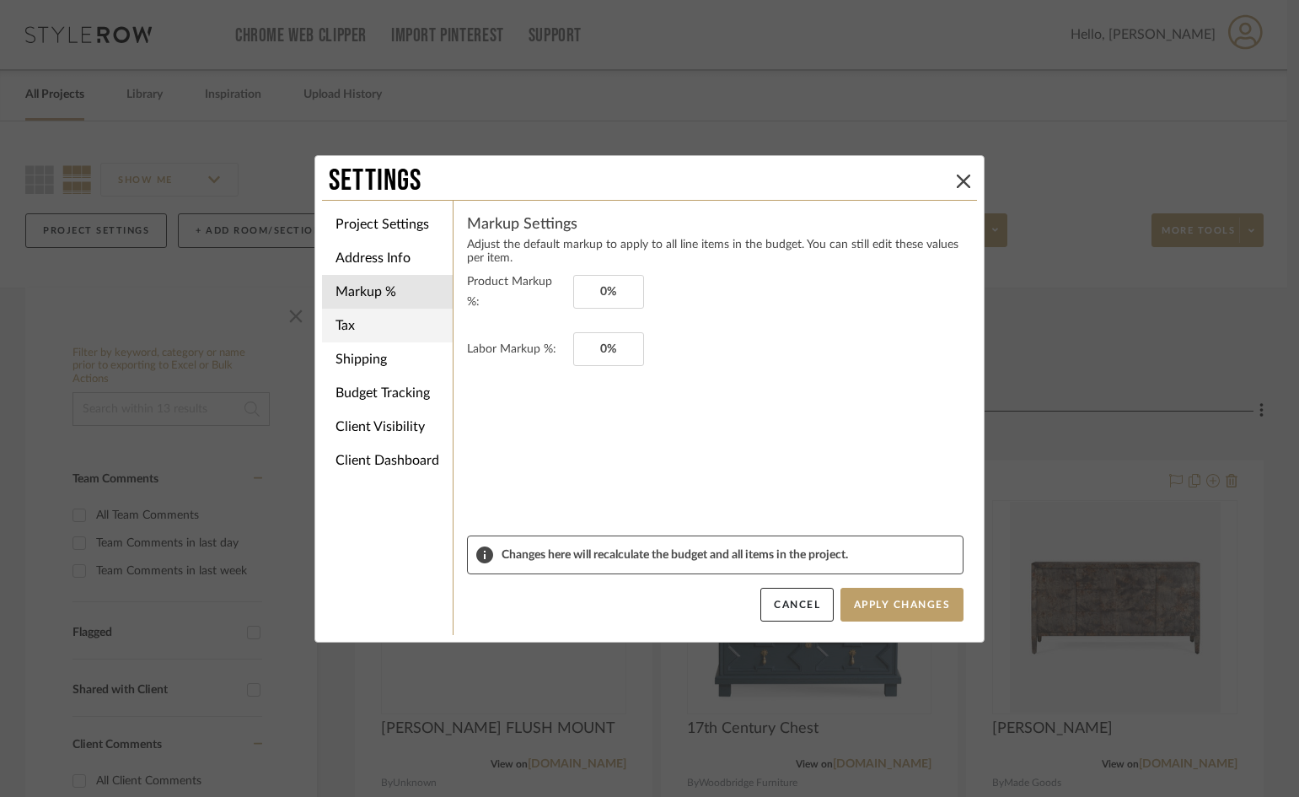
click at [350, 332] on li "Tax" at bounding box center [387, 326] width 131 height 34
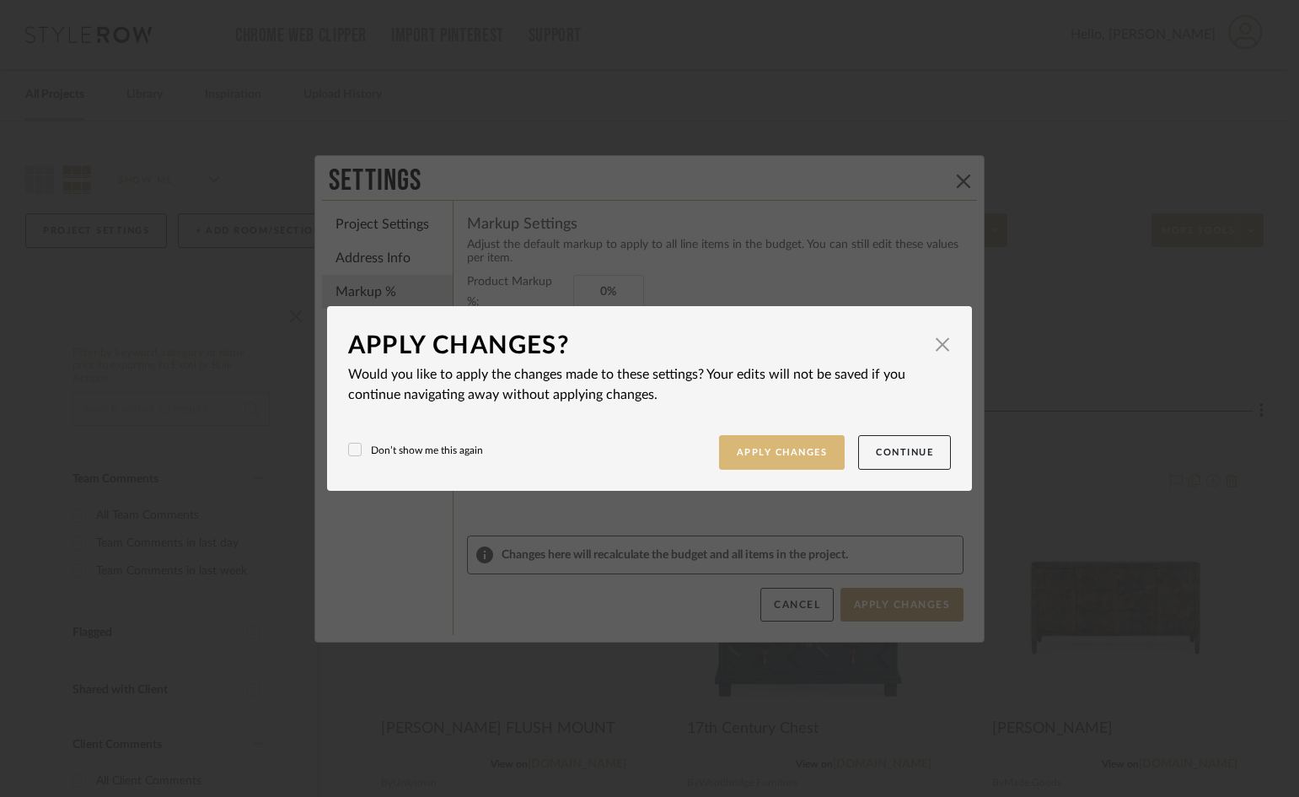
click at [797, 452] on button "Apply Changes" at bounding box center [782, 452] width 126 height 35
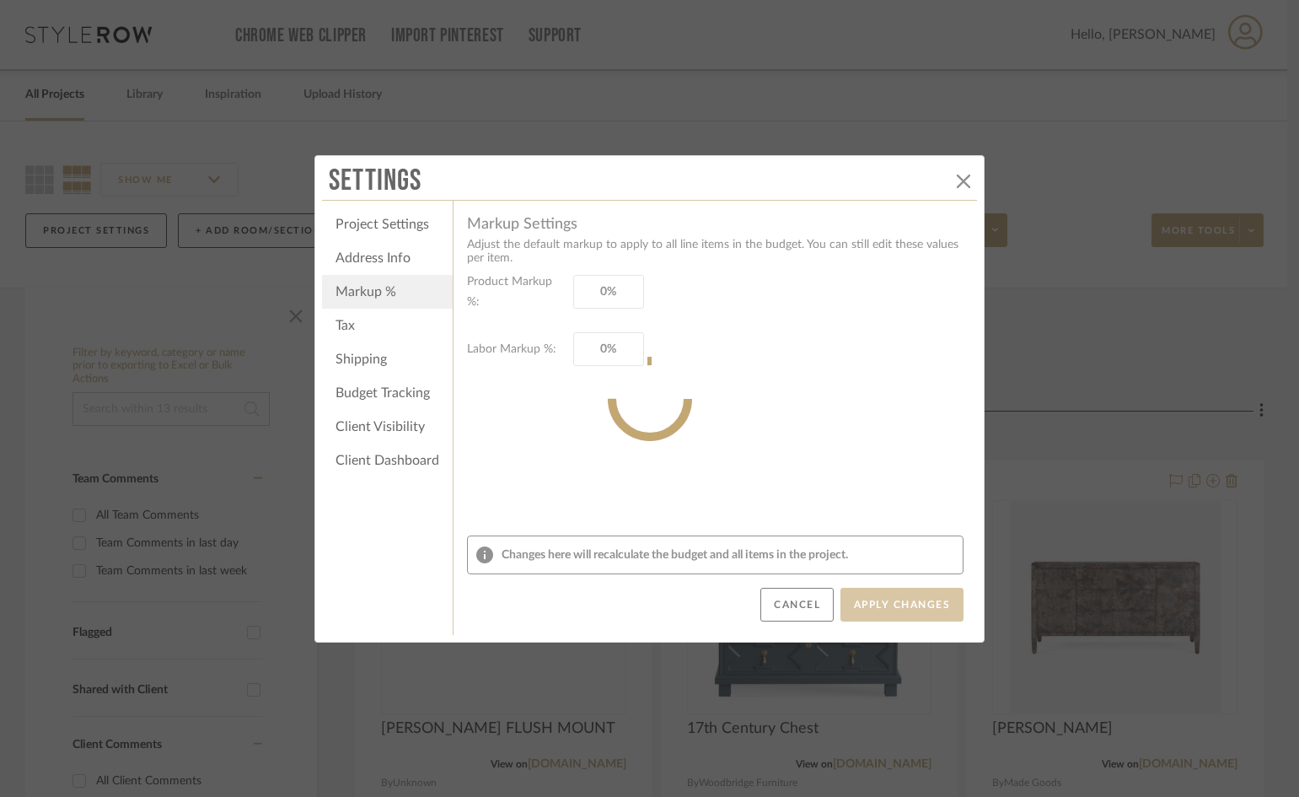
click at [562, 452] on sr-spinner at bounding box center [650, 398] width 670 height 487
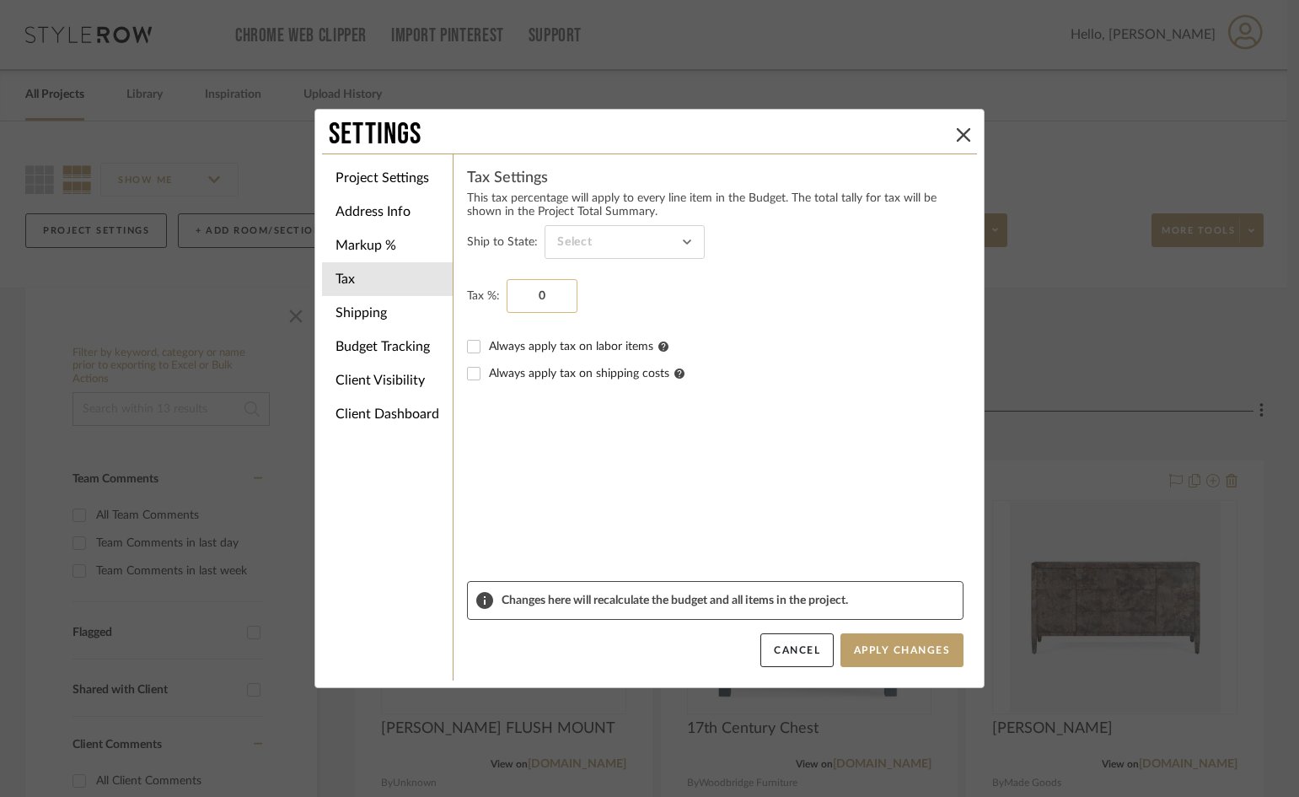
click at [541, 298] on input "0" at bounding box center [542, 296] width 71 height 34
type input "5.5%"
click at [640, 489] on form "Ship to State: Tax %: 5.5% Always apply tax on labor items Always apply tax on …" at bounding box center [715, 403] width 497 height 356
click at [951, 654] on button "Apply Changes" at bounding box center [902, 650] width 123 height 34
click at [958, 129] on icon at bounding box center [963, 134] width 13 height 13
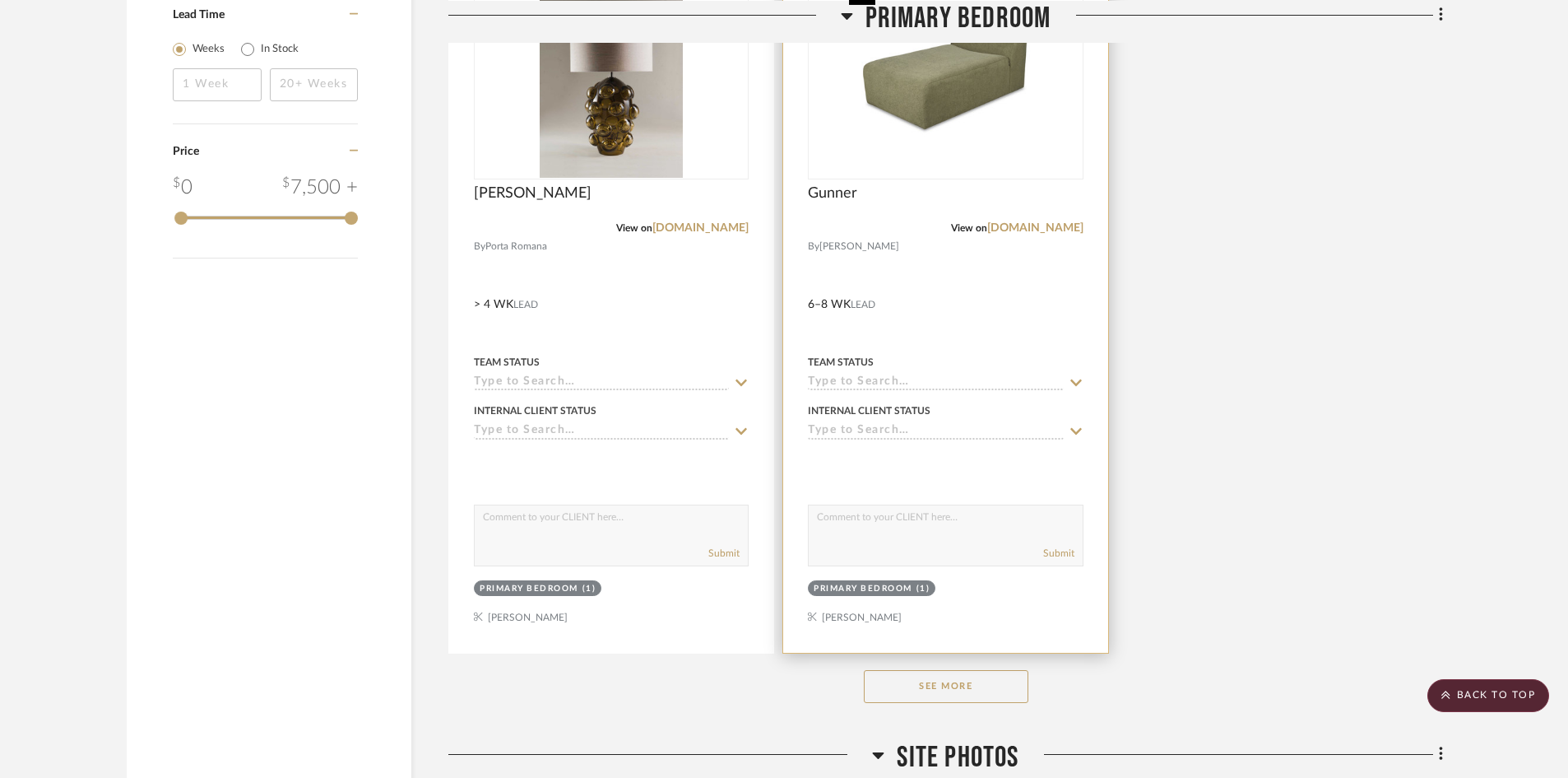
scroll to position [2140, 0]
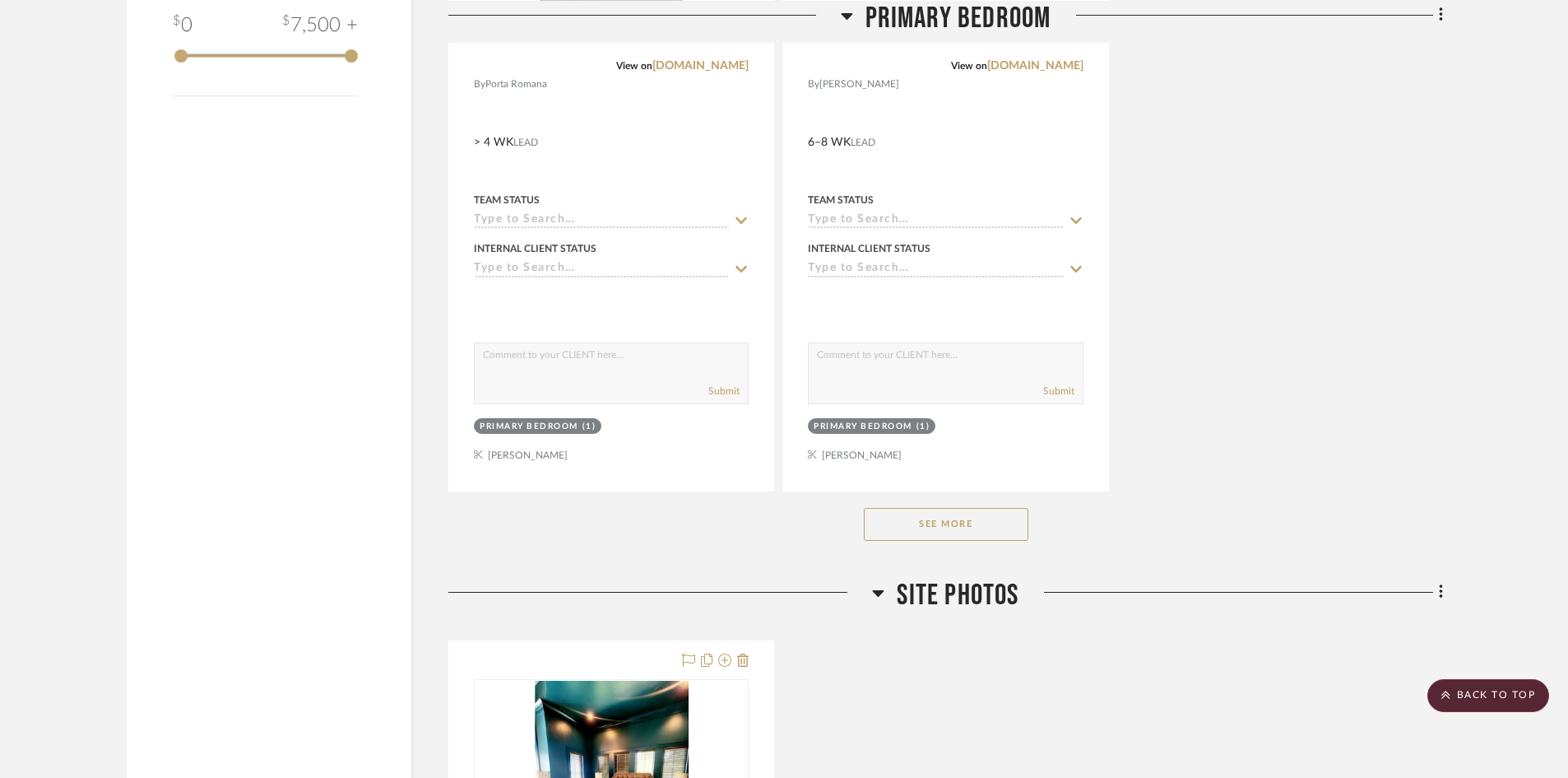
click at [969, 528] on button "See More" at bounding box center [945, 524] width 165 height 33
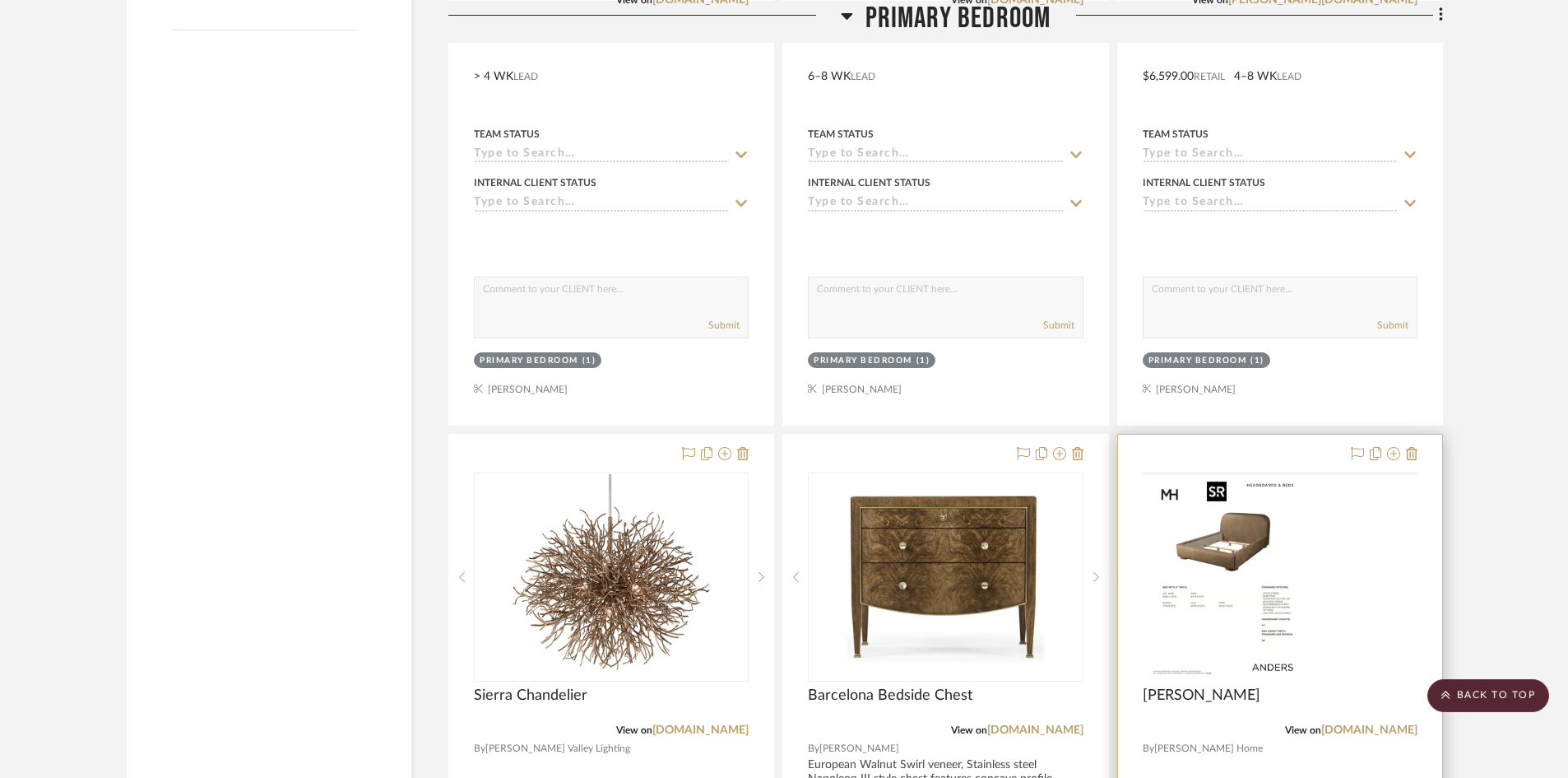
scroll to position [2470, 0]
